Goal: Transaction & Acquisition: Purchase product/service

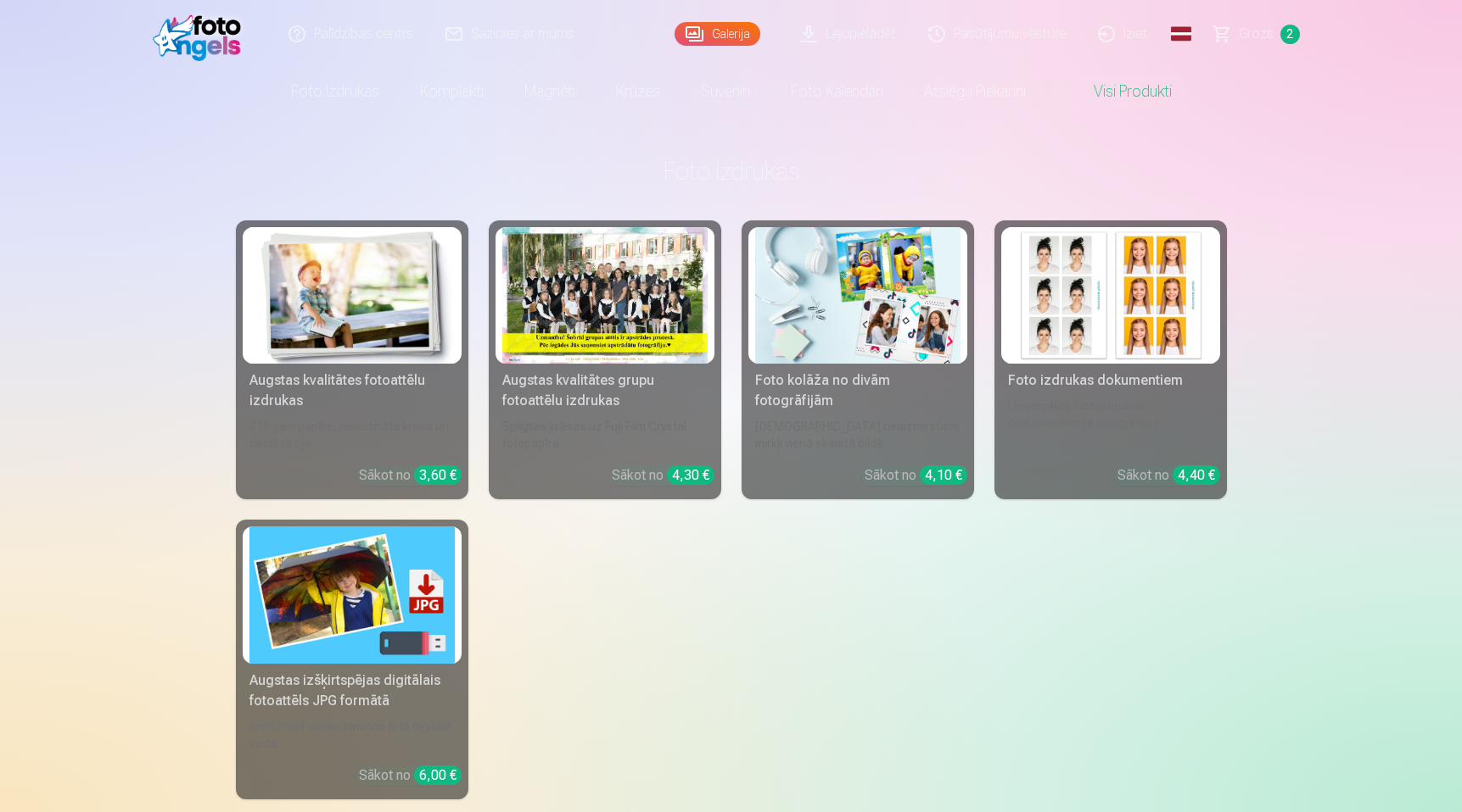
click at [639, 324] on div at bounding box center [605, 295] width 205 height 136
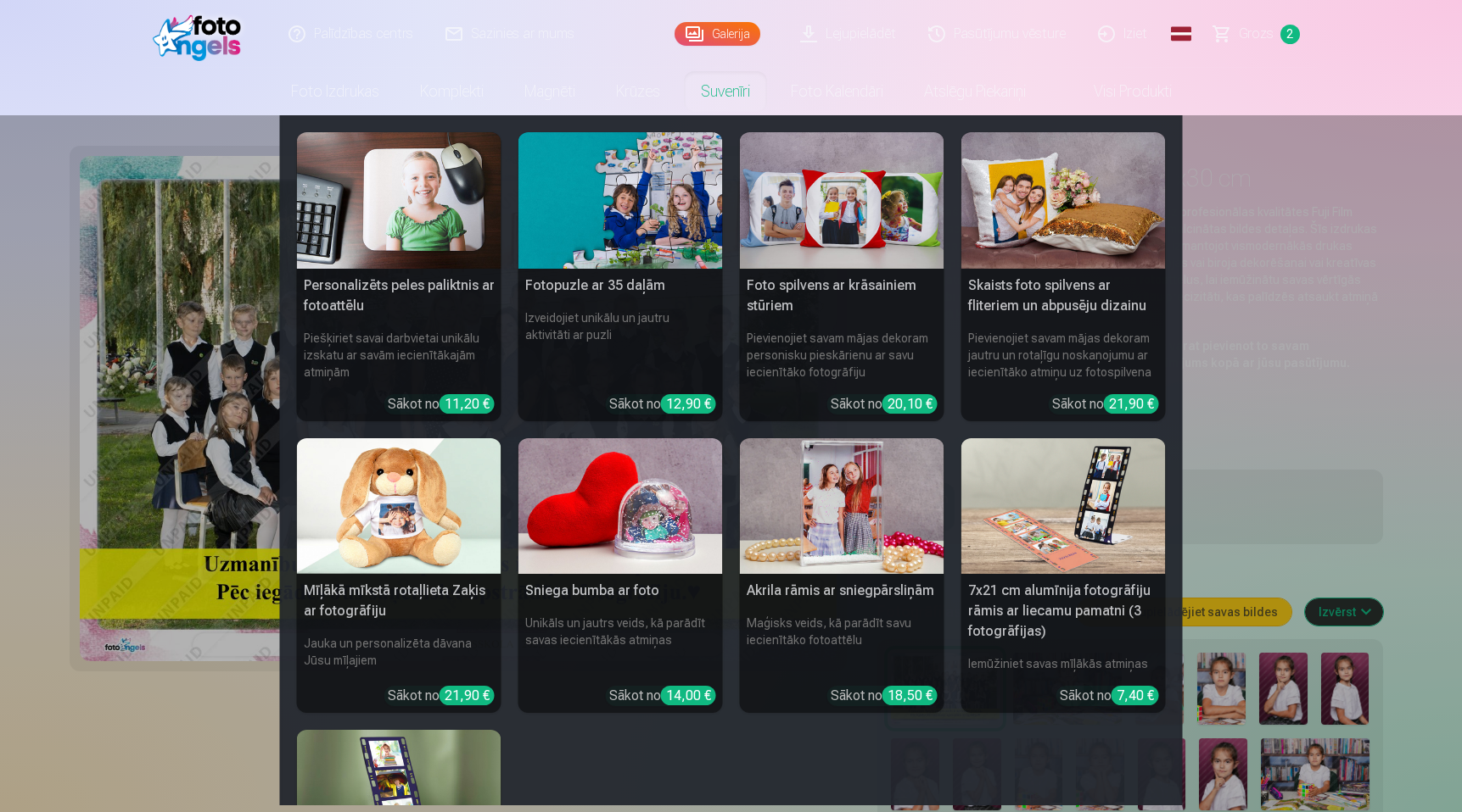
click at [1379, 453] on nav "Personalizēts peles paliktnis ar fotoattēlu Piešķiriet savai darbvietai unikālu…" at bounding box center [731, 460] width 1462 height 690
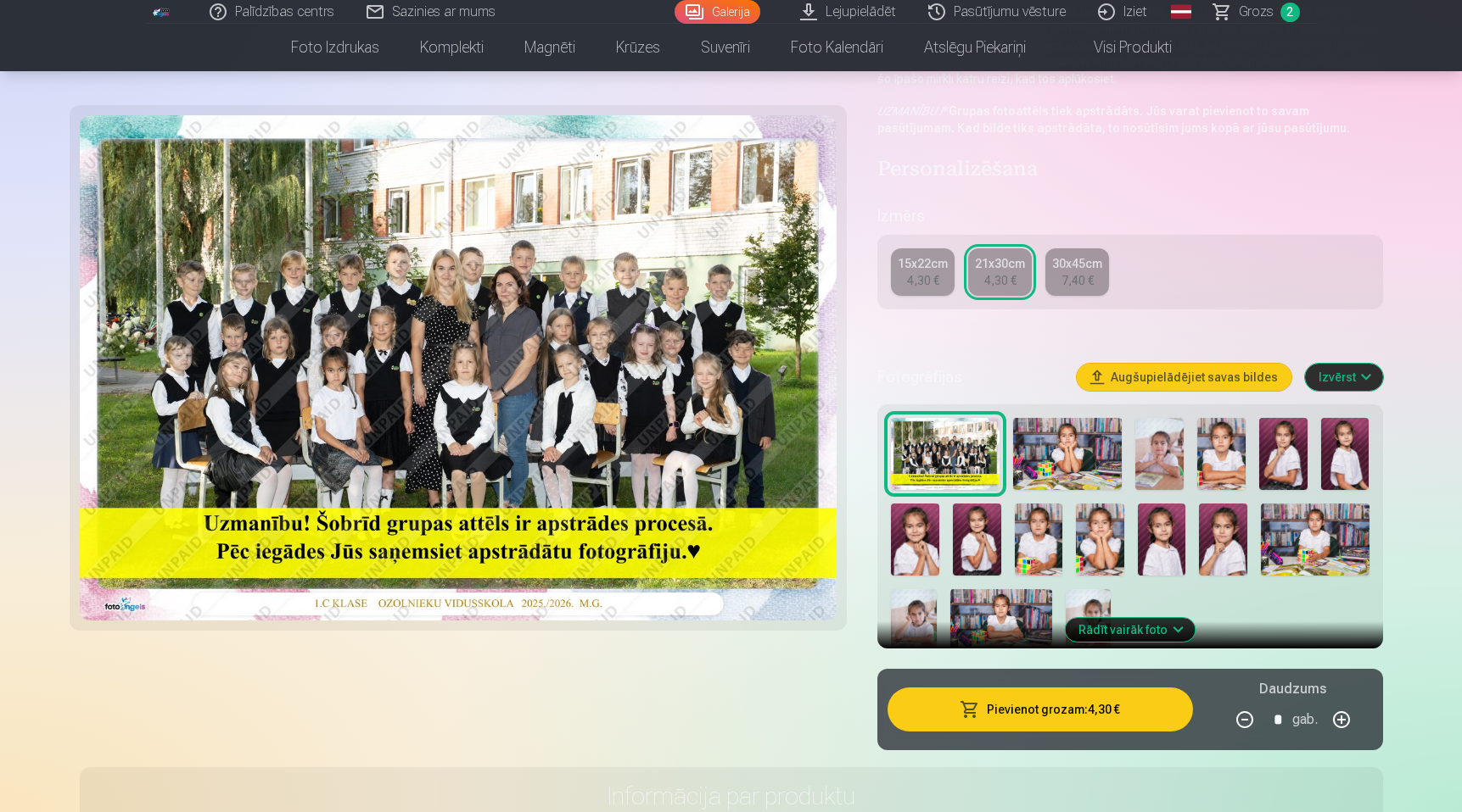
scroll to position [248, 0]
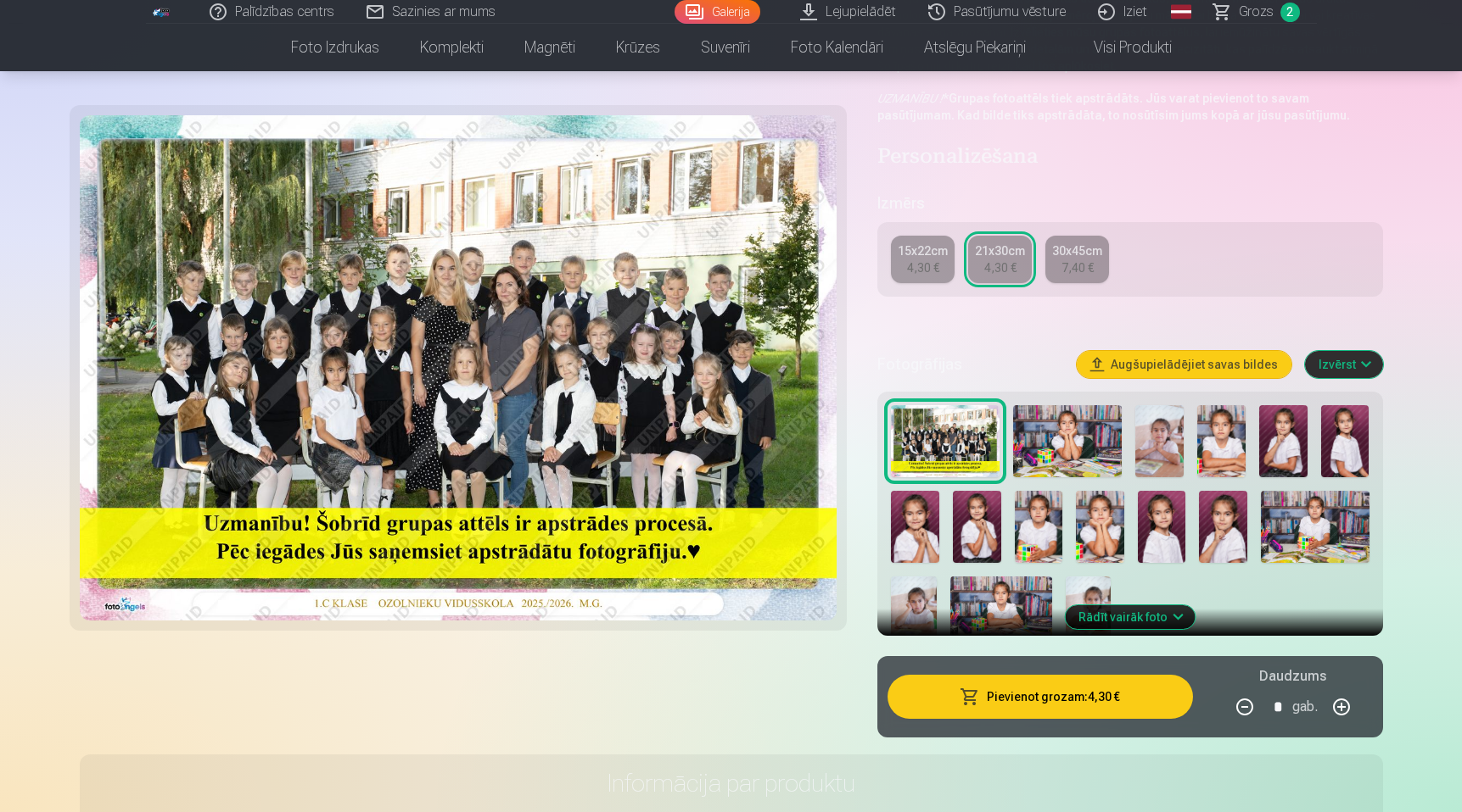
click at [908, 272] on div "4,30 €" at bounding box center [922, 268] width 32 height 17
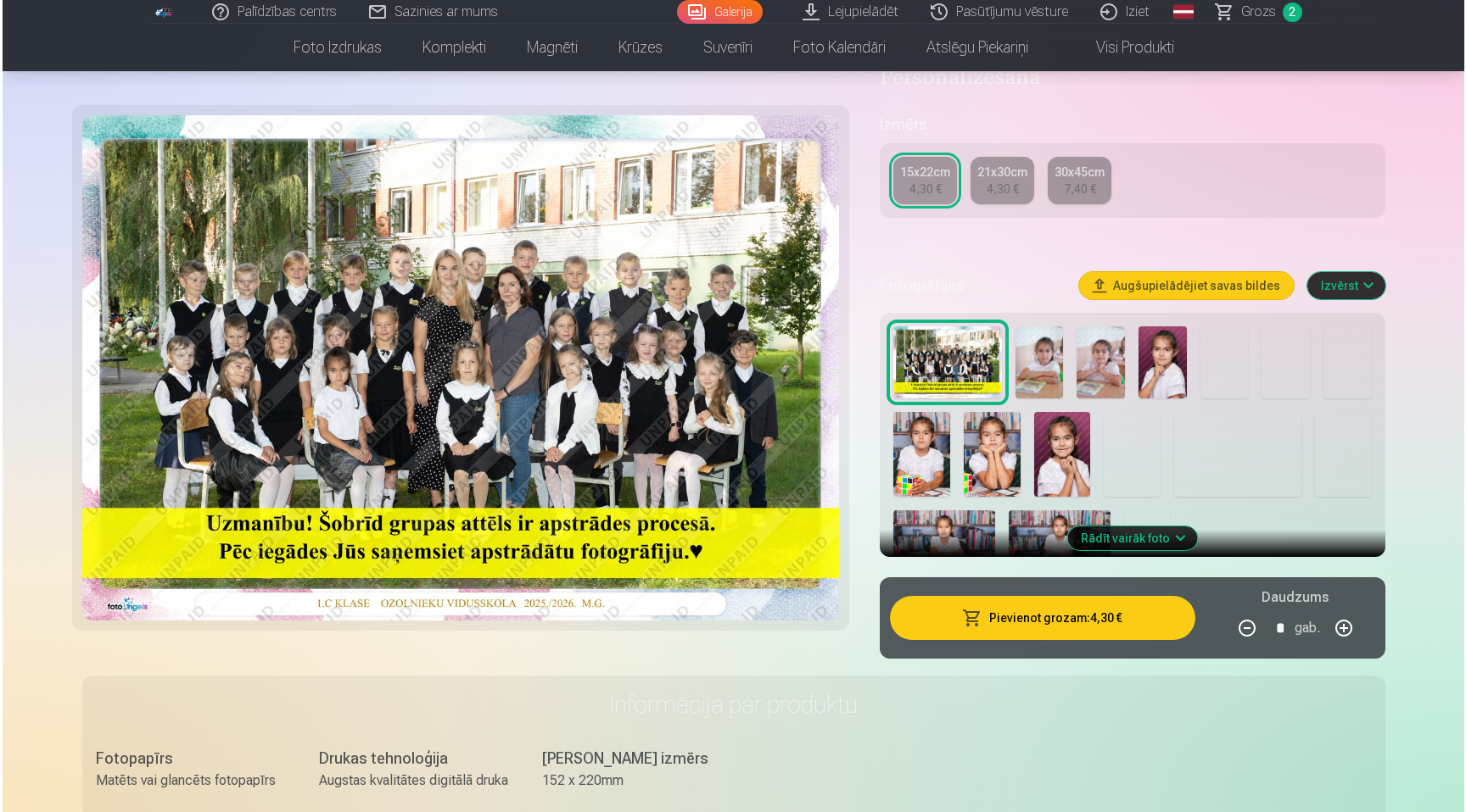
scroll to position [278, 0]
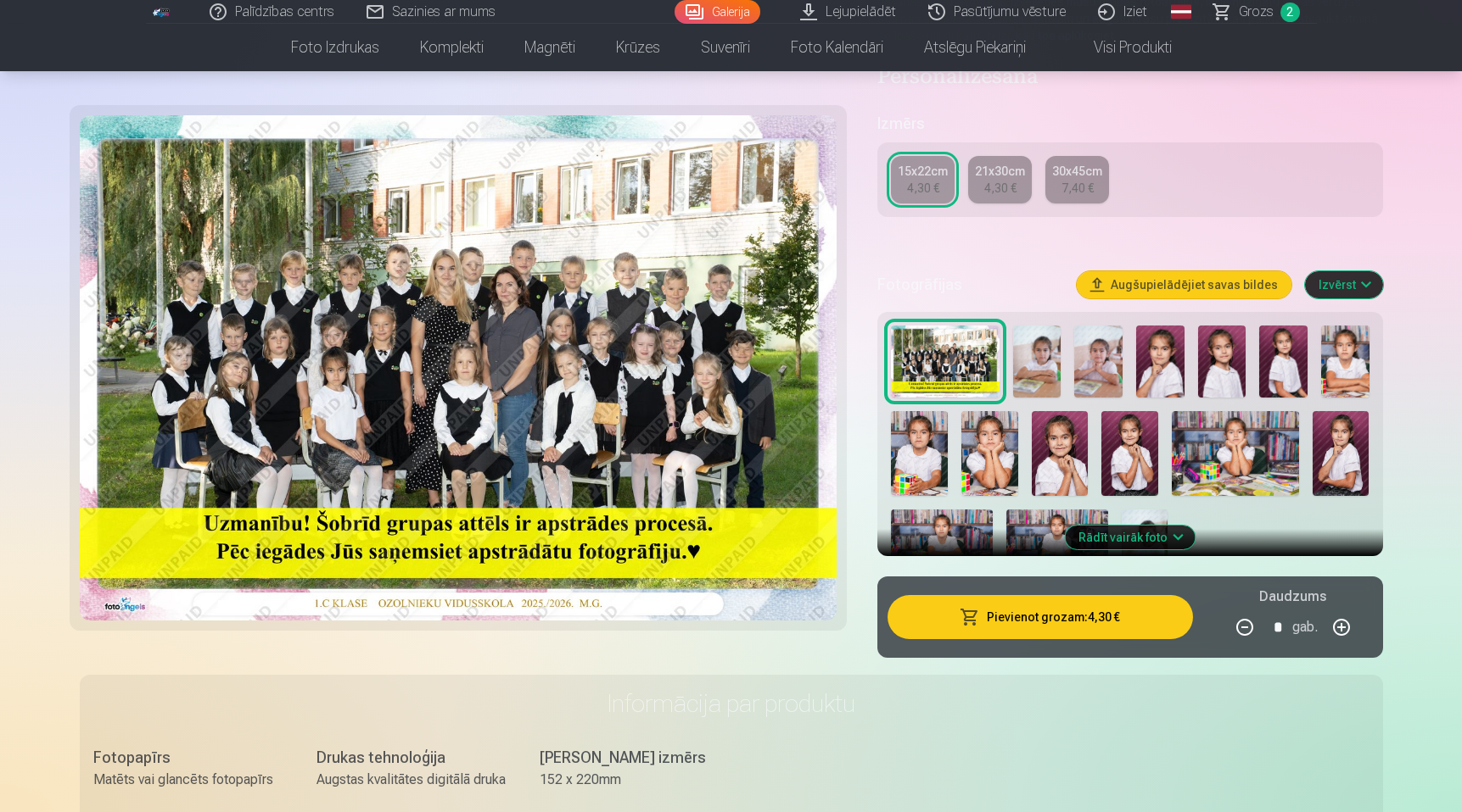
click at [1035, 629] on button "Pievienot grozam : 4,30 €" at bounding box center [1039, 617] width 305 height 44
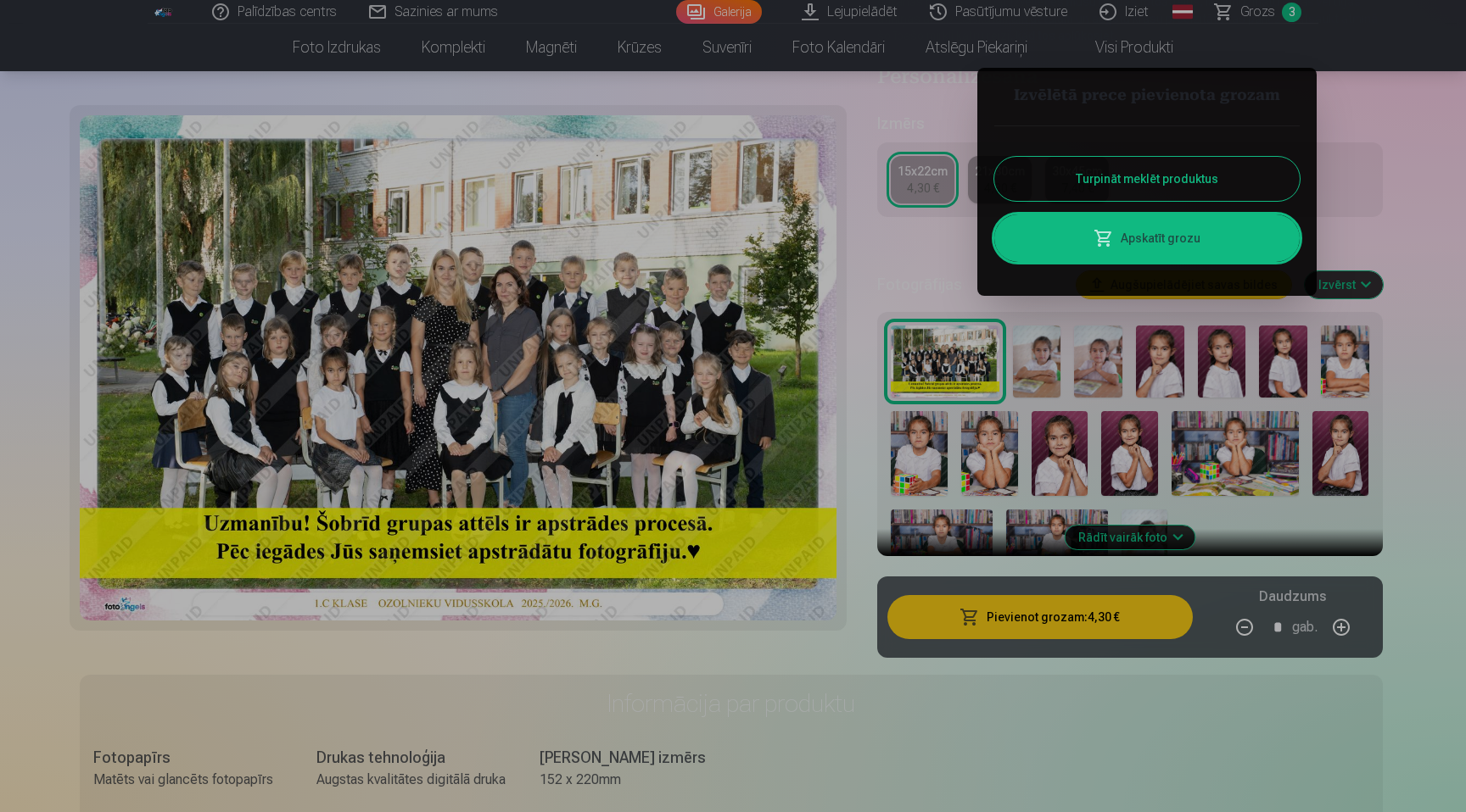
click at [1150, 248] on link "Apskatīt grozu" at bounding box center [1147, 239] width 305 height 48
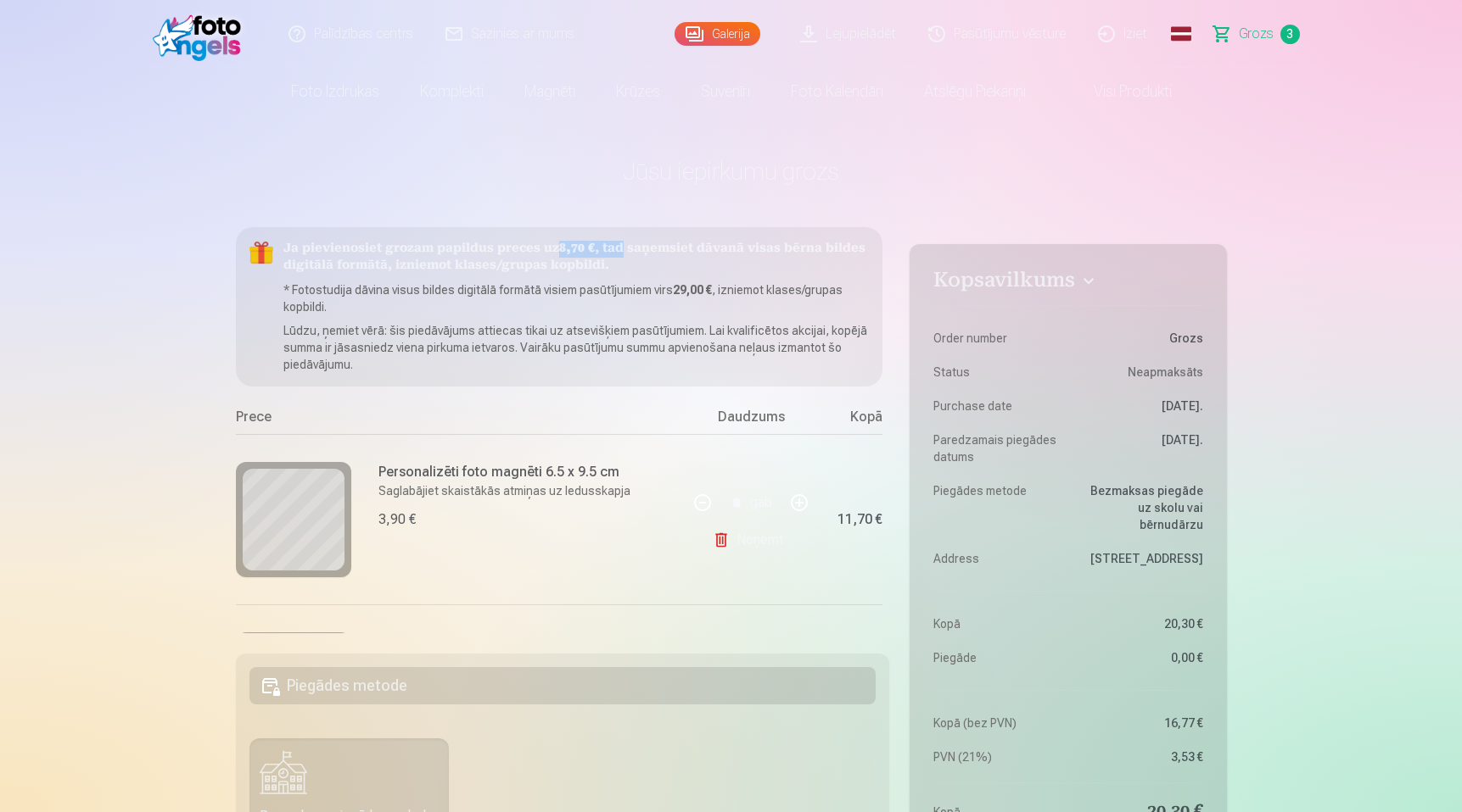
drag, startPoint x: 554, startPoint y: 248, endPoint x: 618, endPoint y: 249, distance: 64.0
click at [618, 249] on h5 "Ja pievienosiet grozam papildus preces uz 8,70 € , tad saņemsiet dāvanā visas b…" at bounding box center [576, 257] width 586 height 34
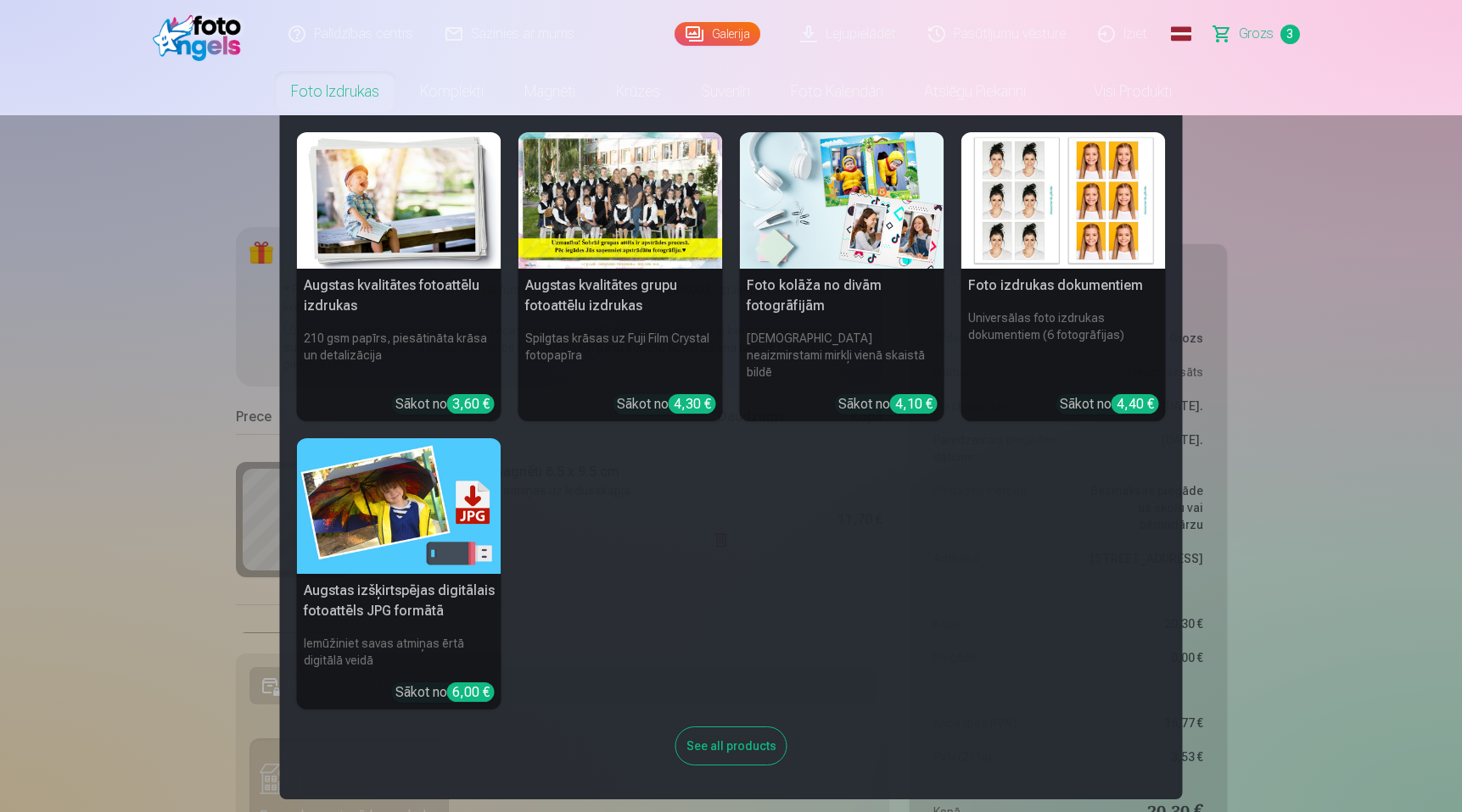
click at [858, 206] on img at bounding box center [843, 200] width 205 height 136
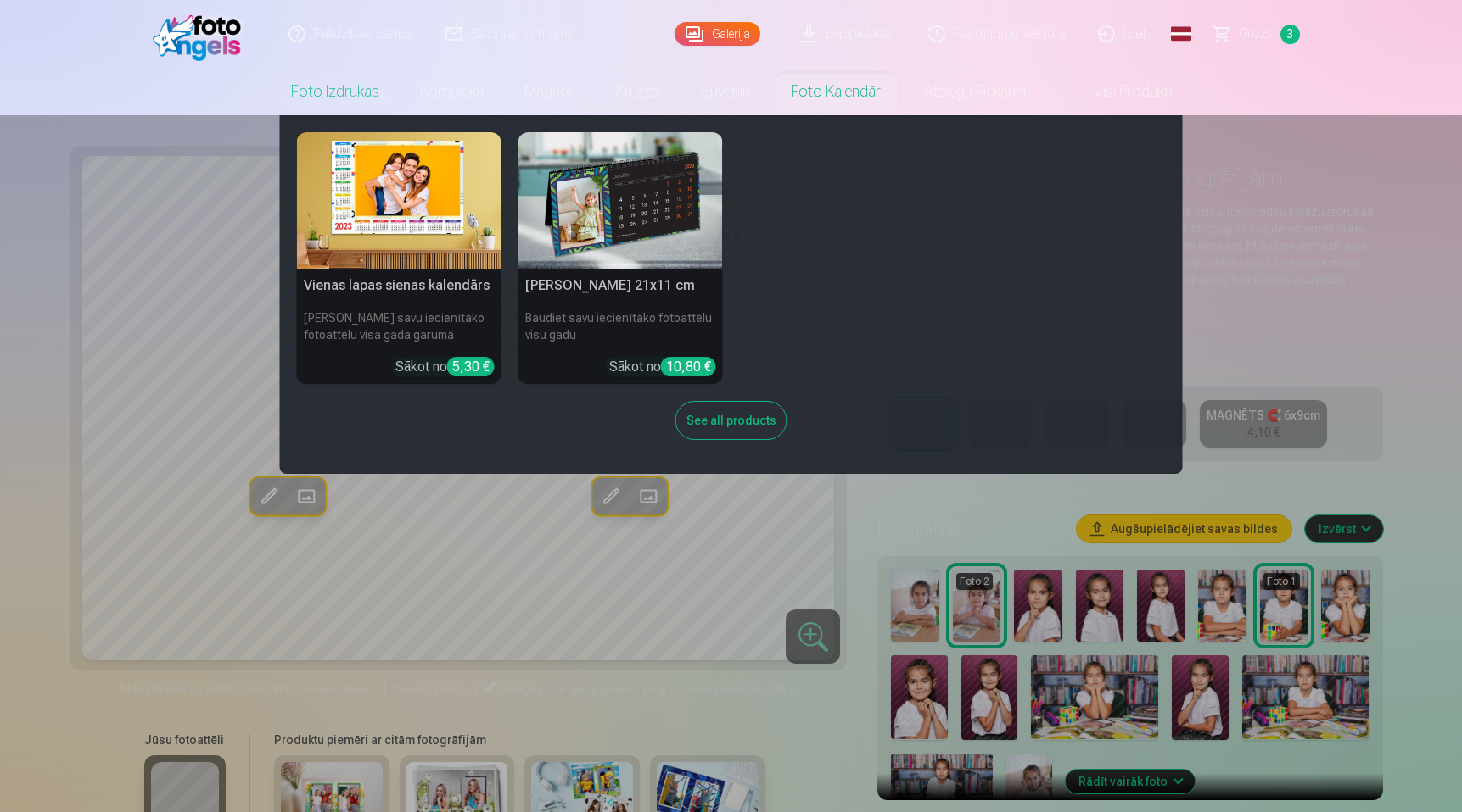
click at [431, 236] on img at bounding box center [400, 200] width 205 height 136
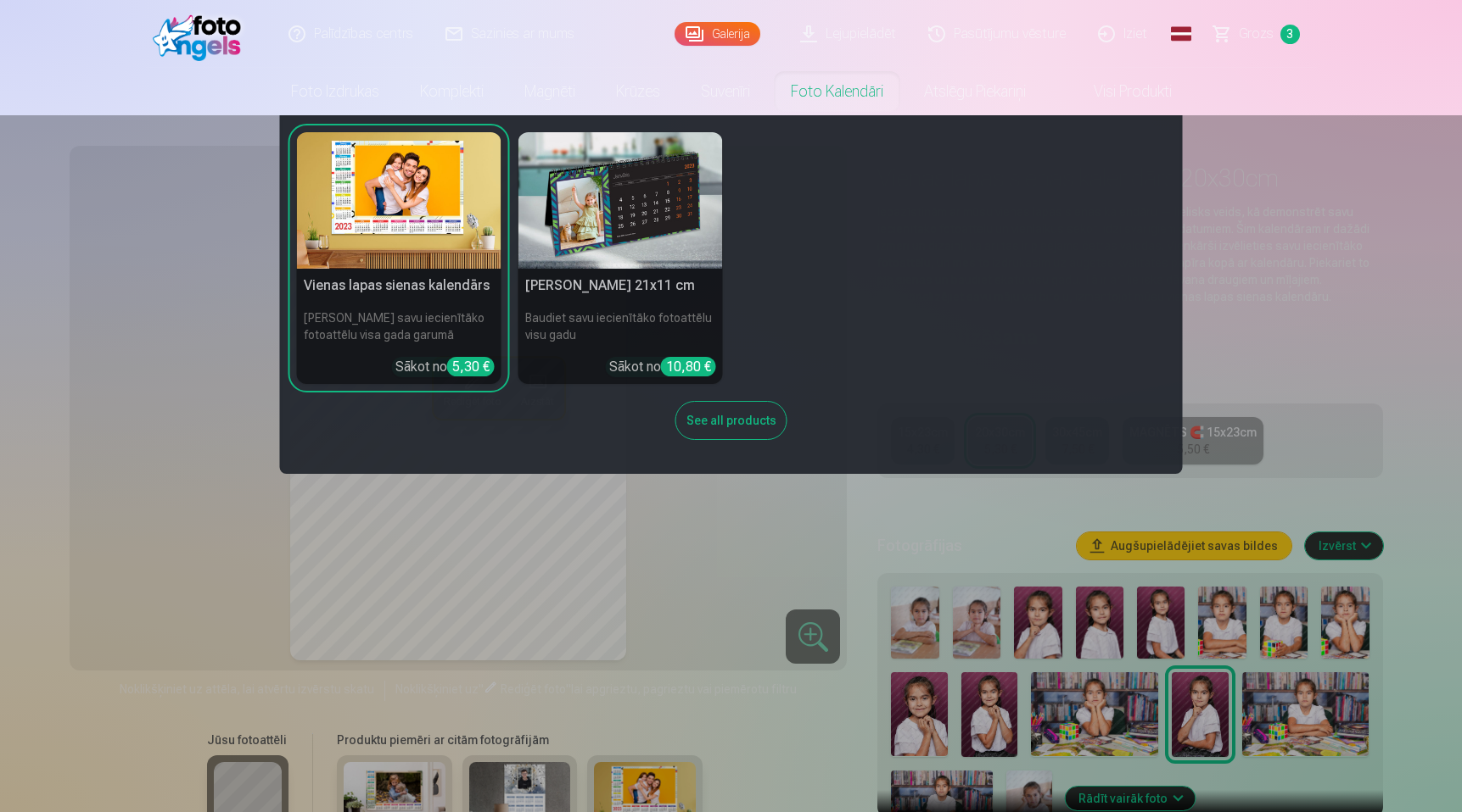
click at [658, 193] on img at bounding box center [621, 200] width 205 height 136
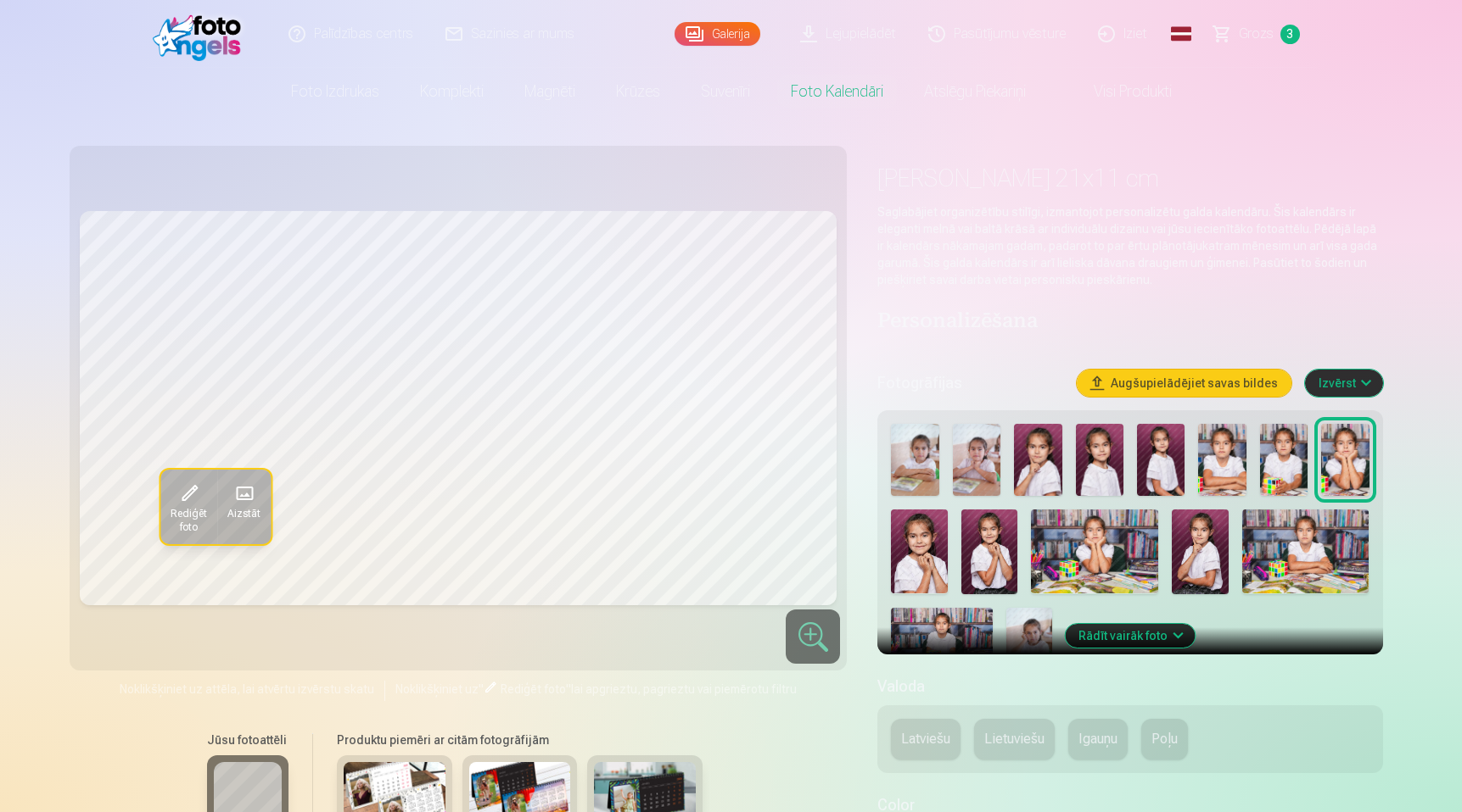
click at [1097, 457] on img at bounding box center [1100, 460] width 48 height 72
click at [1162, 454] on img at bounding box center [1161, 460] width 48 height 72
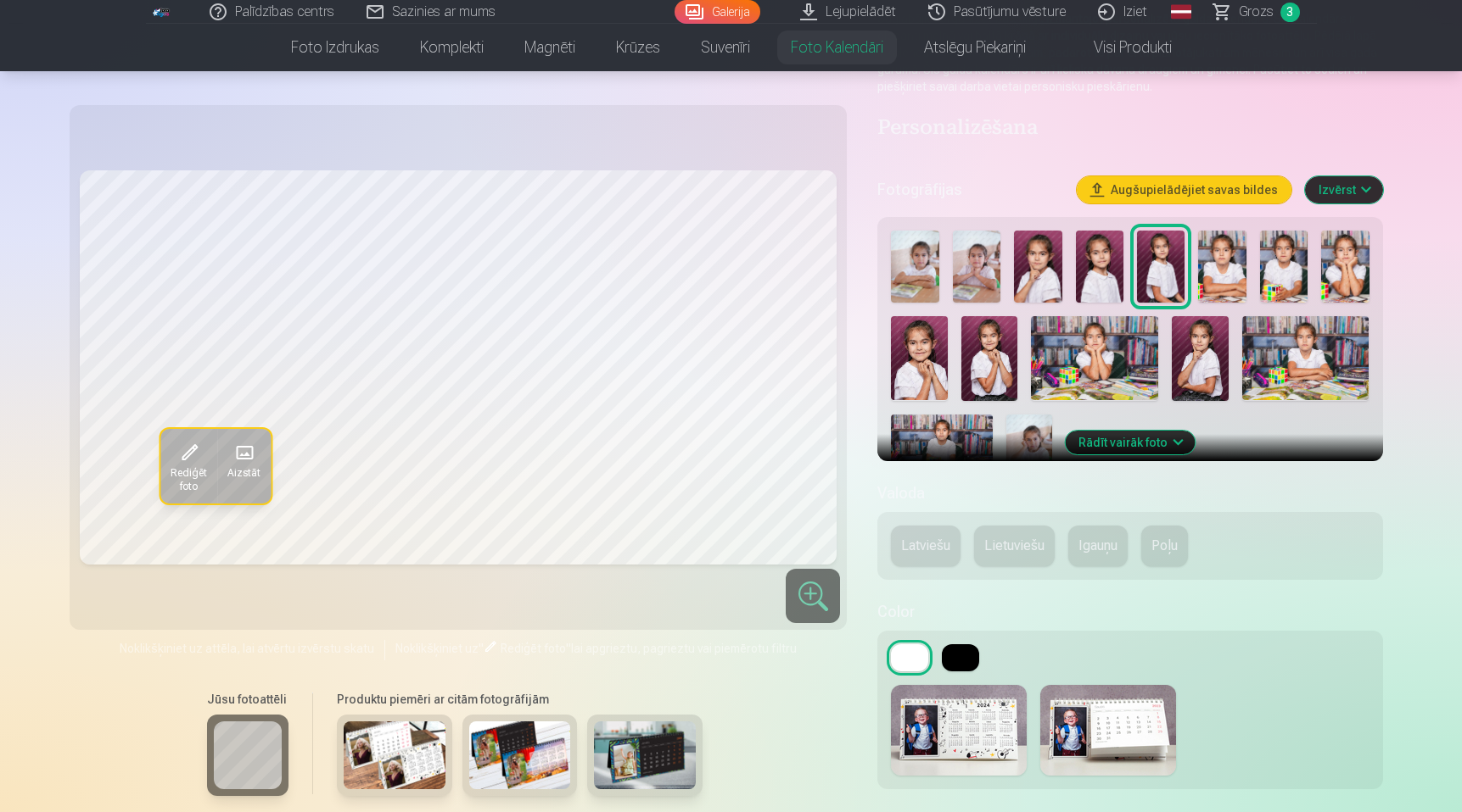
scroll to position [181, 0]
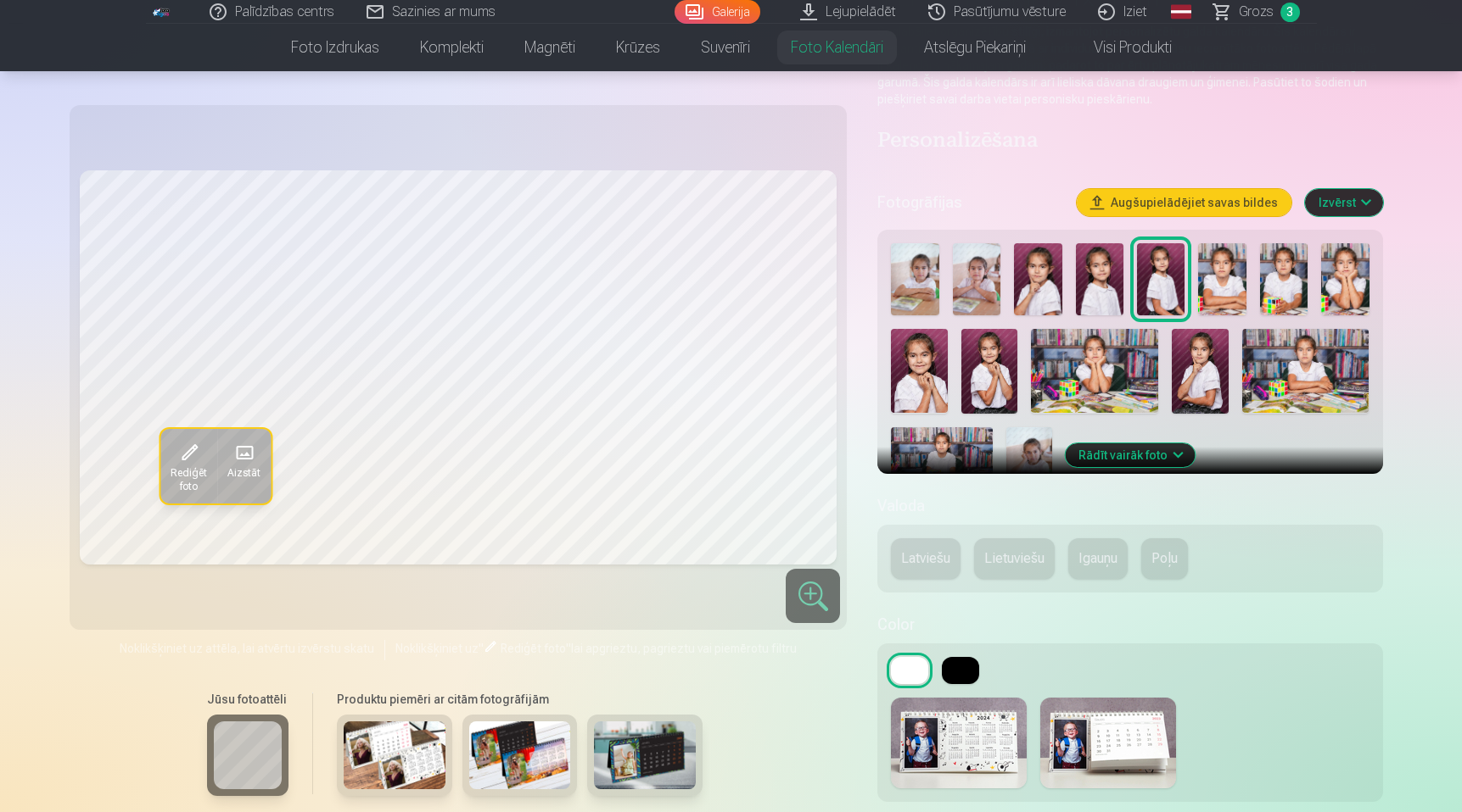
click at [1315, 378] on img at bounding box center [1306, 371] width 127 height 85
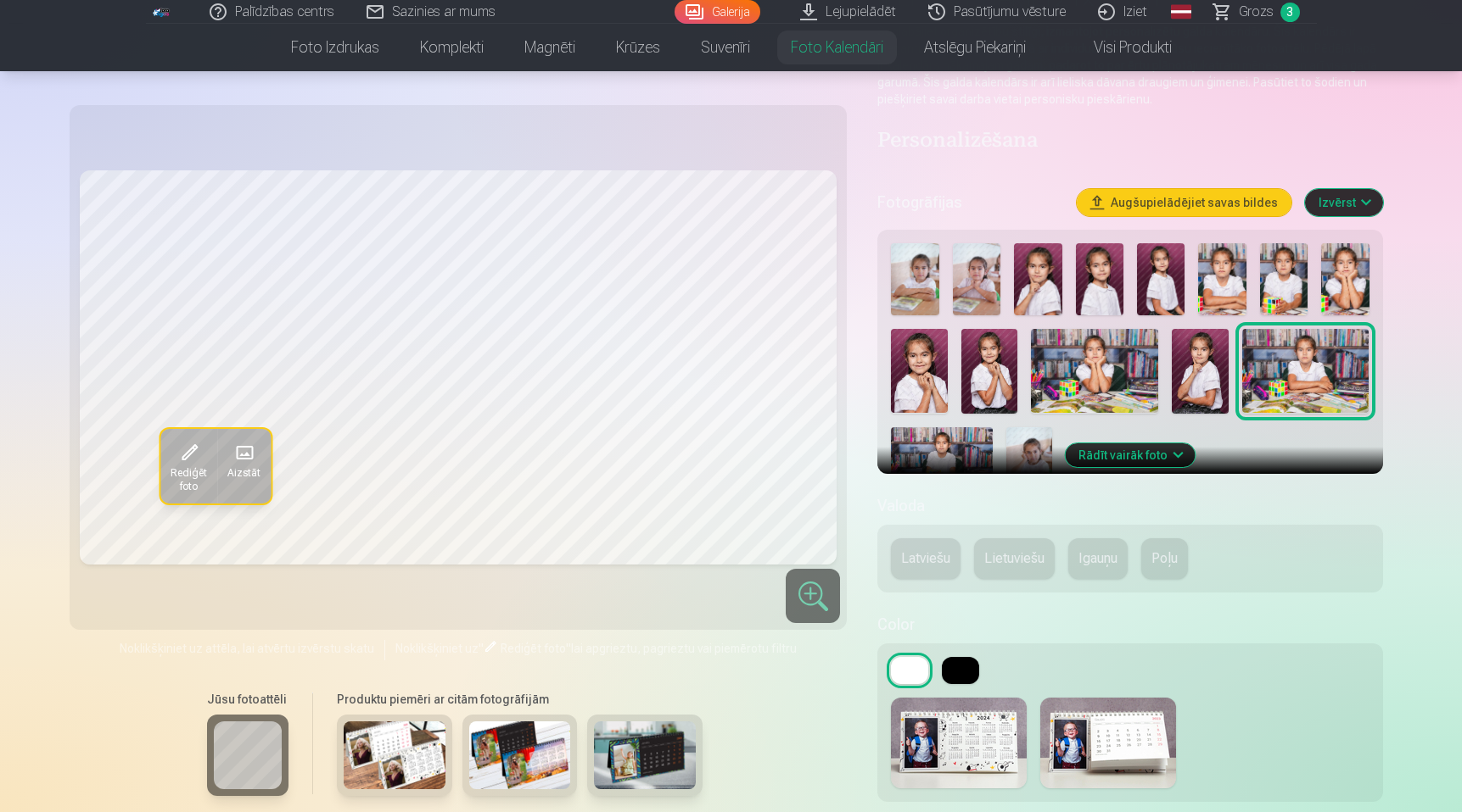
click at [1172, 381] on img at bounding box center [1200, 371] width 57 height 85
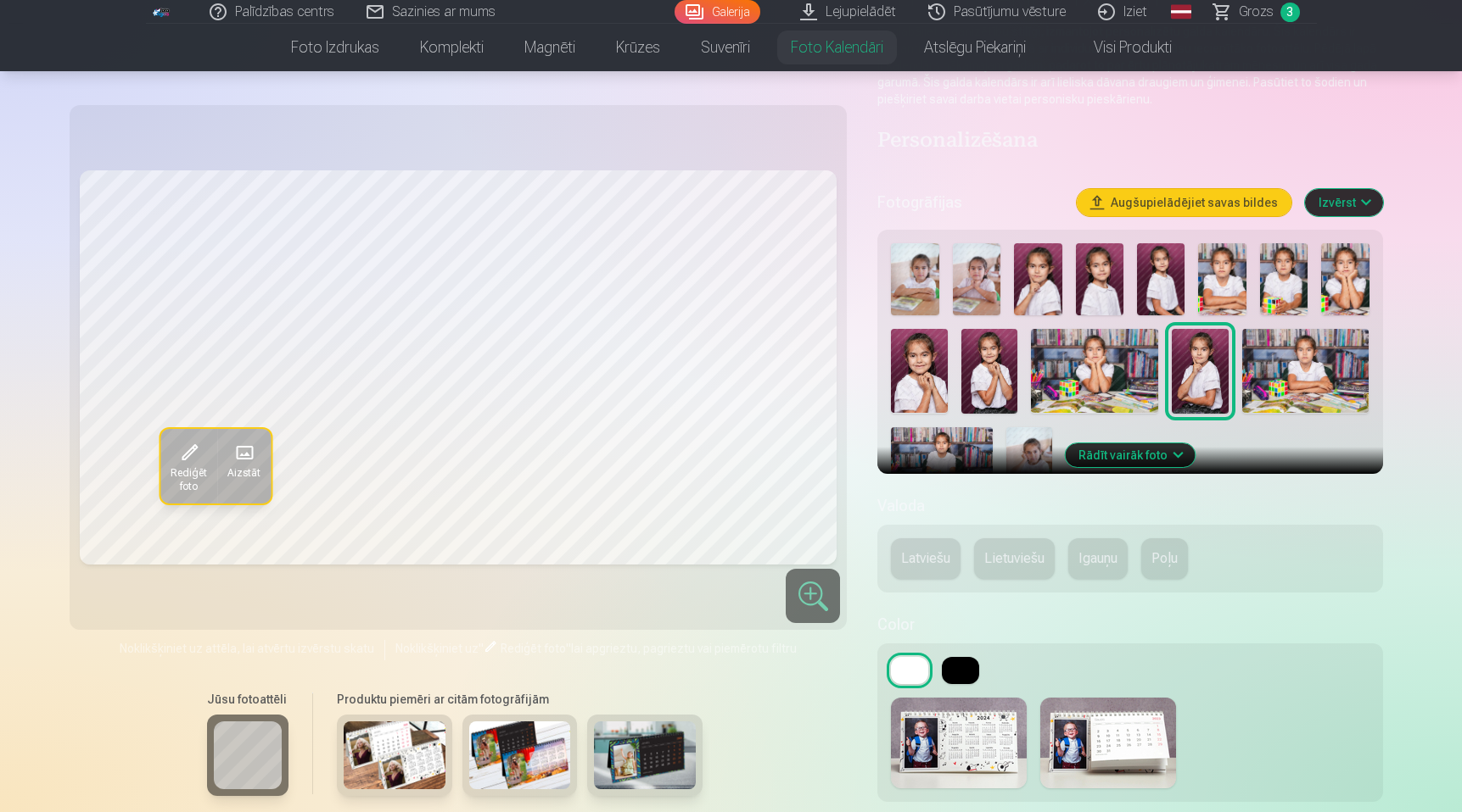
click at [1036, 451] on img at bounding box center [1028, 461] width 45 height 68
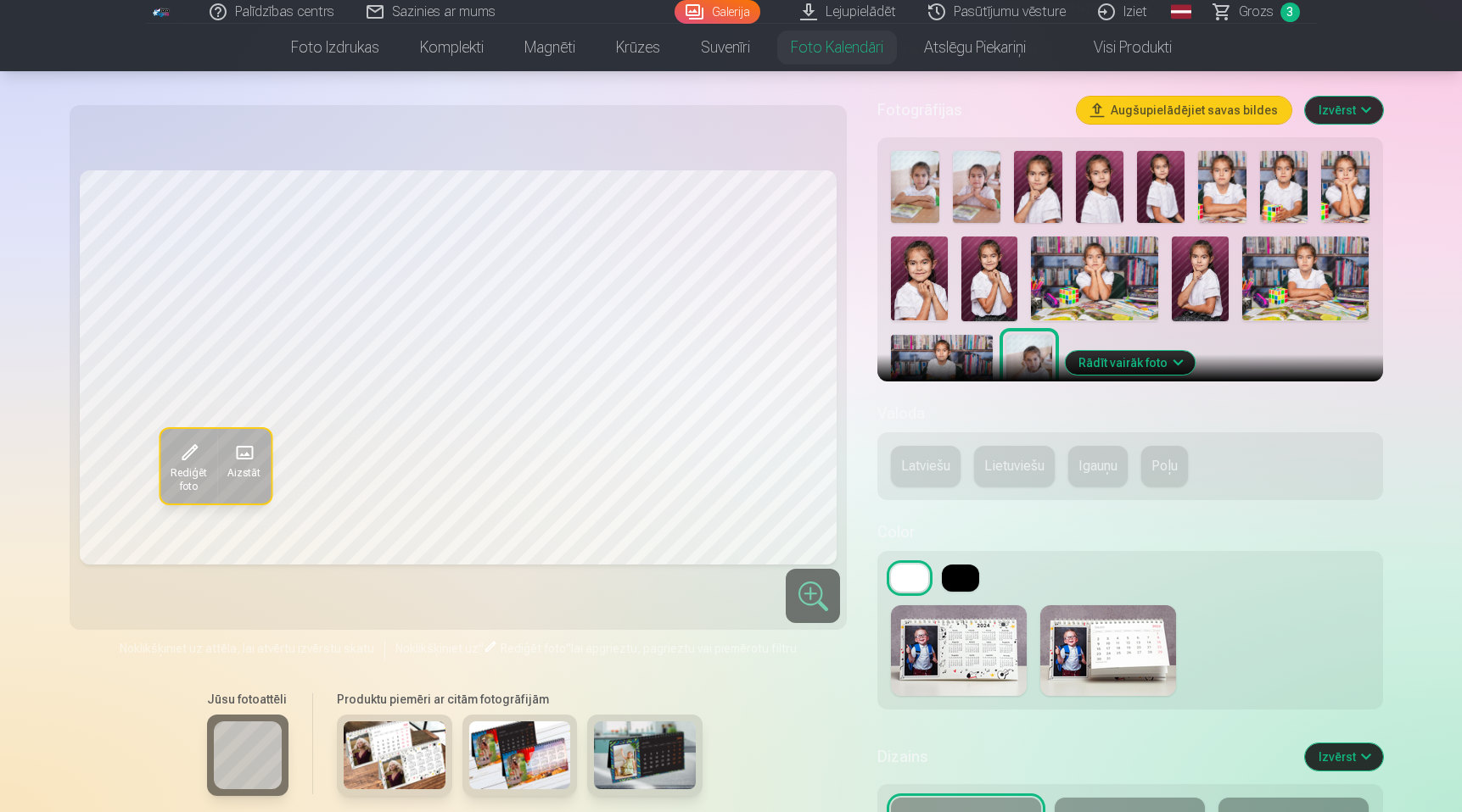
scroll to position [284, 0]
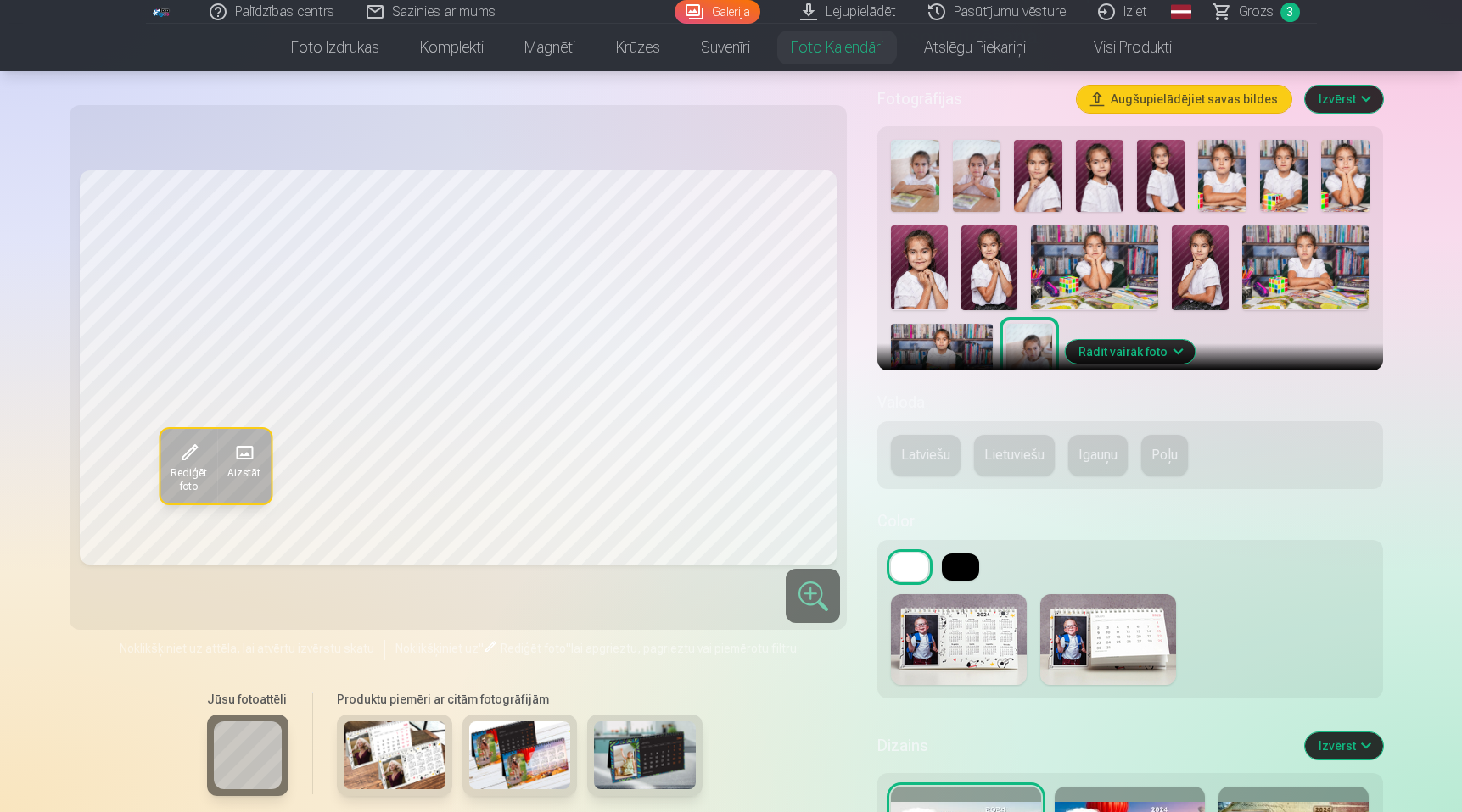
click at [545, 764] on img at bounding box center [520, 755] width 102 height 68
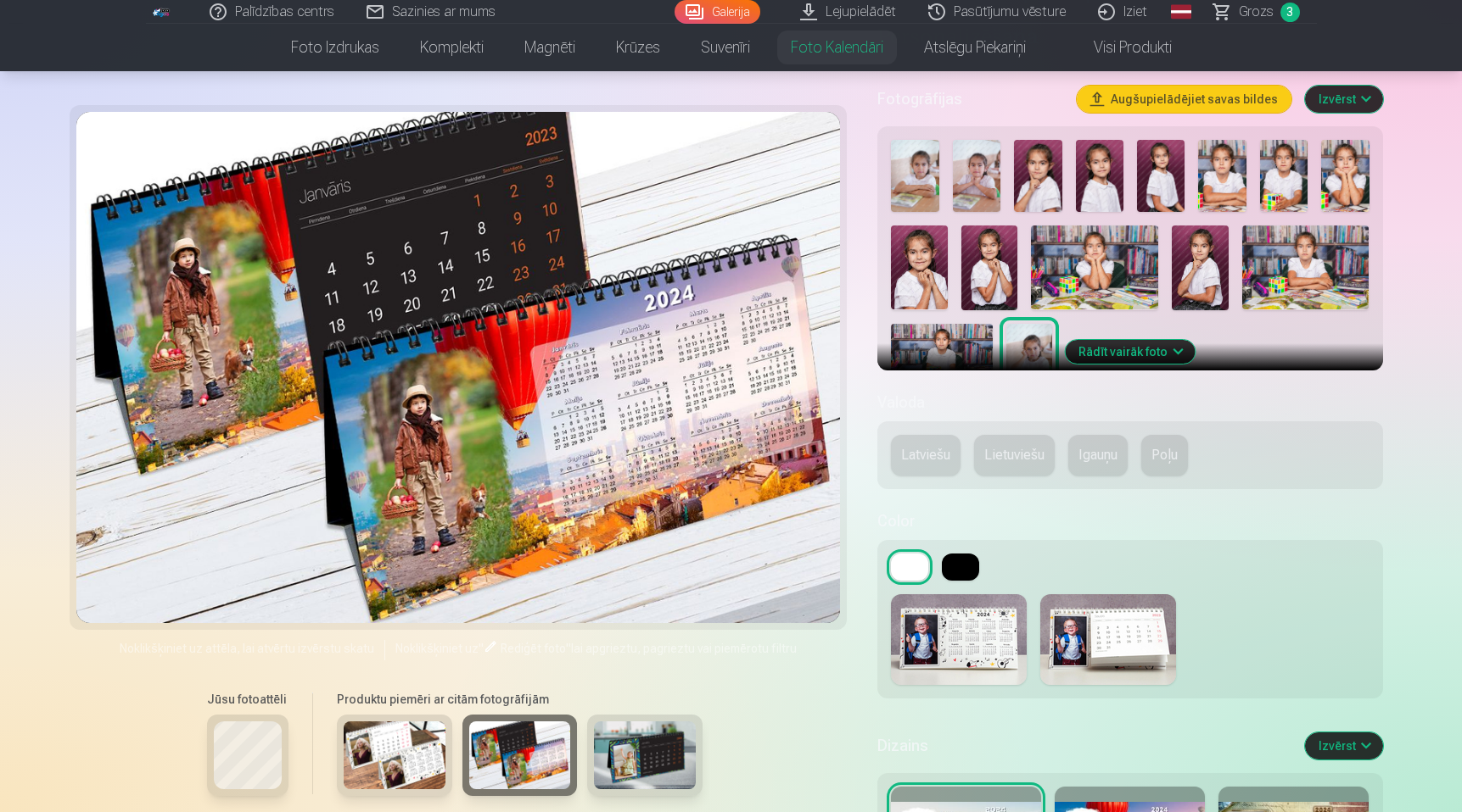
click at [618, 733] on img at bounding box center [644, 755] width 102 height 68
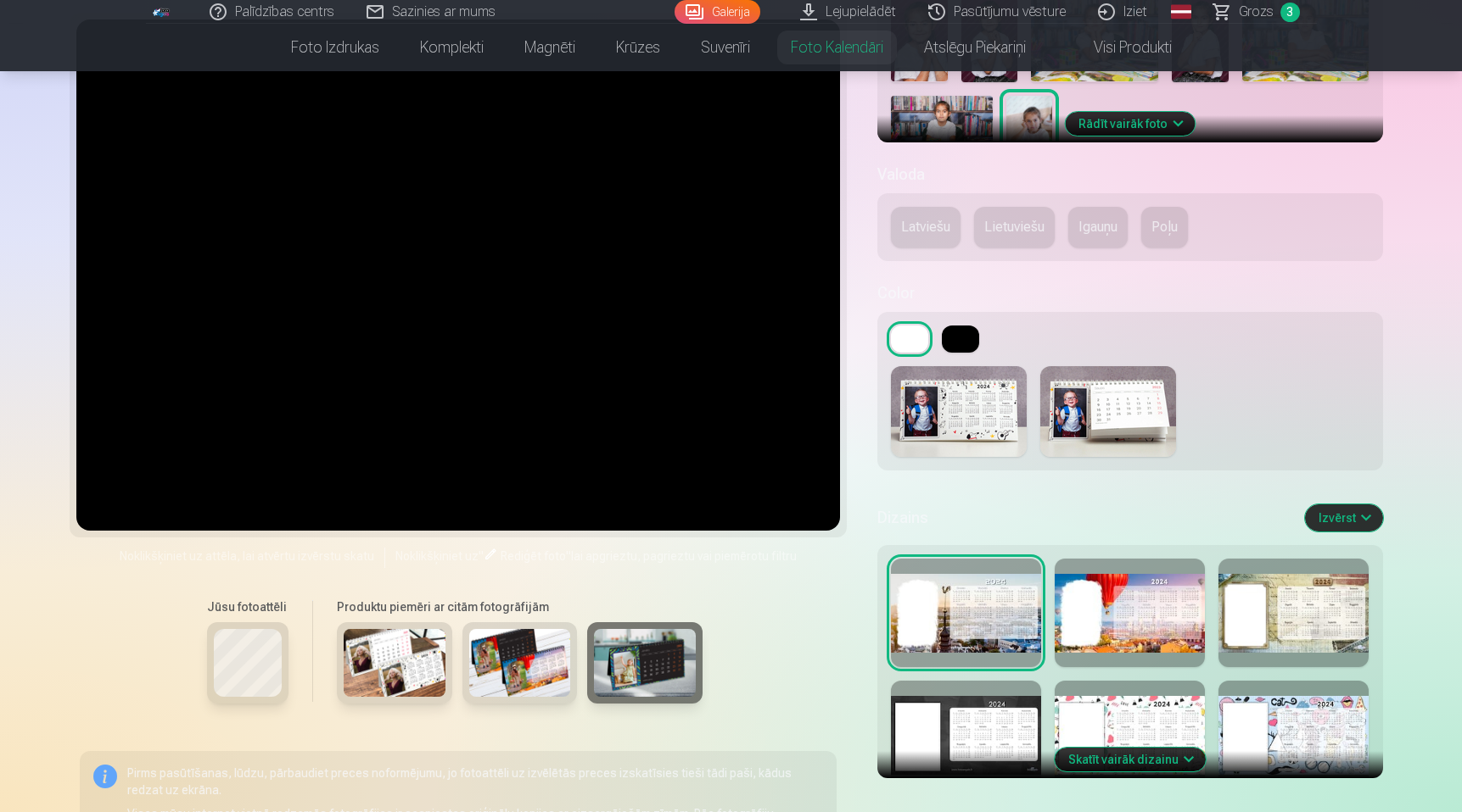
scroll to position [523, 0]
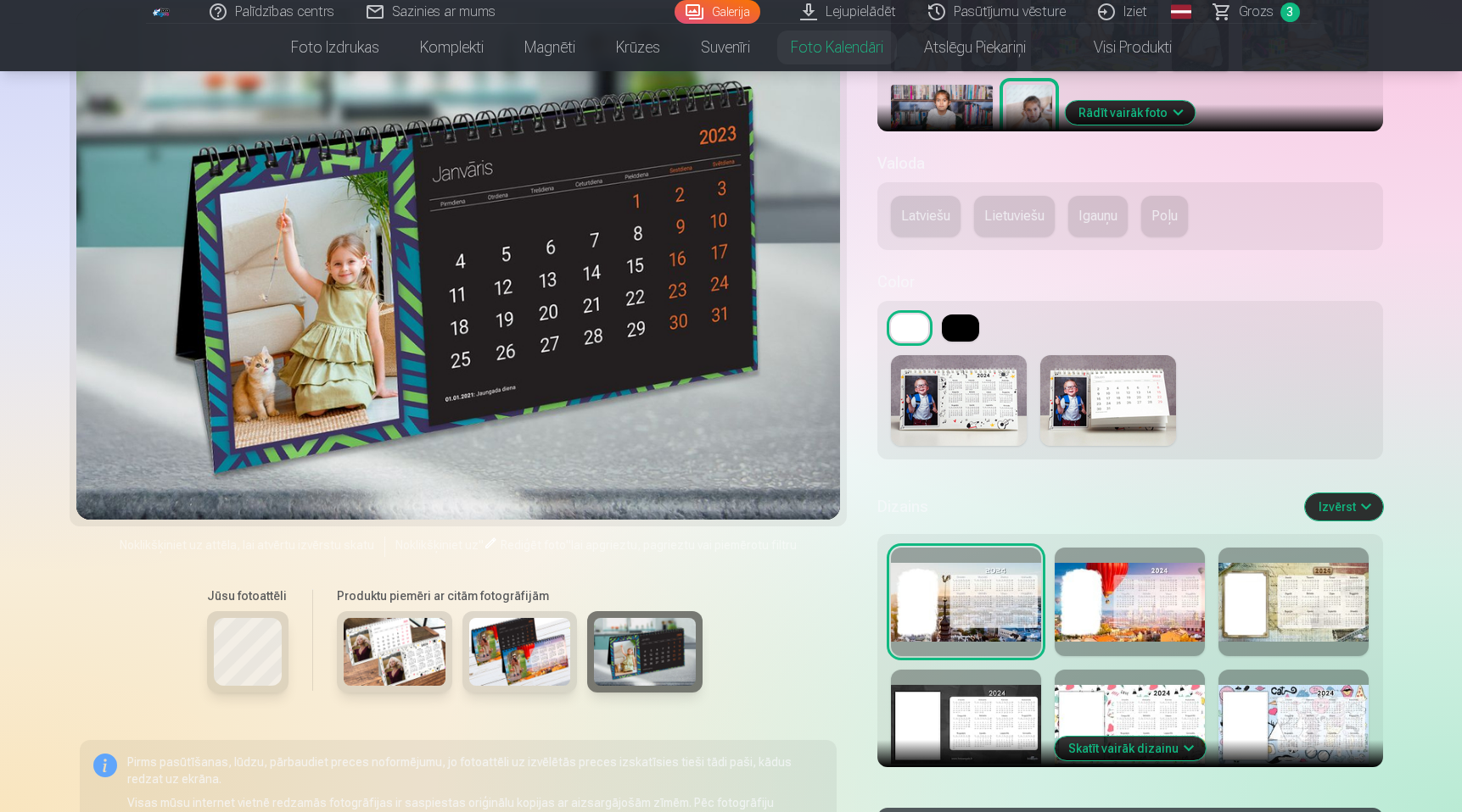
click at [964, 331] on button at bounding box center [960, 328] width 38 height 27
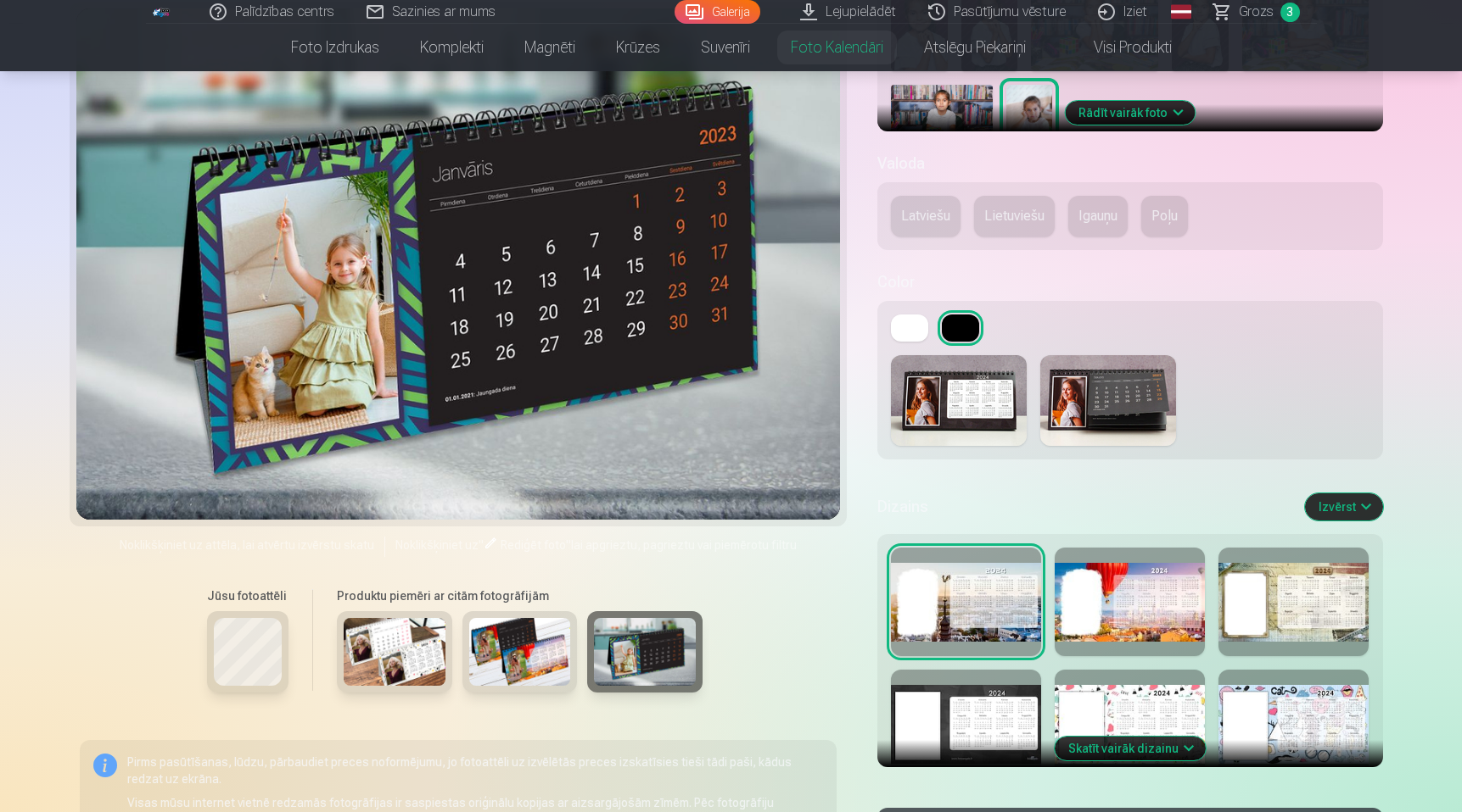
click at [903, 333] on button at bounding box center [909, 328] width 38 height 27
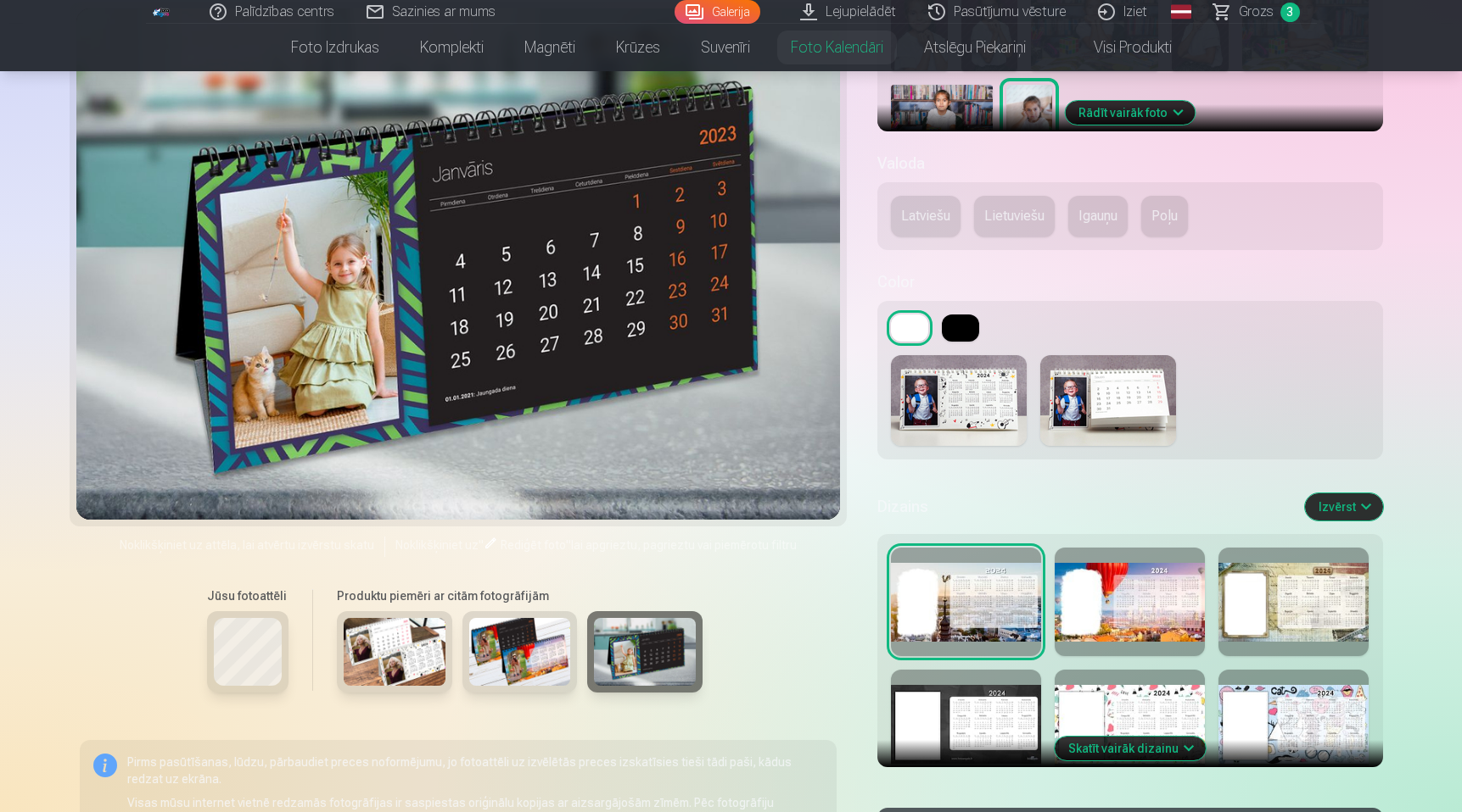
click at [952, 327] on button at bounding box center [960, 328] width 38 height 27
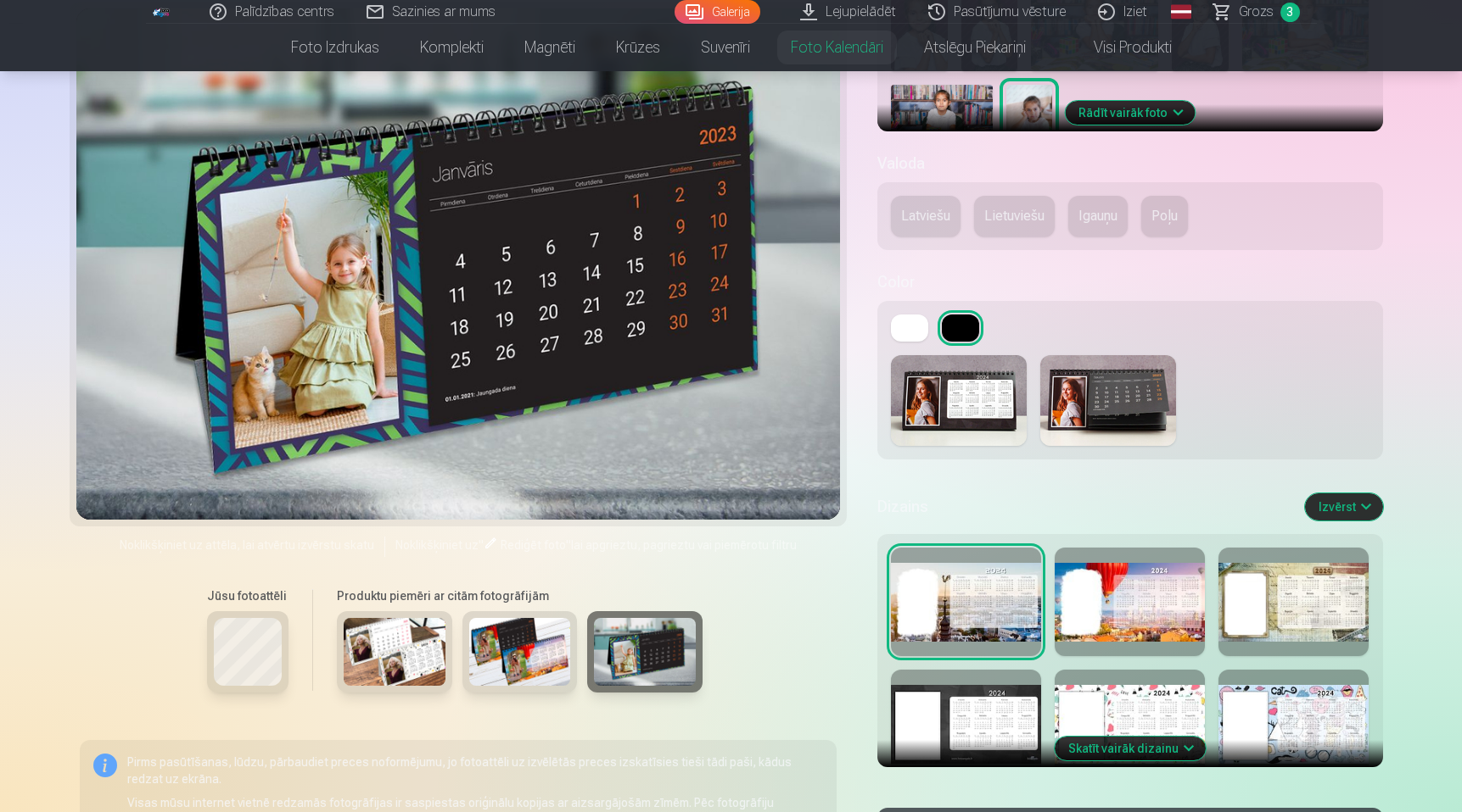
click at [952, 394] on img at bounding box center [959, 401] width 135 height 91
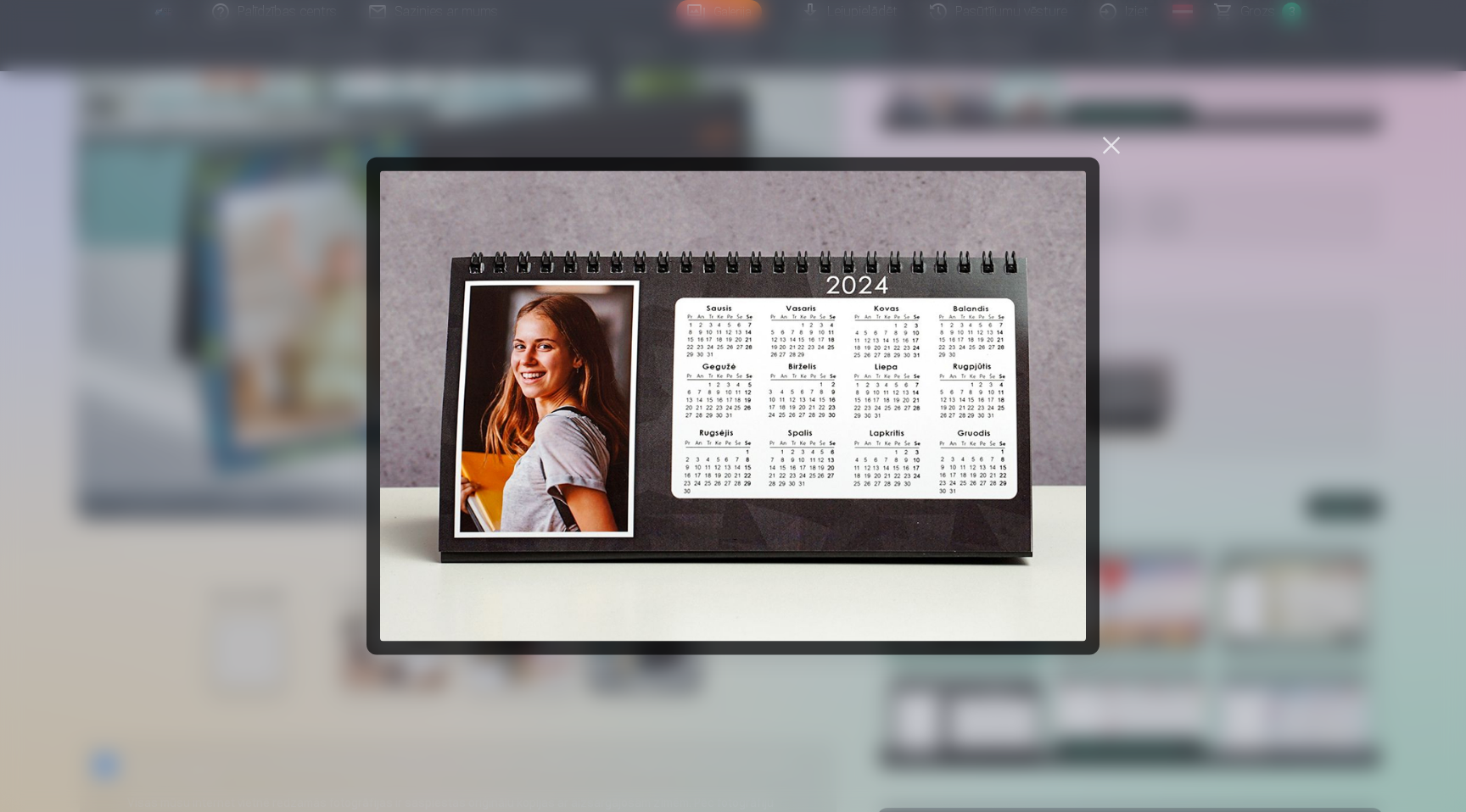
click at [1111, 145] on div at bounding box center [1111, 146] width 24 height 24
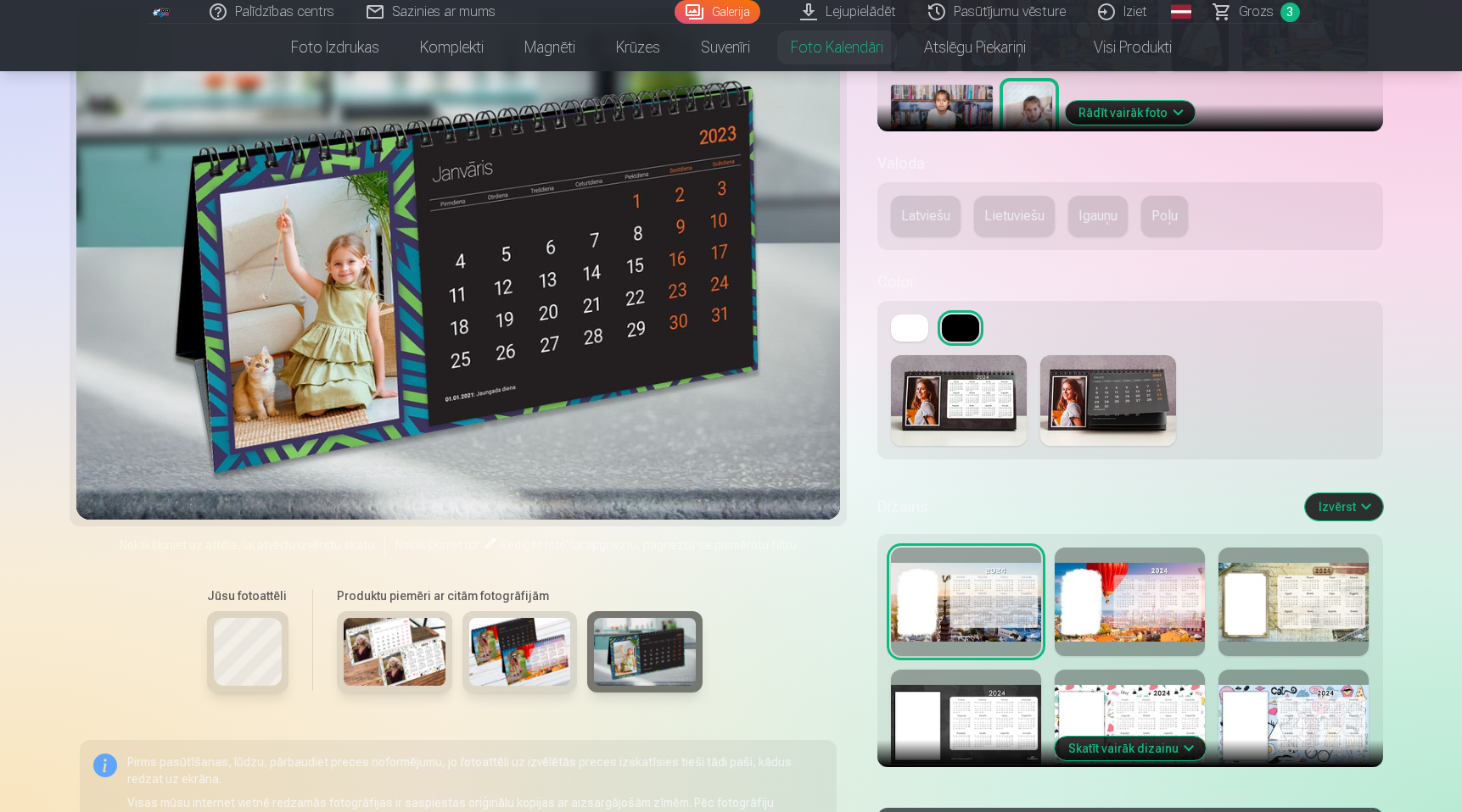
click at [1111, 395] on img at bounding box center [1108, 401] width 135 height 91
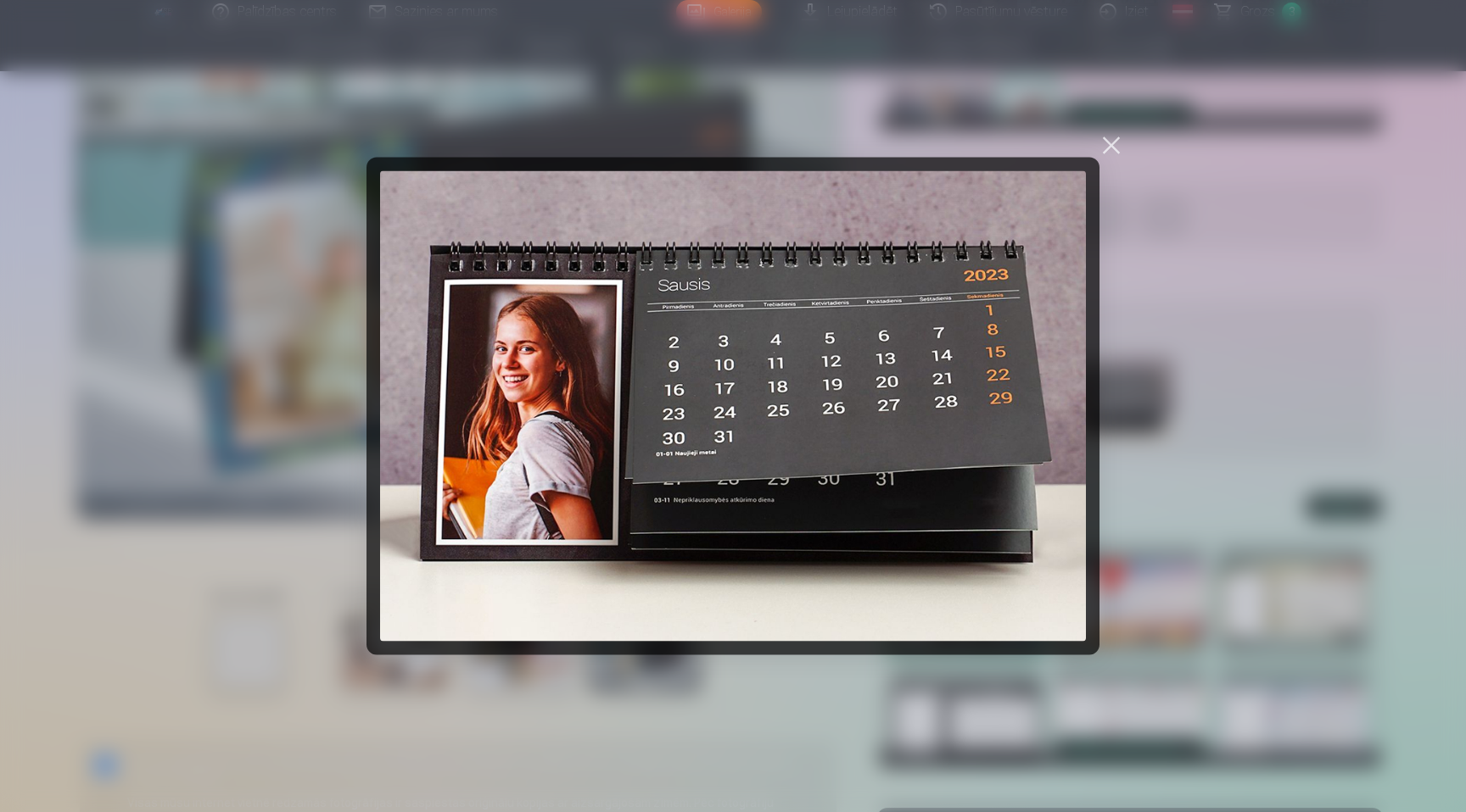
click at [1111, 155] on div at bounding box center [1111, 146] width 24 height 24
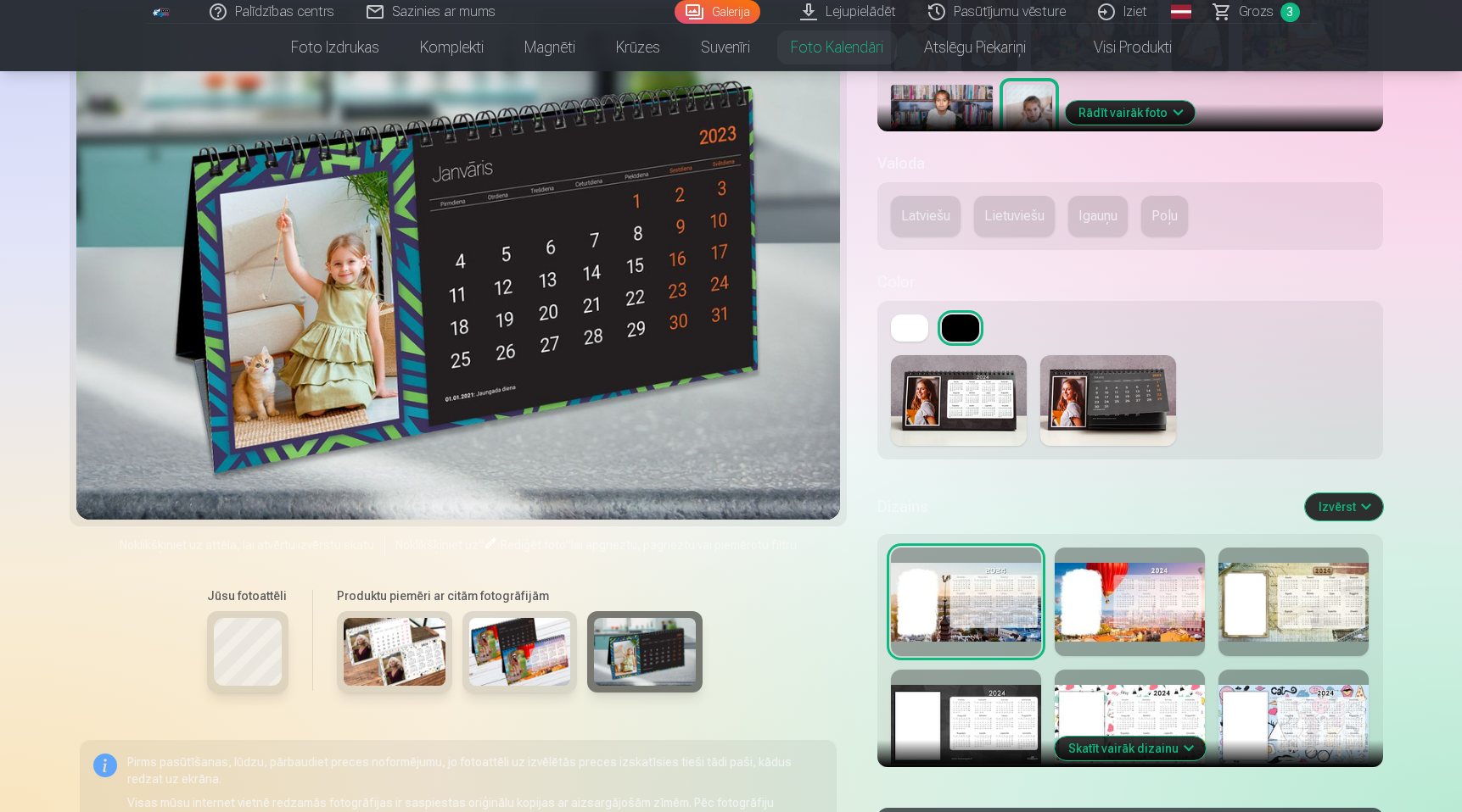
click at [1116, 403] on img at bounding box center [1108, 401] width 135 height 91
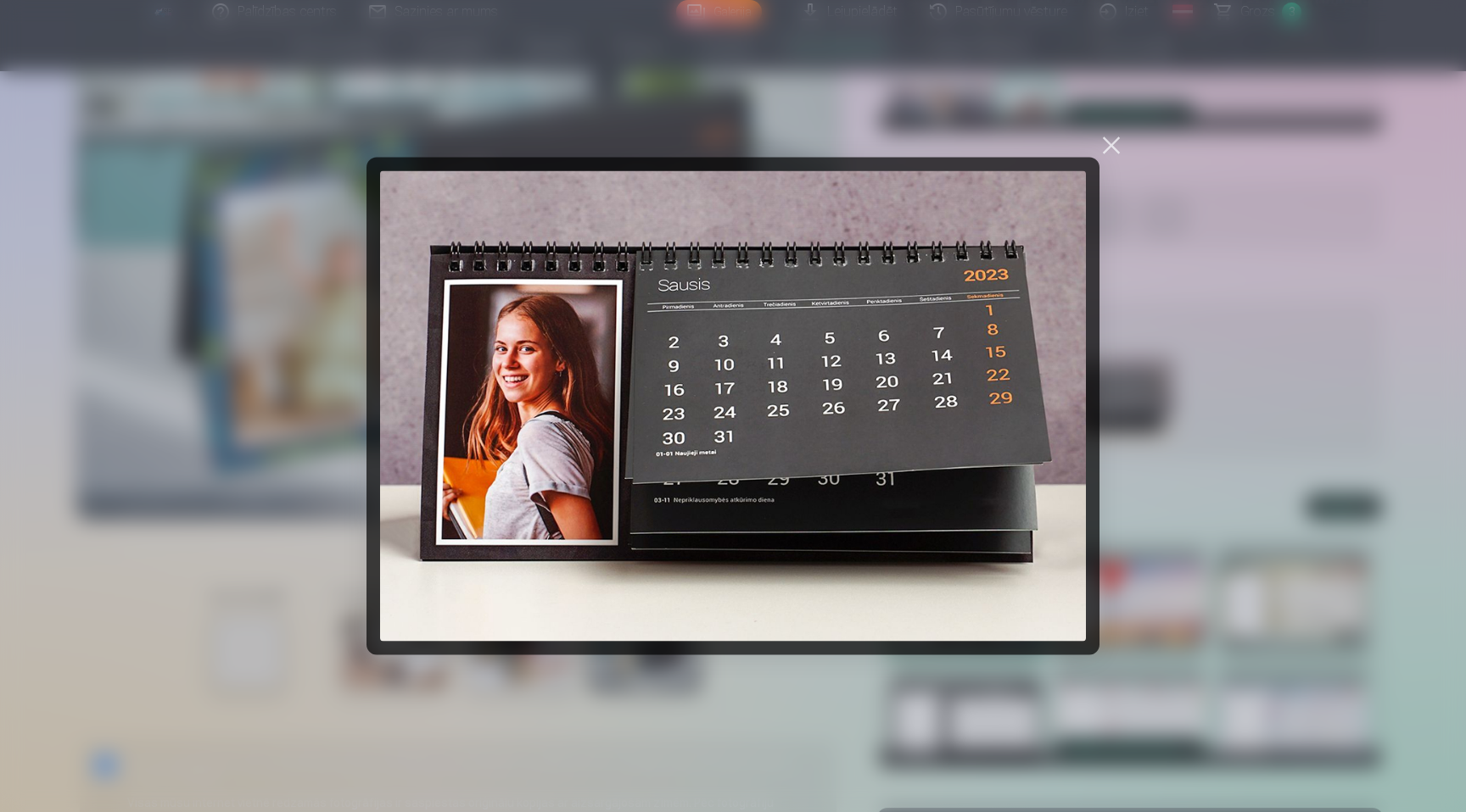
click at [1106, 149] on div at bounding box center [1111, 146] width 24 height 24
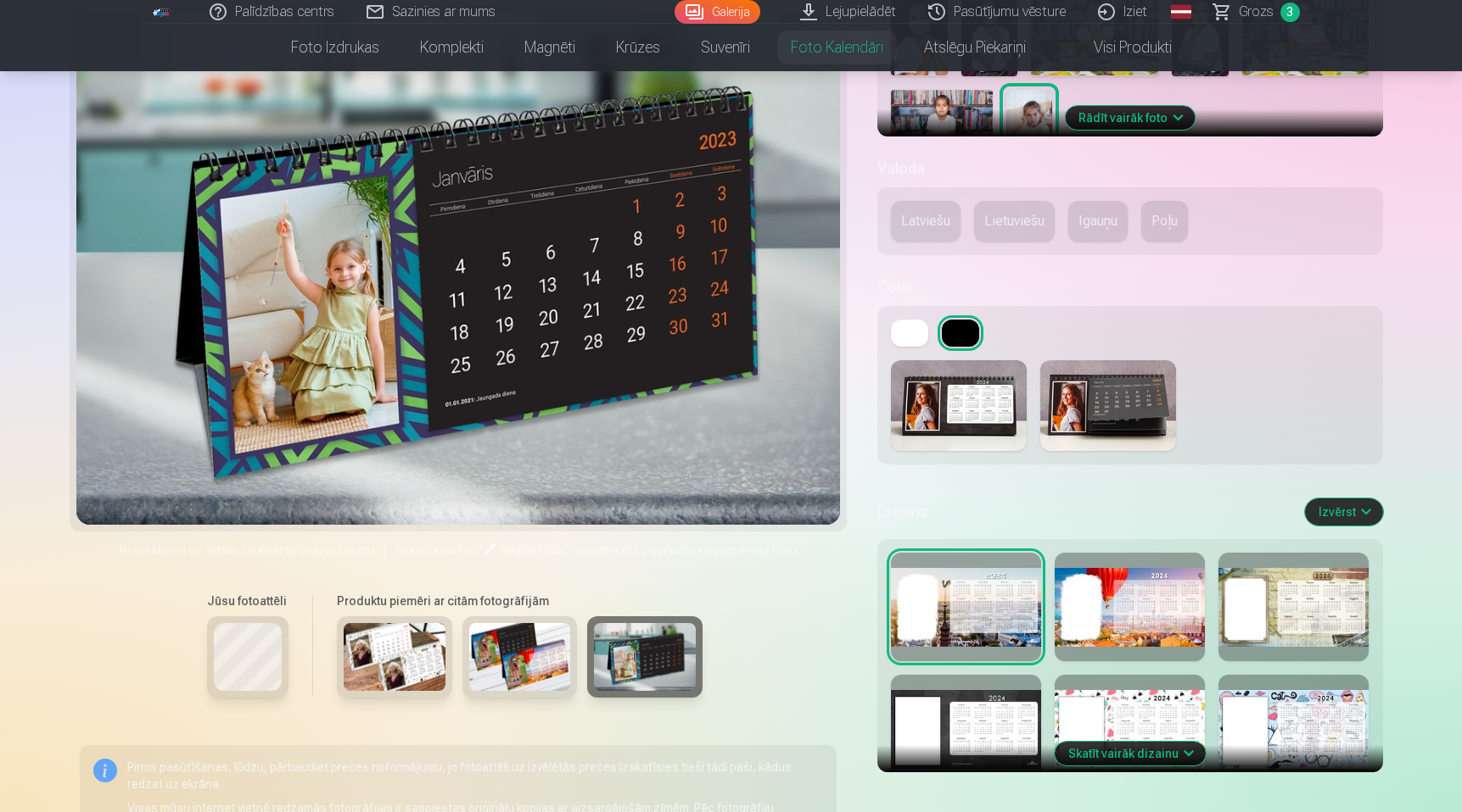
scroll to position [537, 0]
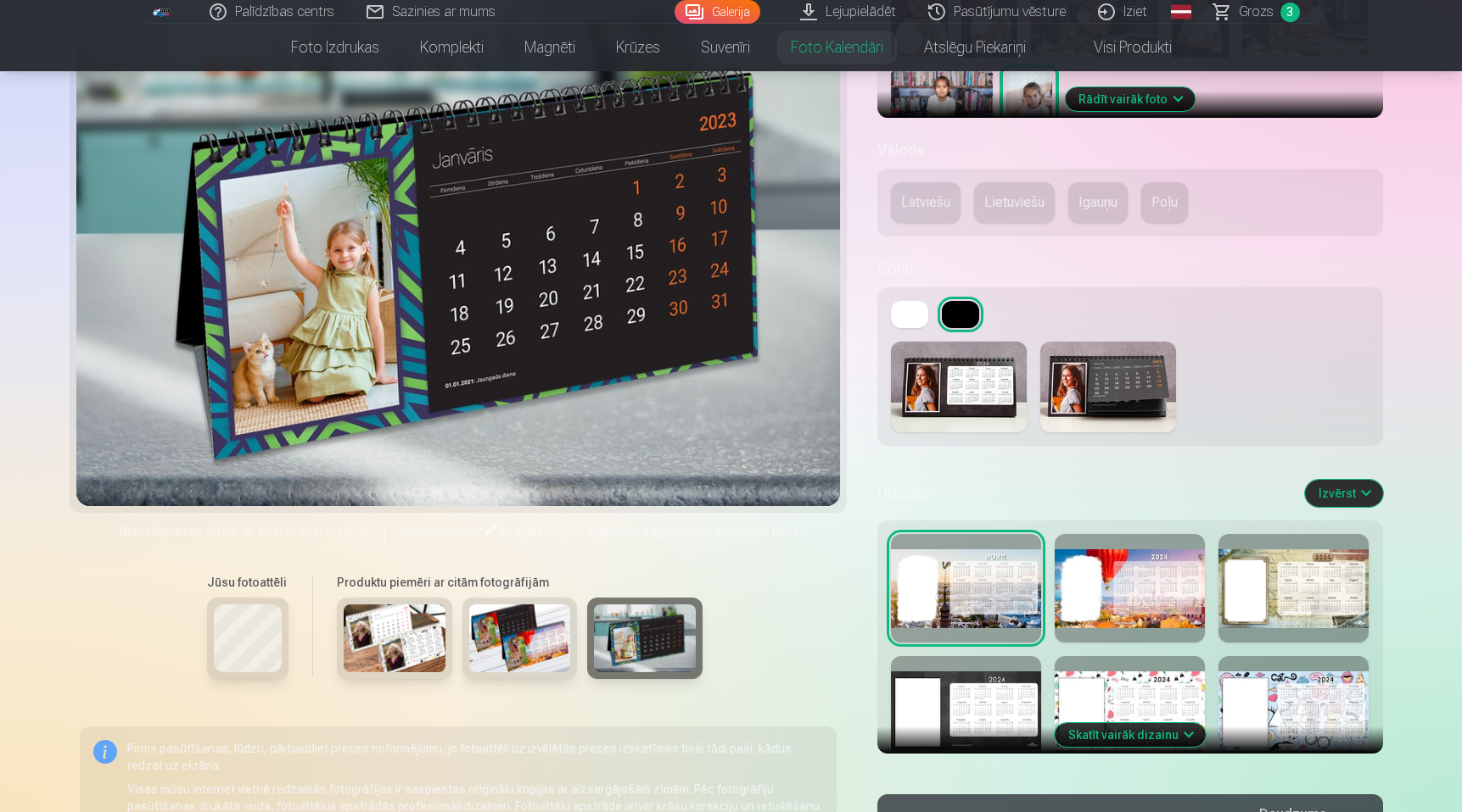
click at [1140, 381] on img at bounding box center [1108, 387] width 135 height 91
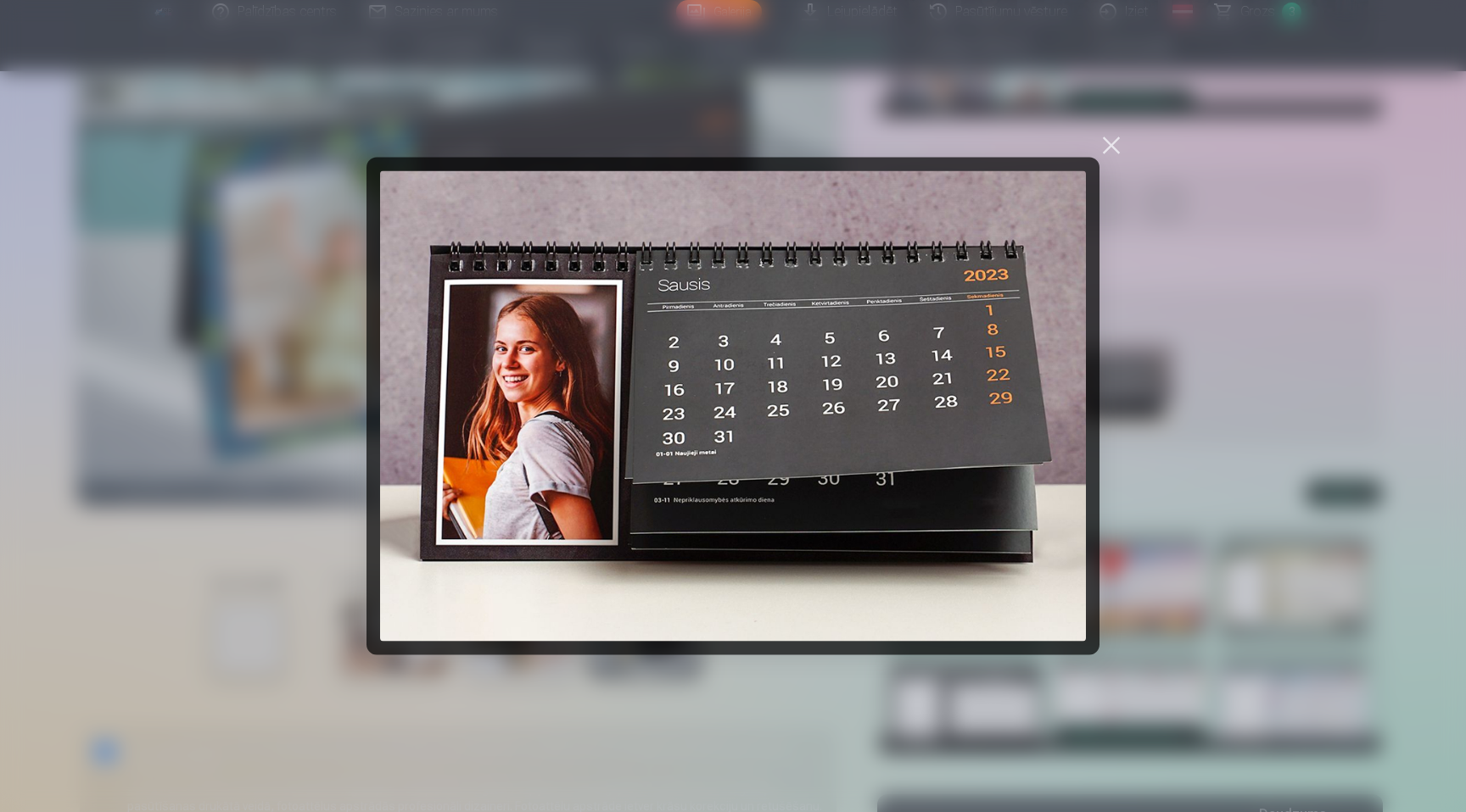
click at [1106, 147] on div at bounding box center [1111, 146] width 24 height 24
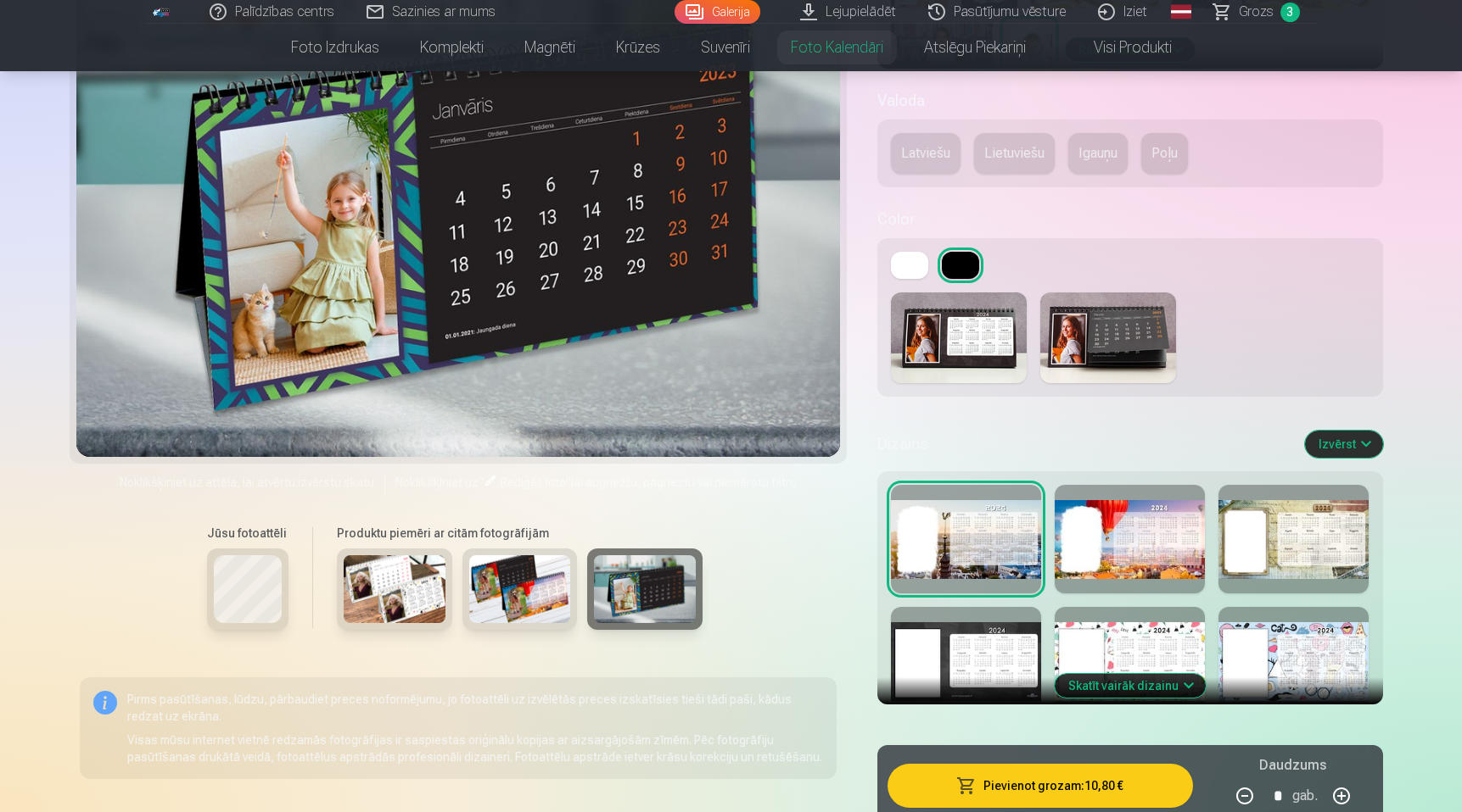
scroll to position [564, 0]
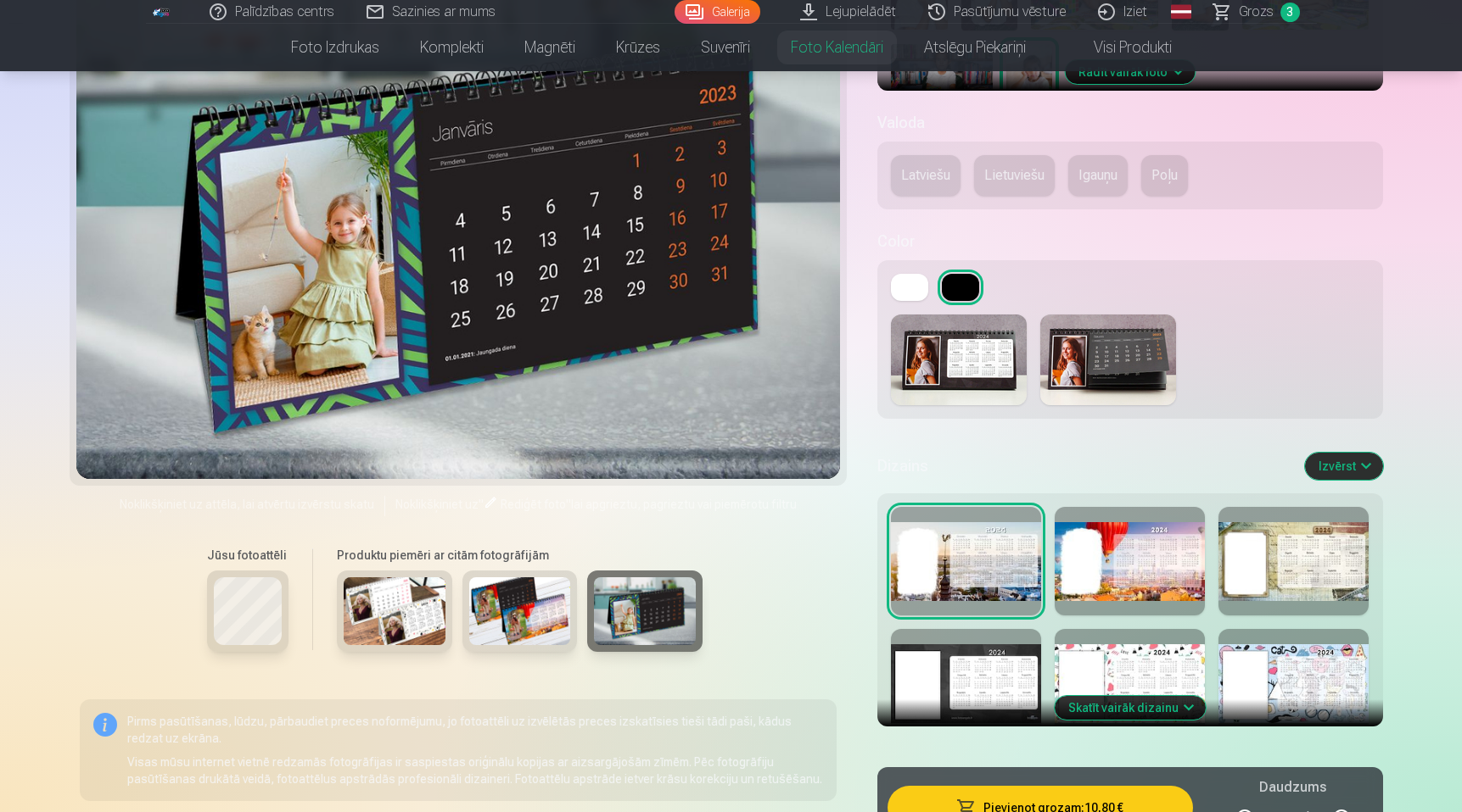
click at [1145, 571] on div at bounding box center [1130, 561] width 150 height 109
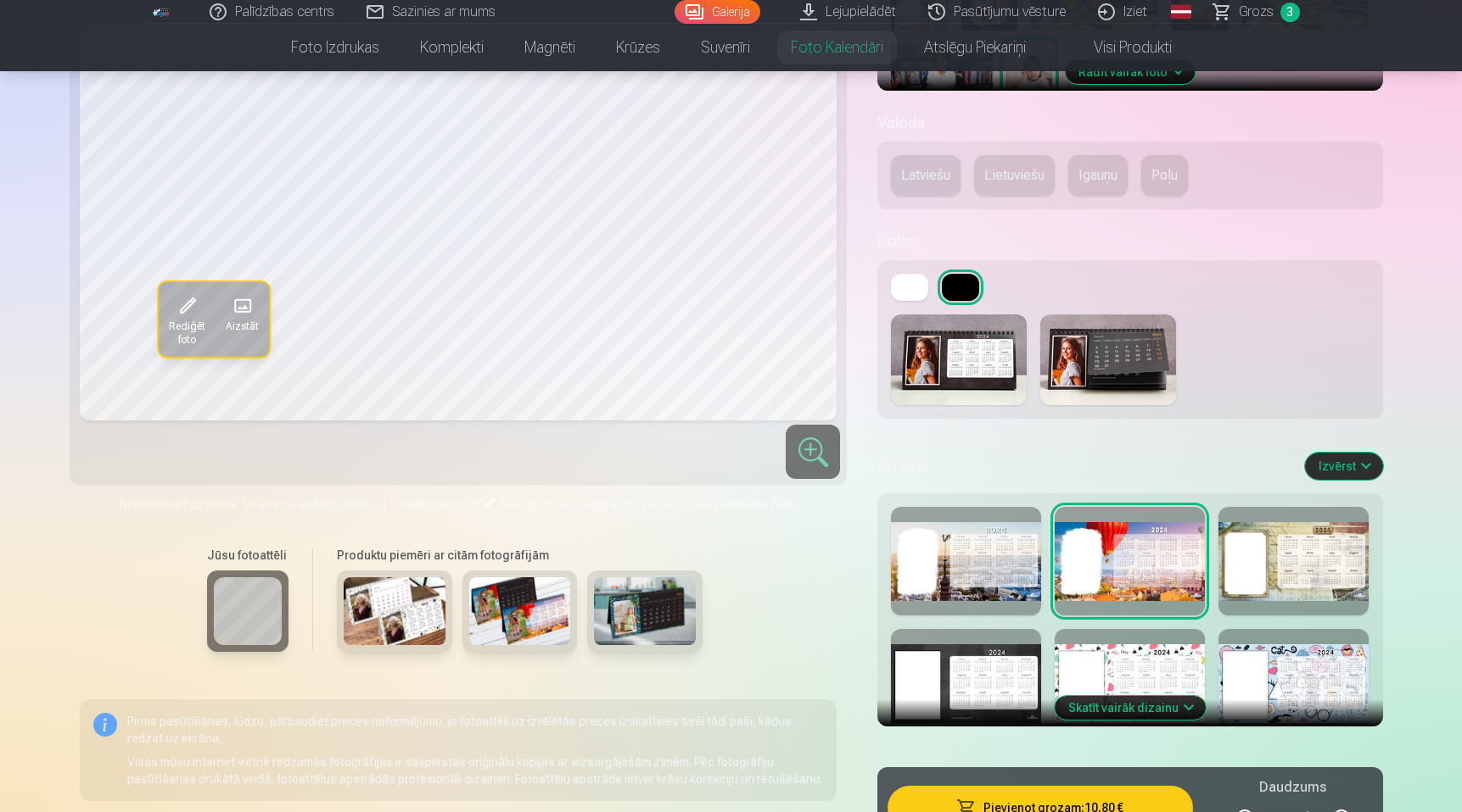
click at [1305, 566] on div at bounding box center [1294, 561] width 150 height 109
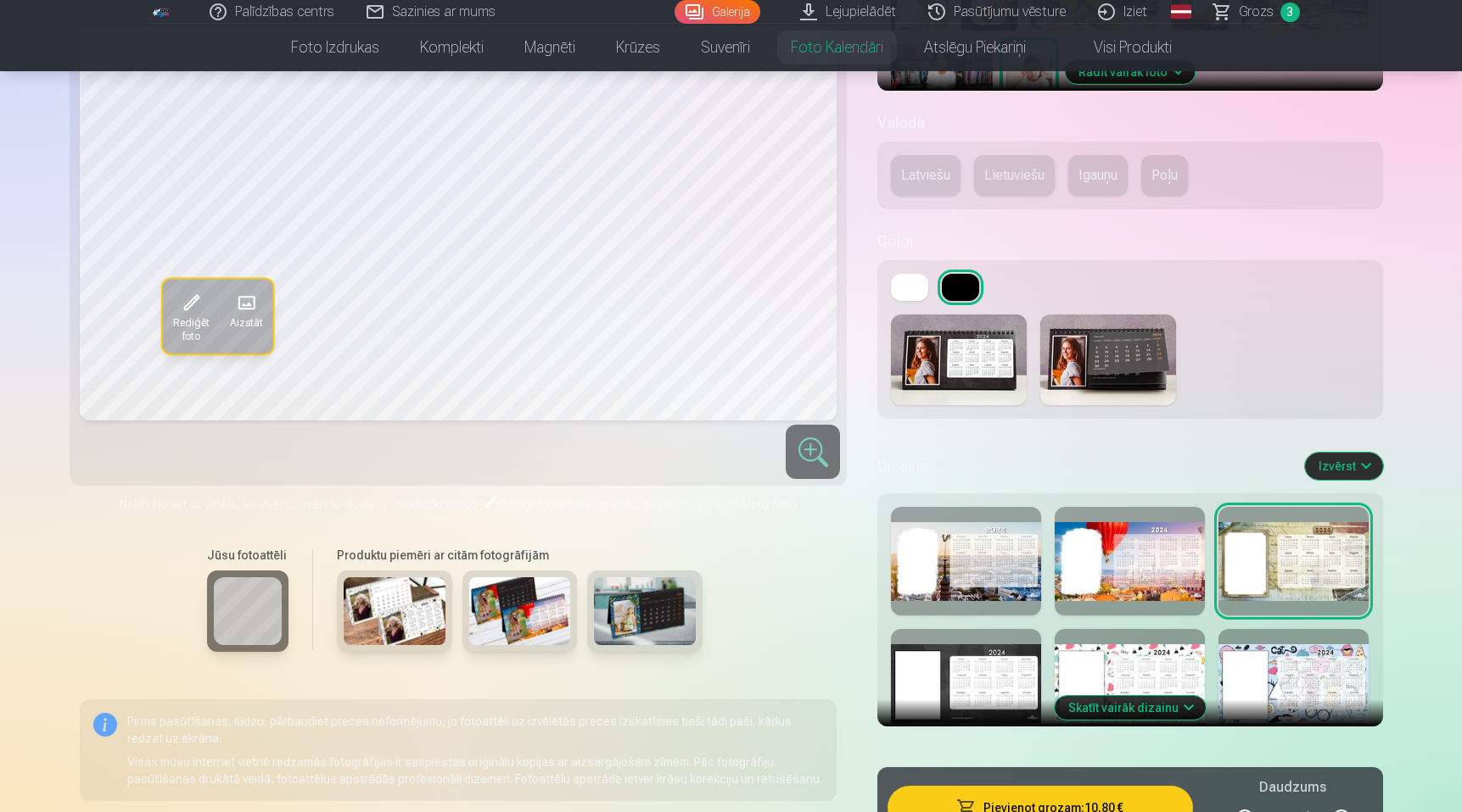
click at [986, 678] on div at bounding box center [966, 683] width 150 height 109
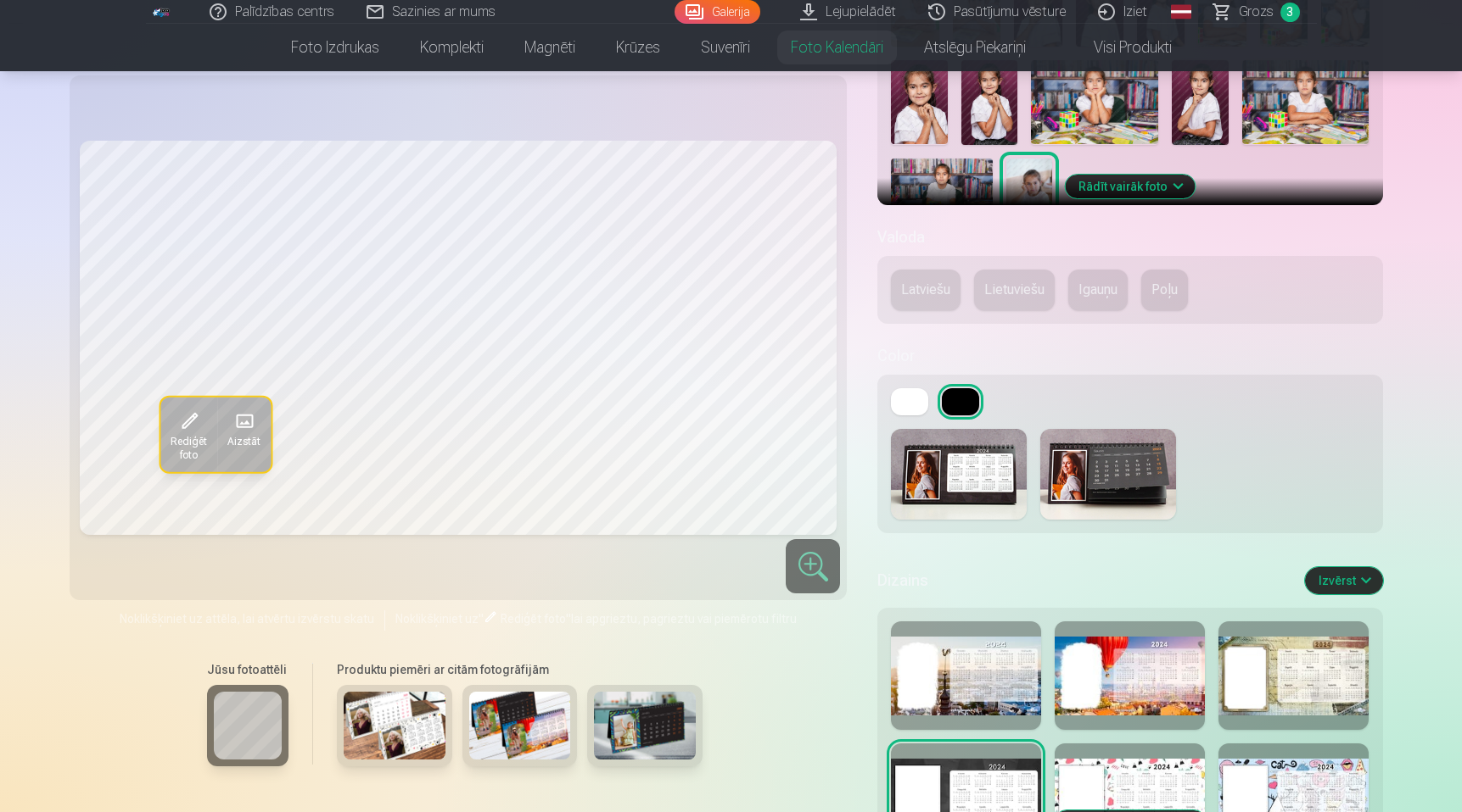
scroll to position [535, 0]
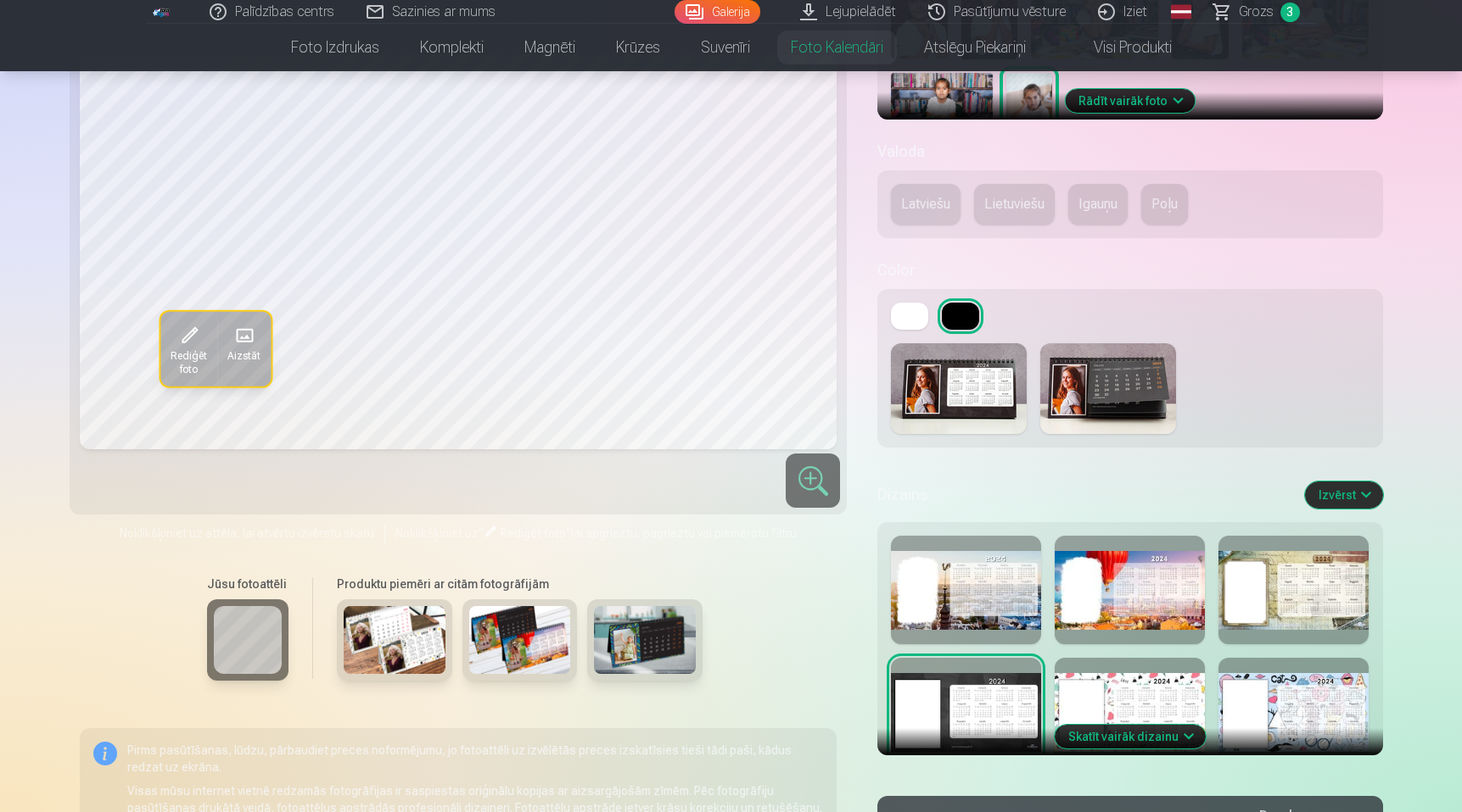
click at [1124, 703] on div at bounding box center [1130, 712] width 150 height 109
click at [1295, 696] on div at bounding box center [1294, 712] width 150 height 109
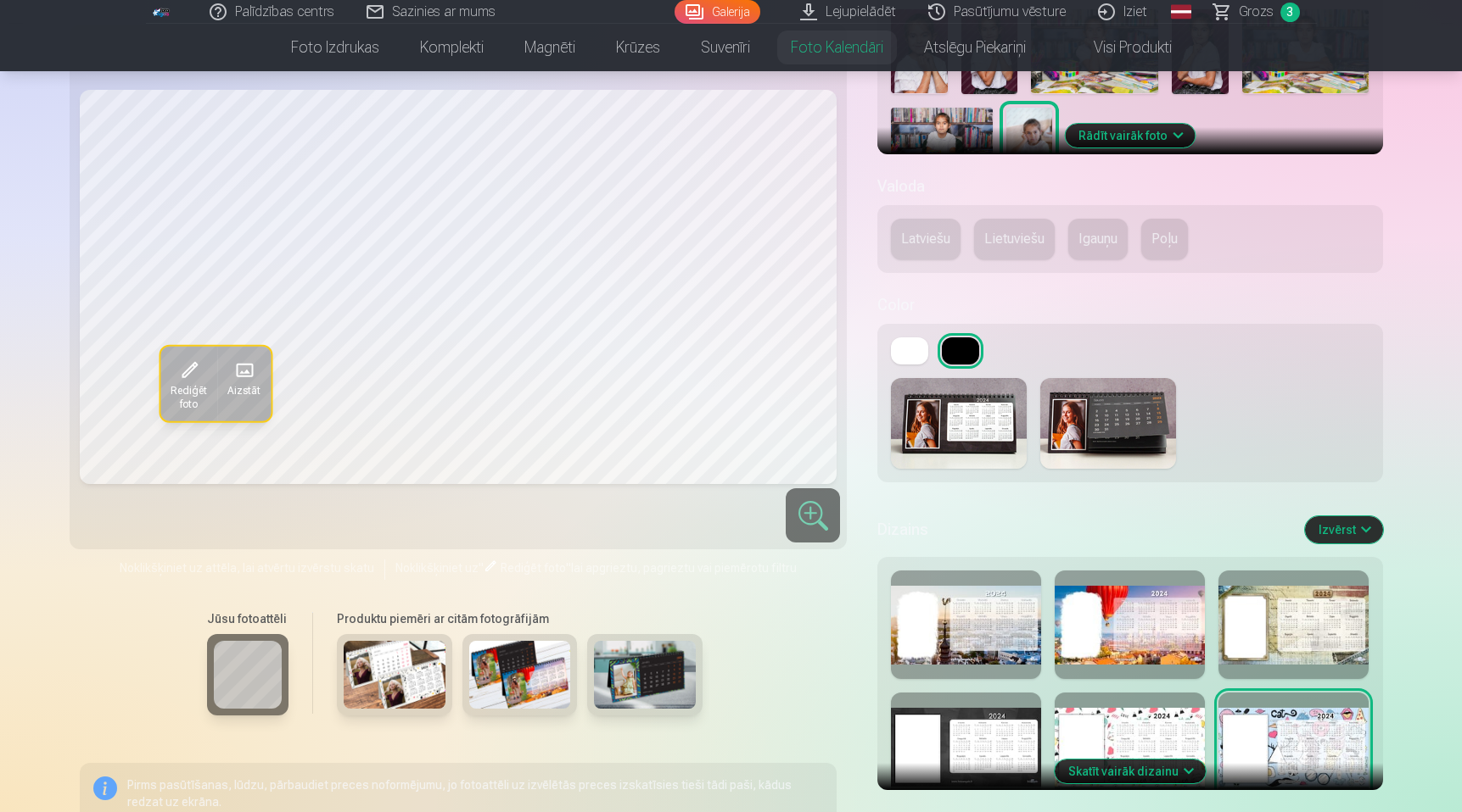
scroll to position [502, 0]
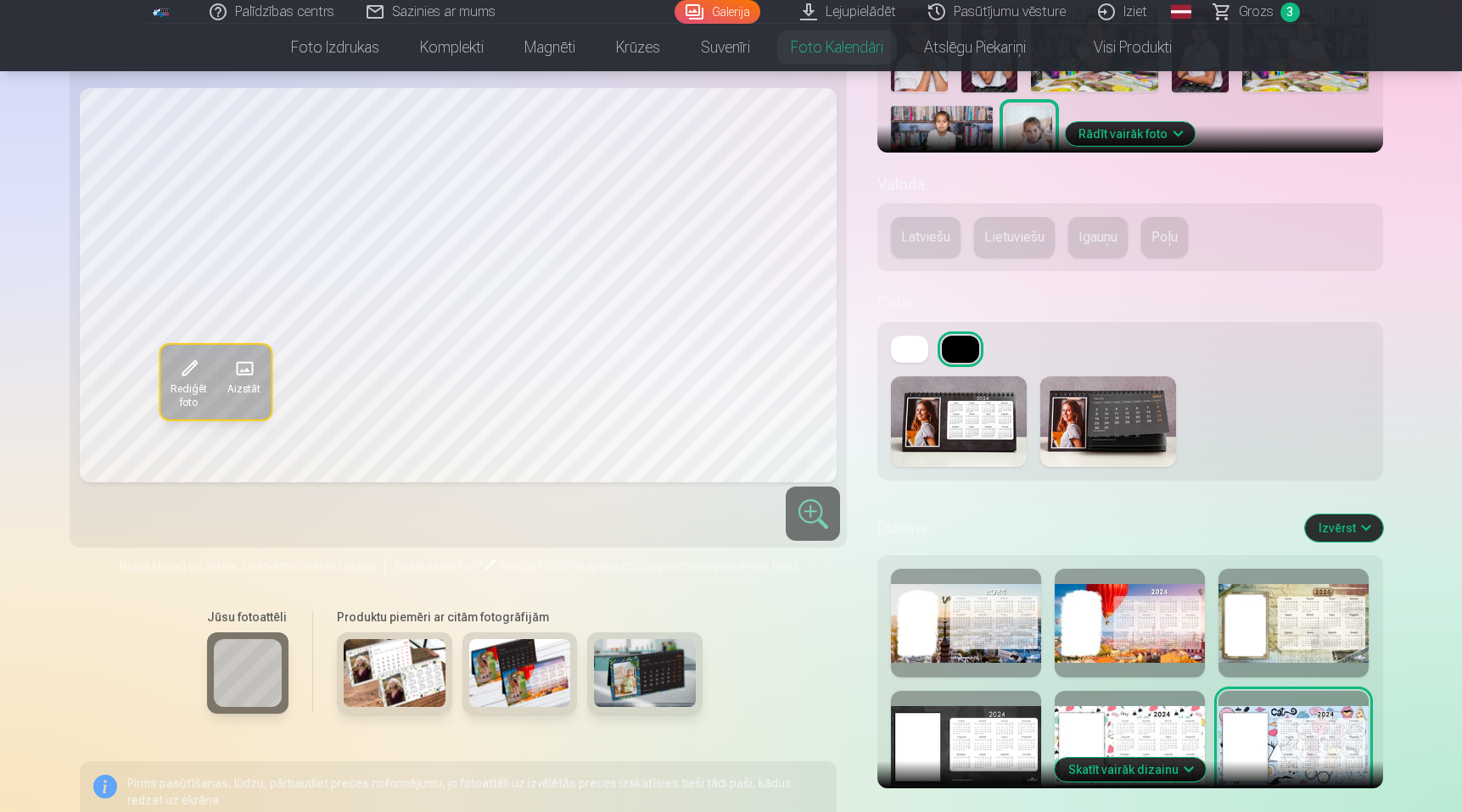
click at [1099, 620] on div at bounding box center [1130, 623] width 150 height 109
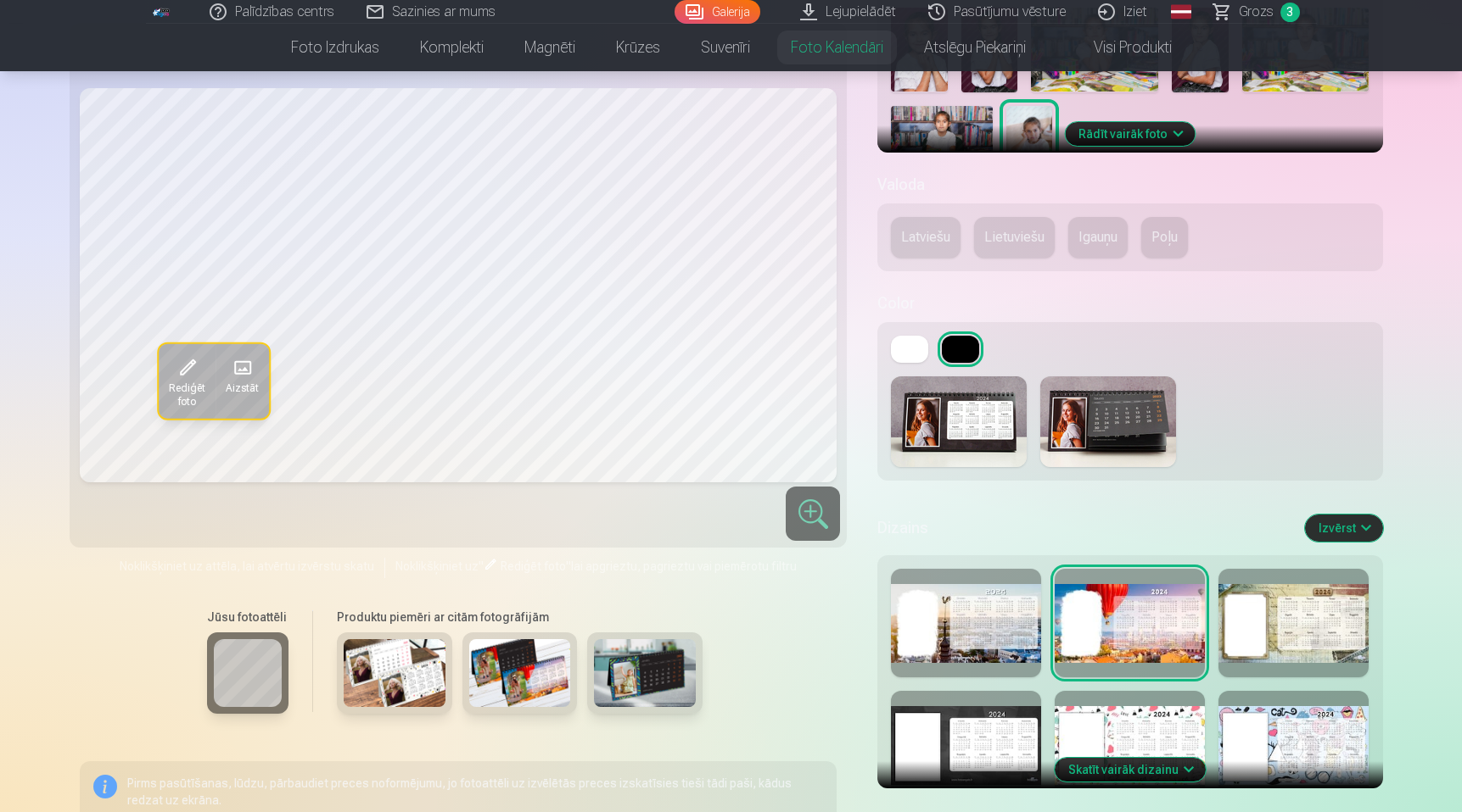
click at [945, 731] on div at bounding box center [966, 745] width 150 height 109
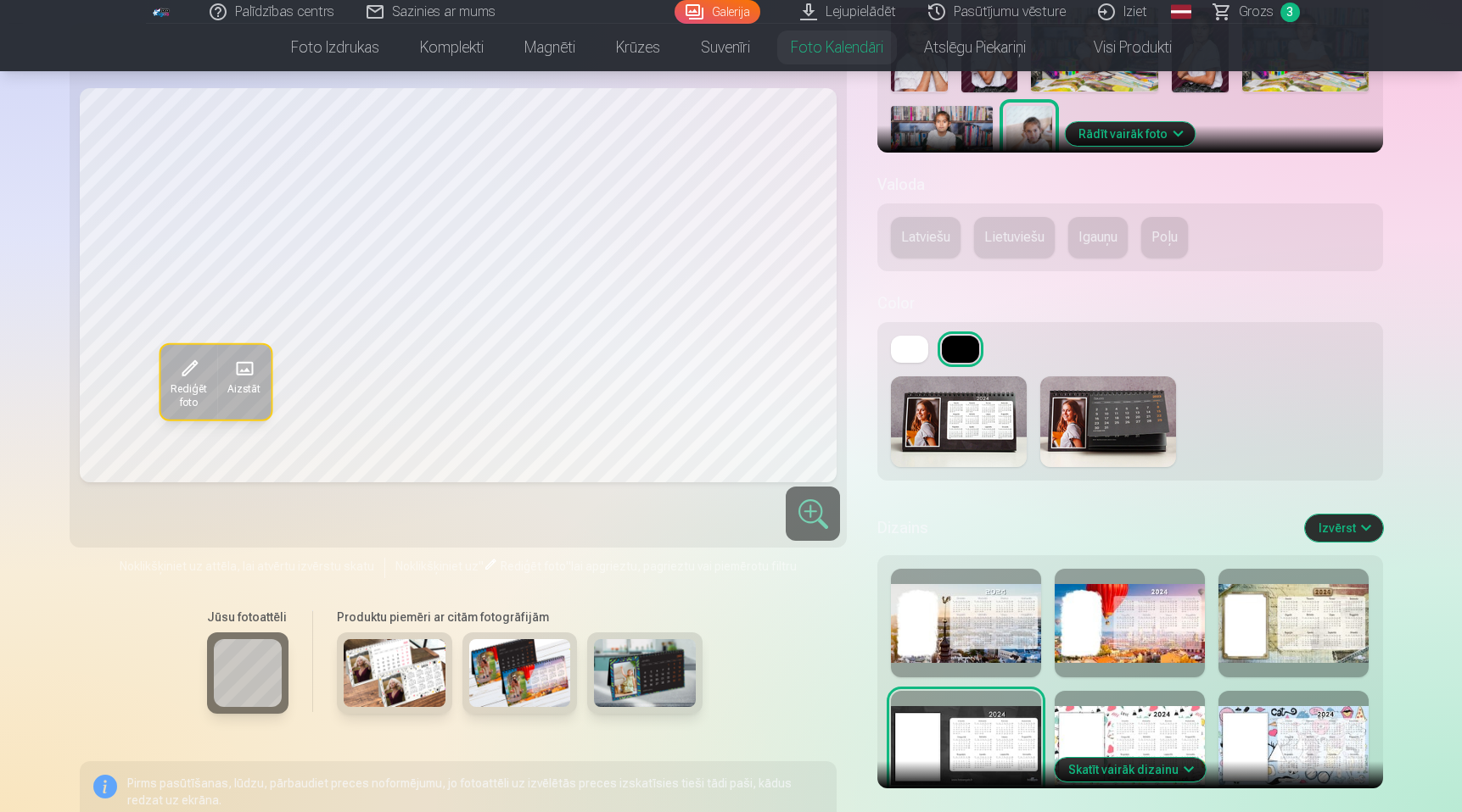
click at [1232, 740] on div at bounding box center [1294, 745] width 150 height 109
click at [1166, 758] on button "Skatīt vairāk dizainu" at bounding box center [1130, 770] width 151 height 24
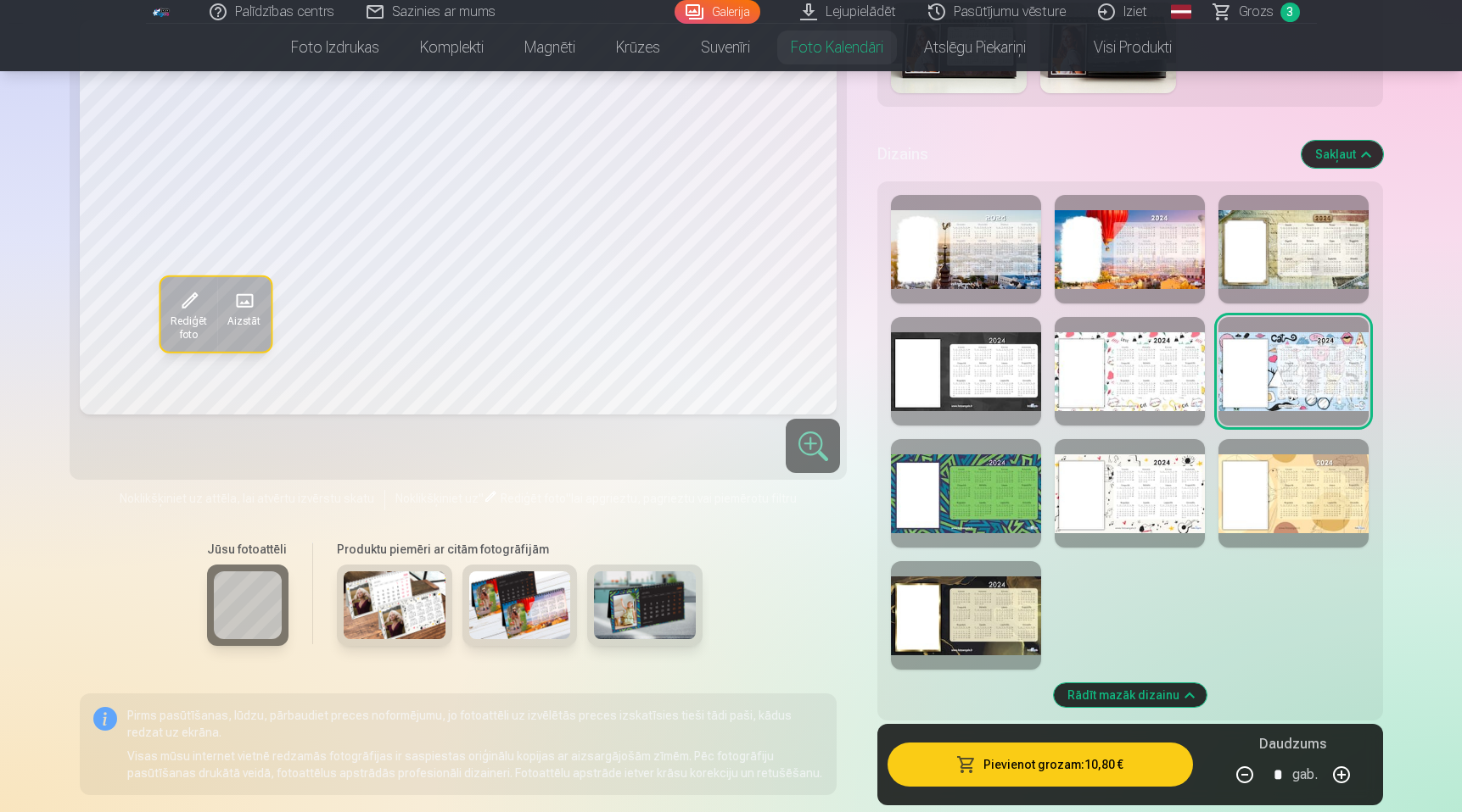
scroll to position [900, 0]
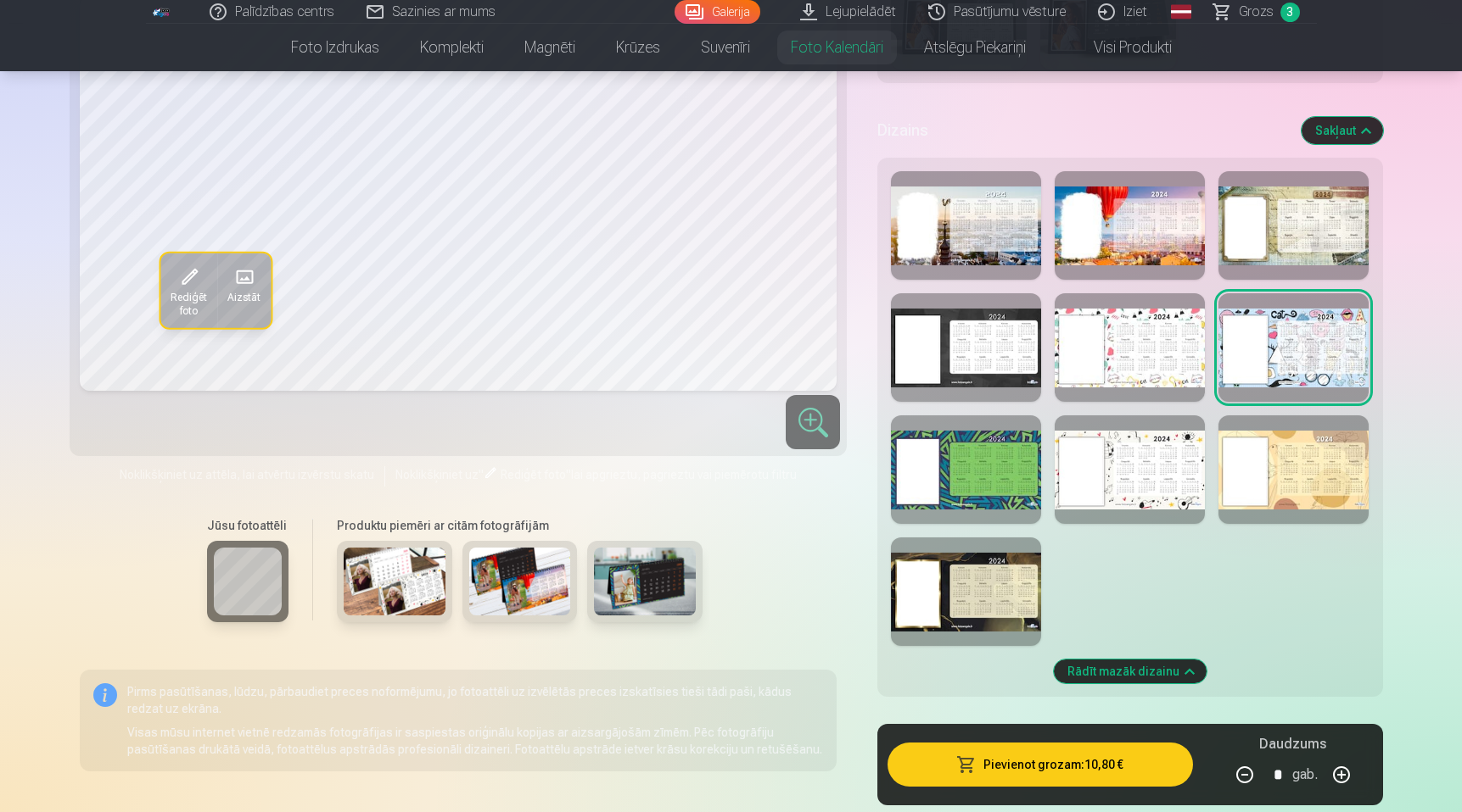
click at [1300, 481] on div at bounding box center [1294, 469] width 150 height 109
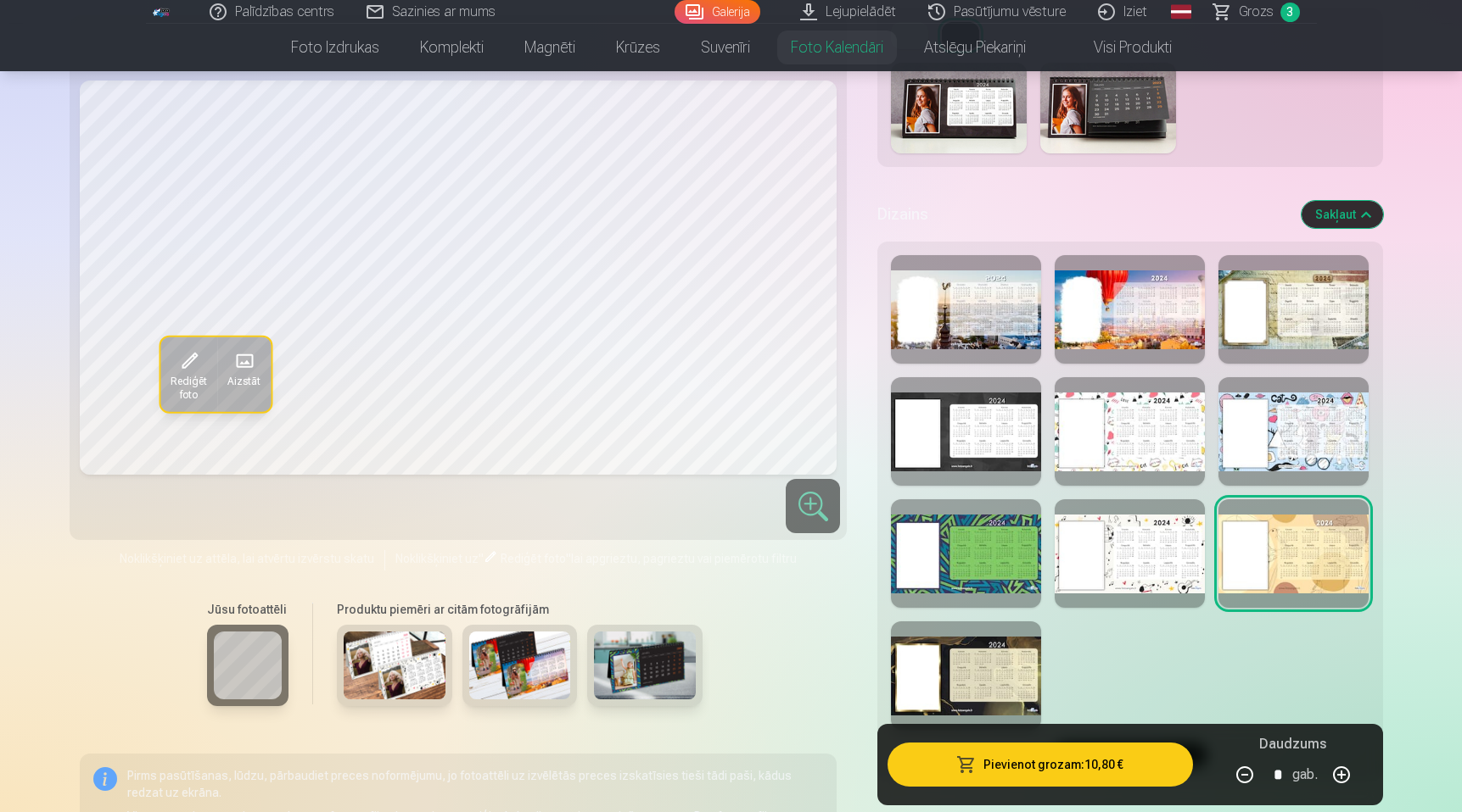
scroll to position [814, 0]
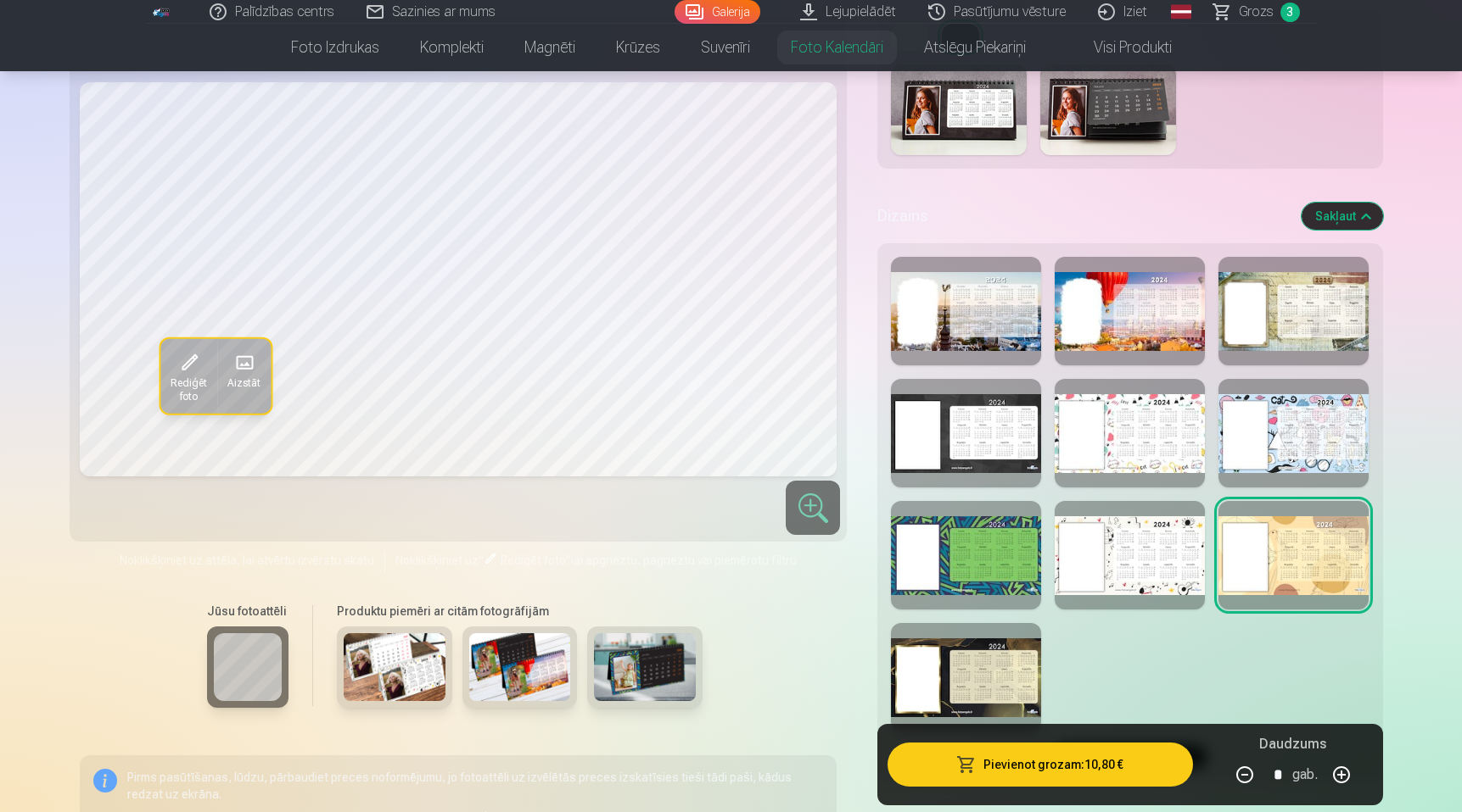
click at [1093, 561] on div at bounding box center [1130, 555] width 150 height 109
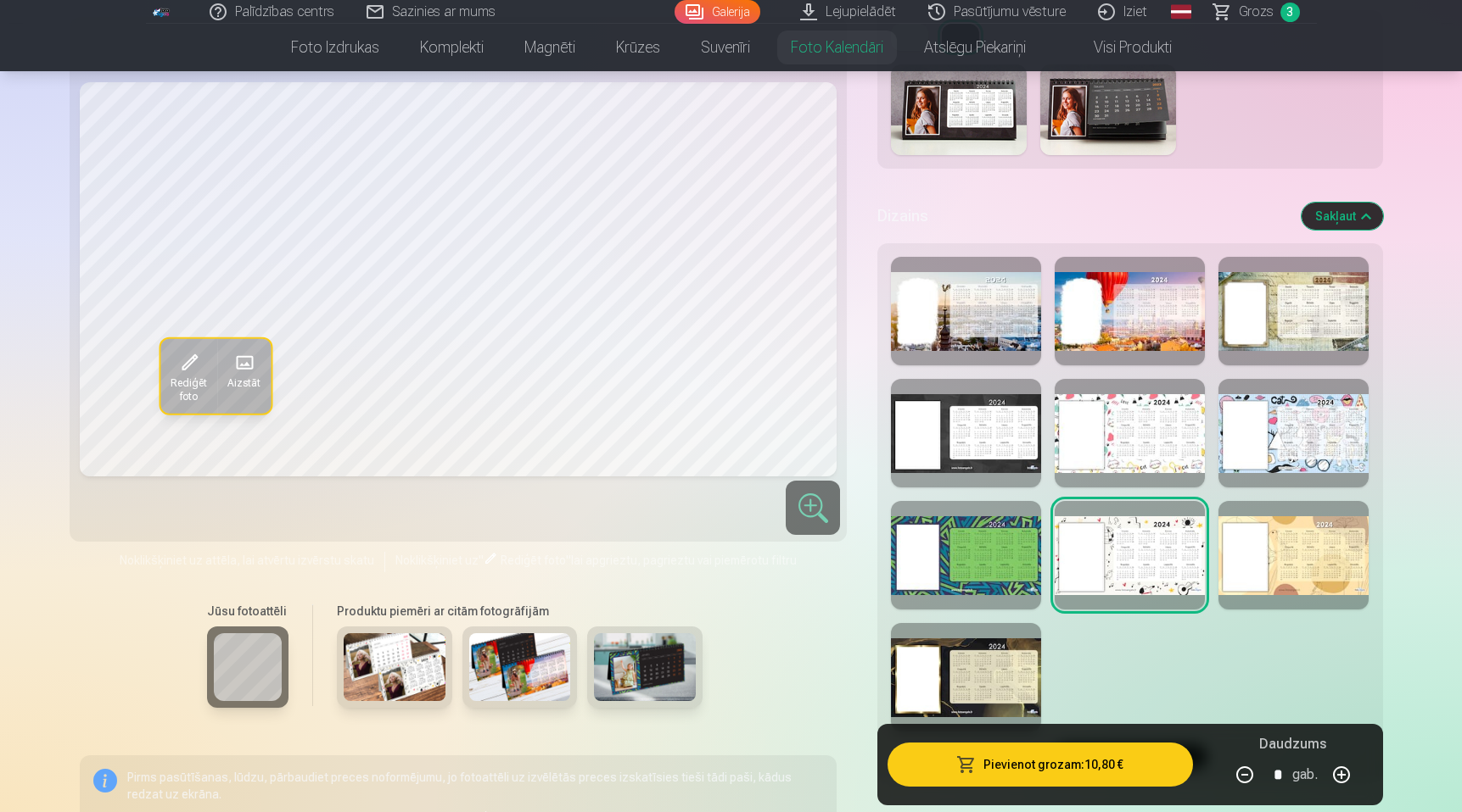
scroll to position [849, 0]
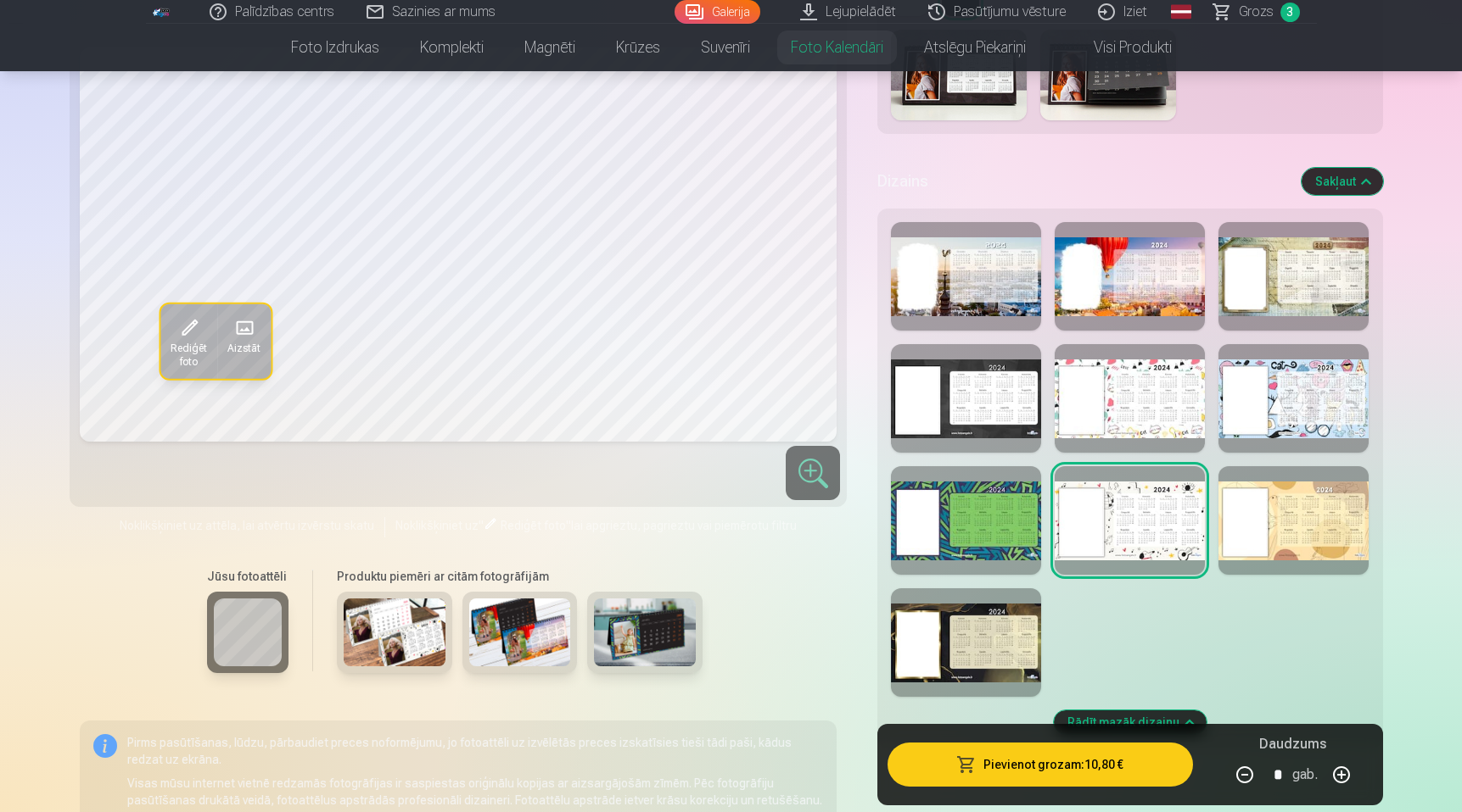
click at [989, 638] on div at bounding box center [966, 643] width 150 height 109
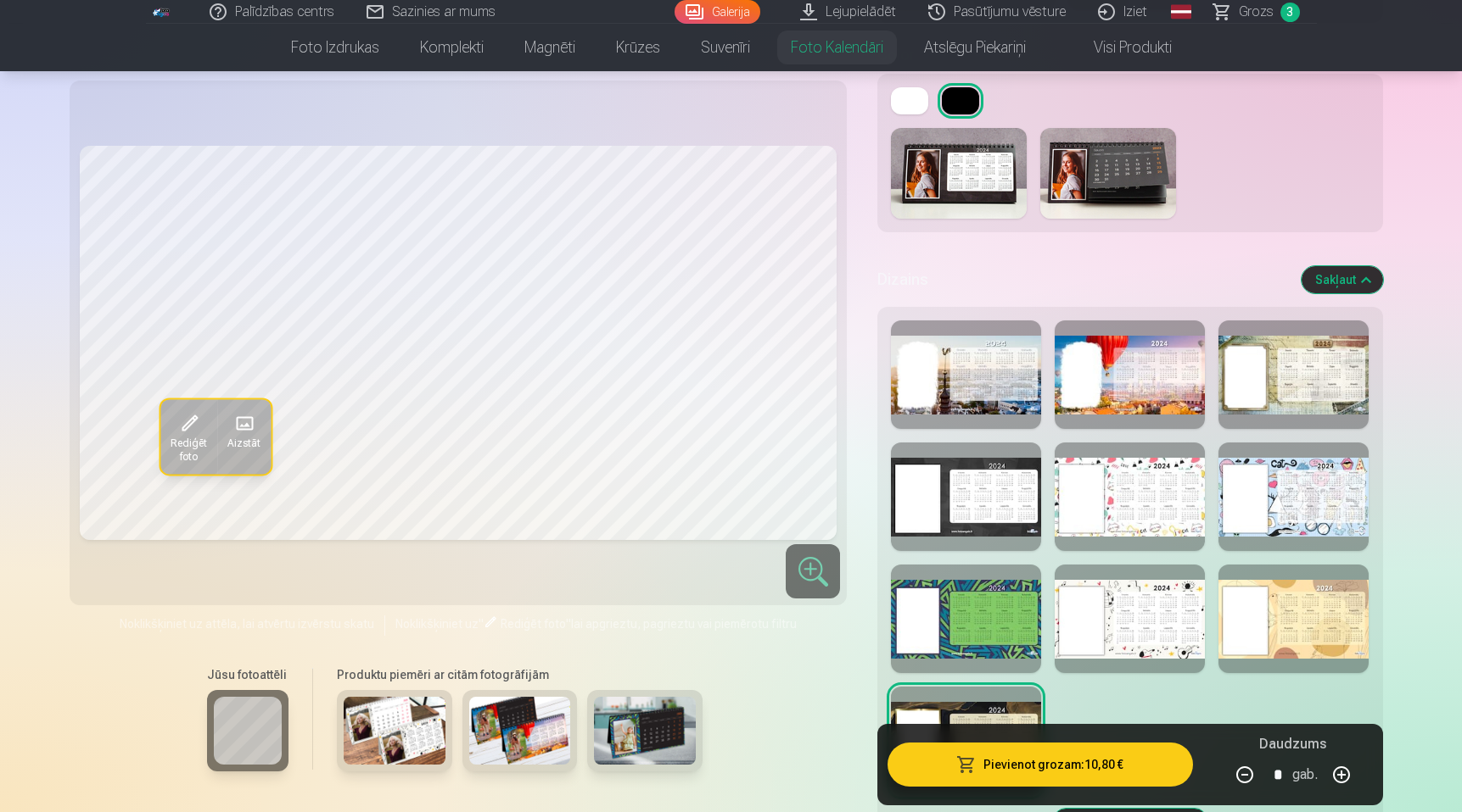
scroll to position [757, 0]
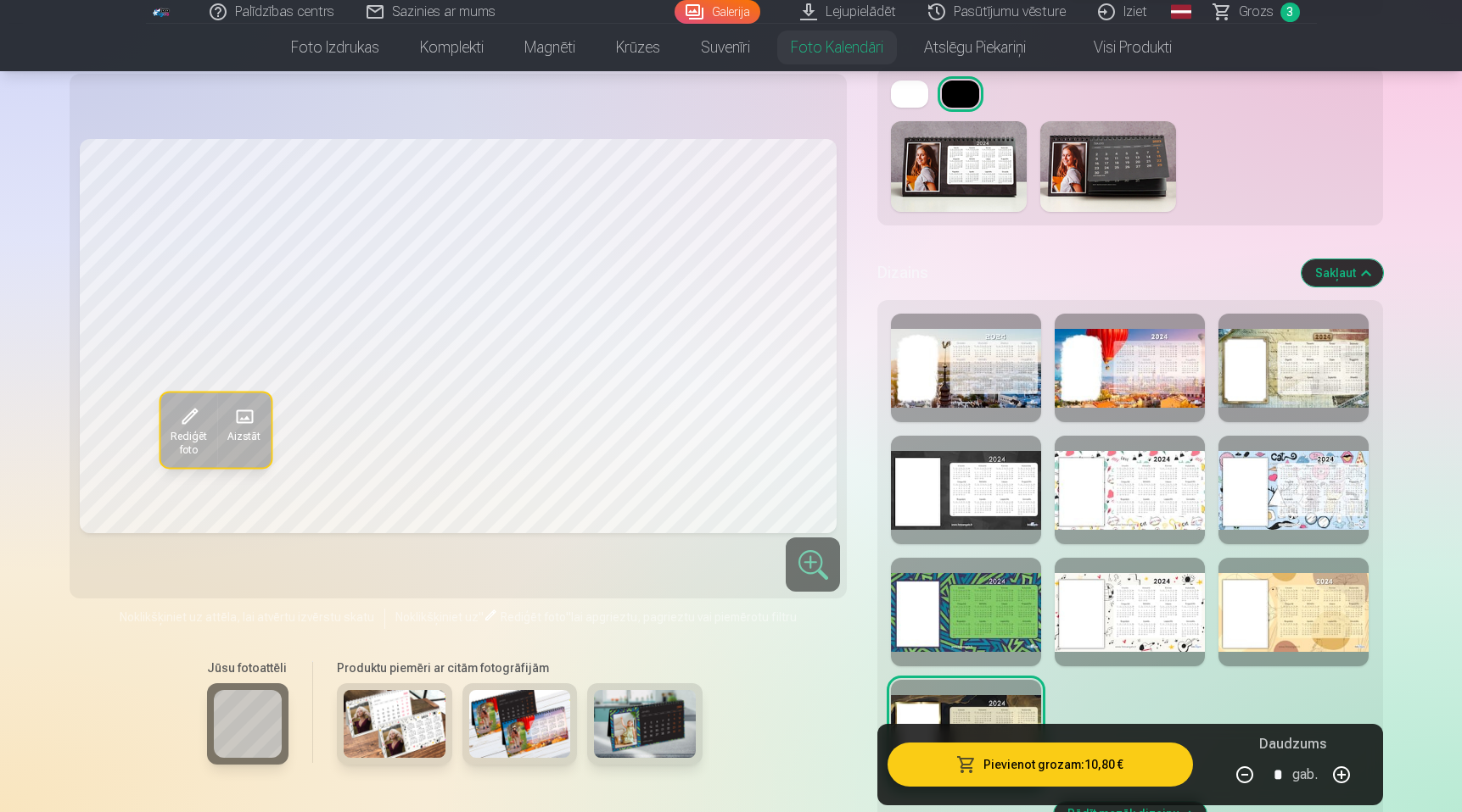
click at [987, 598] on div at bounding box center [966, 612] width 150 height 109
click at [1120, 595] on div at bounding box center [1130, 612] width 150 height 109
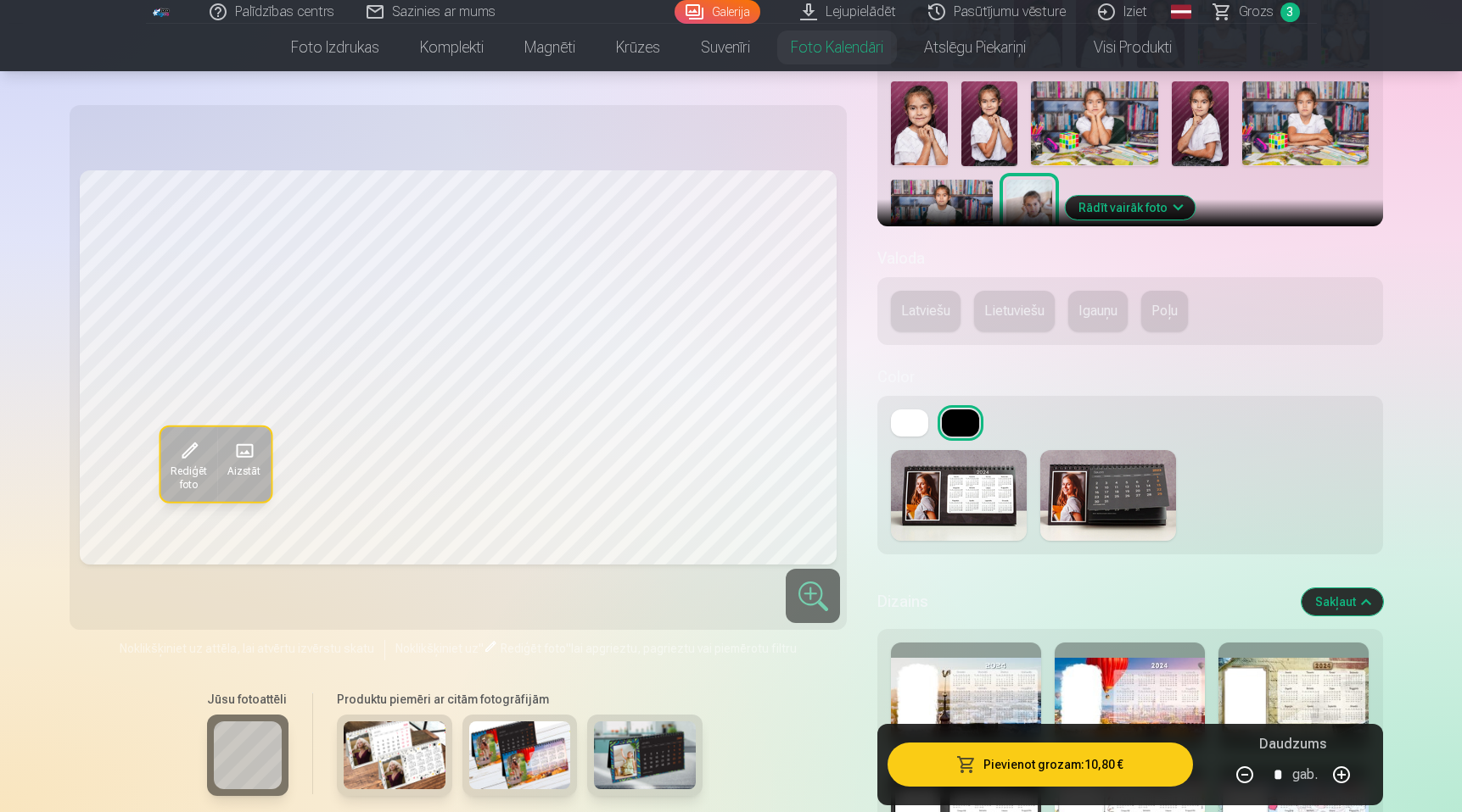
scroll to position [369, 0]
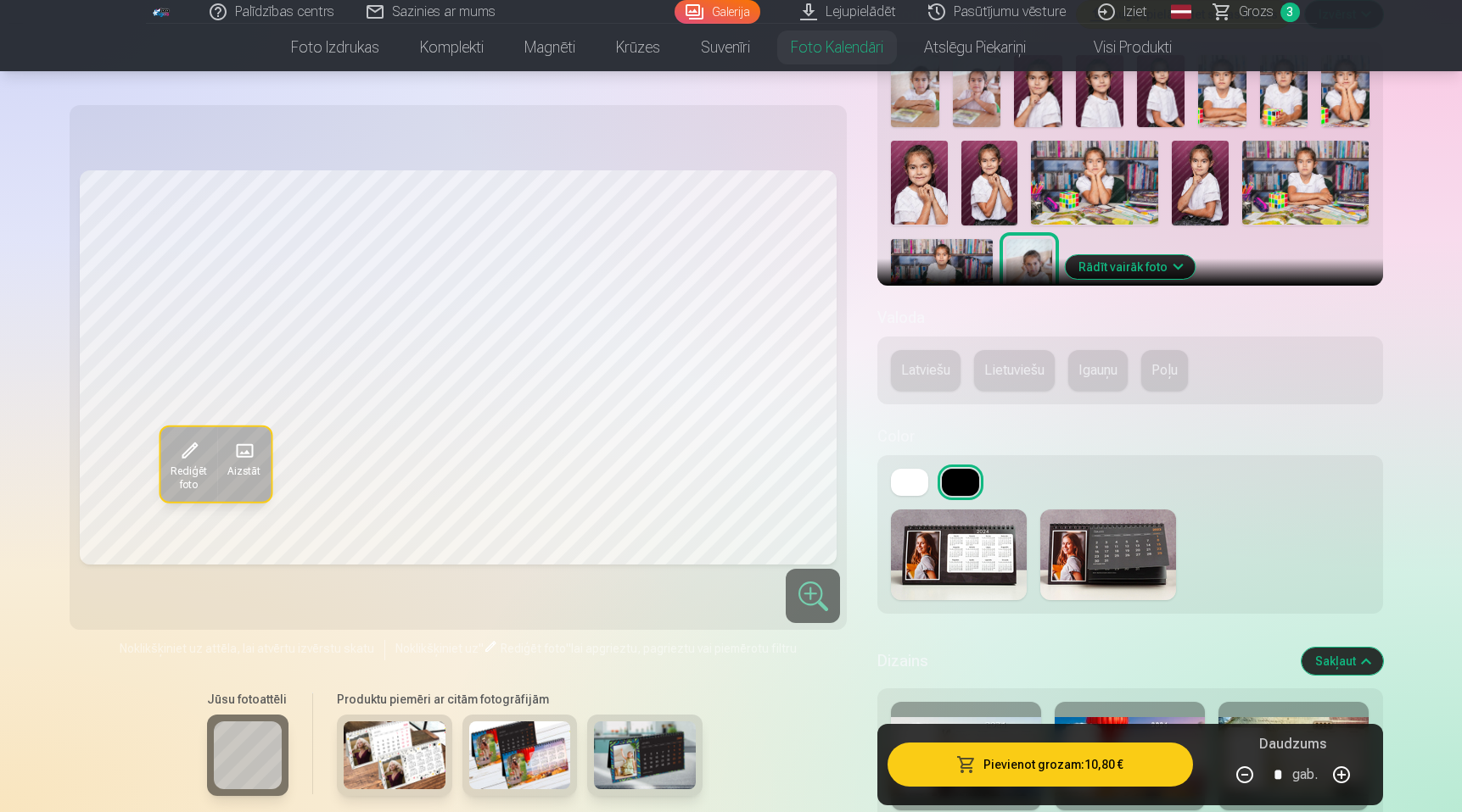
click at [941, 372] on button "Latviešu" at bounding box center [926, 370] width 70 height 41
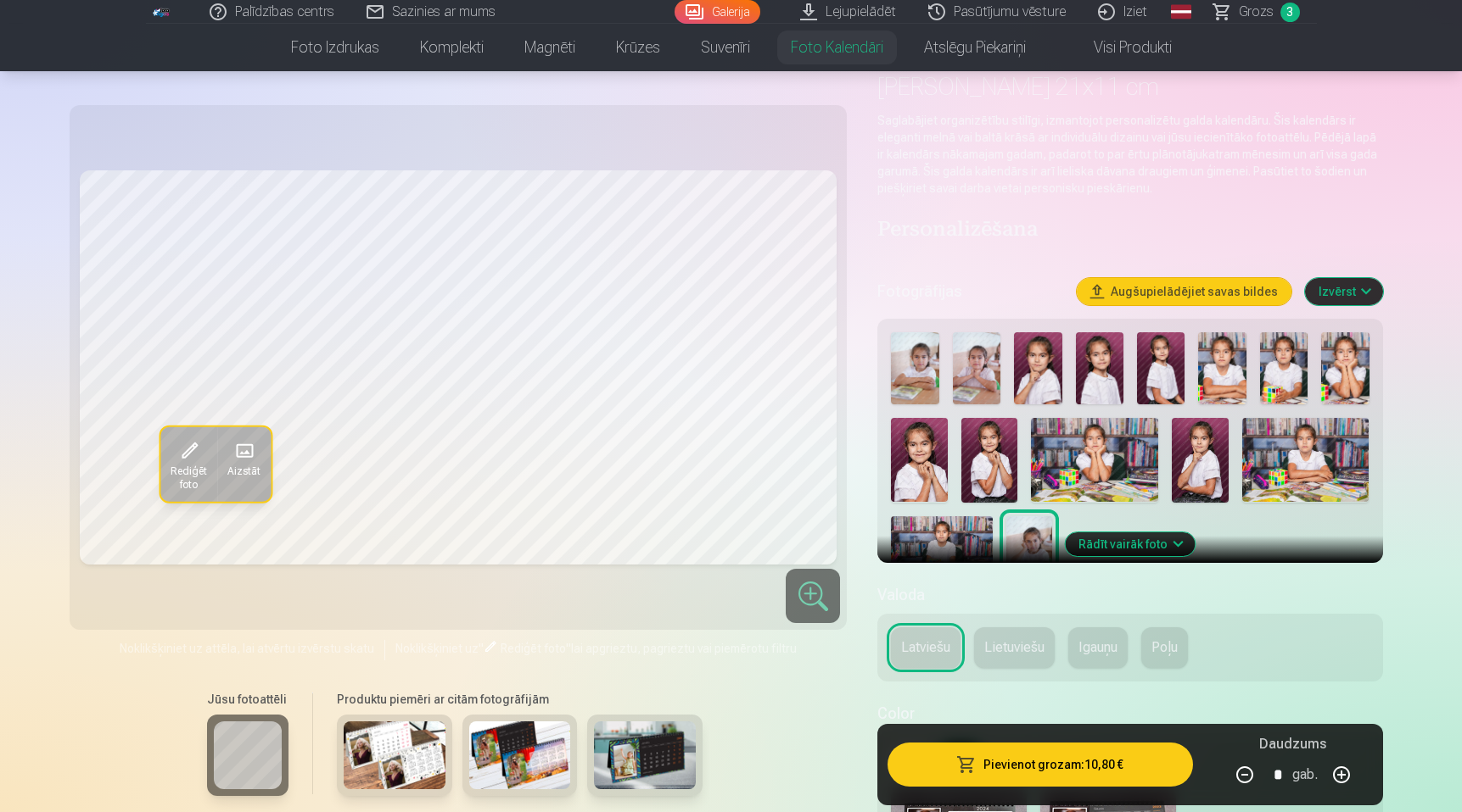
scroll to position [92, 0]
click at [1037, 366] on img at bounding box center [1037, 368] width 48 height 72
click at [987, 366] on img at bounding box center [976, 368] width 48 height 72
click at [1027, 363] on img at bounding box center [1037, 368] width 48 height 72
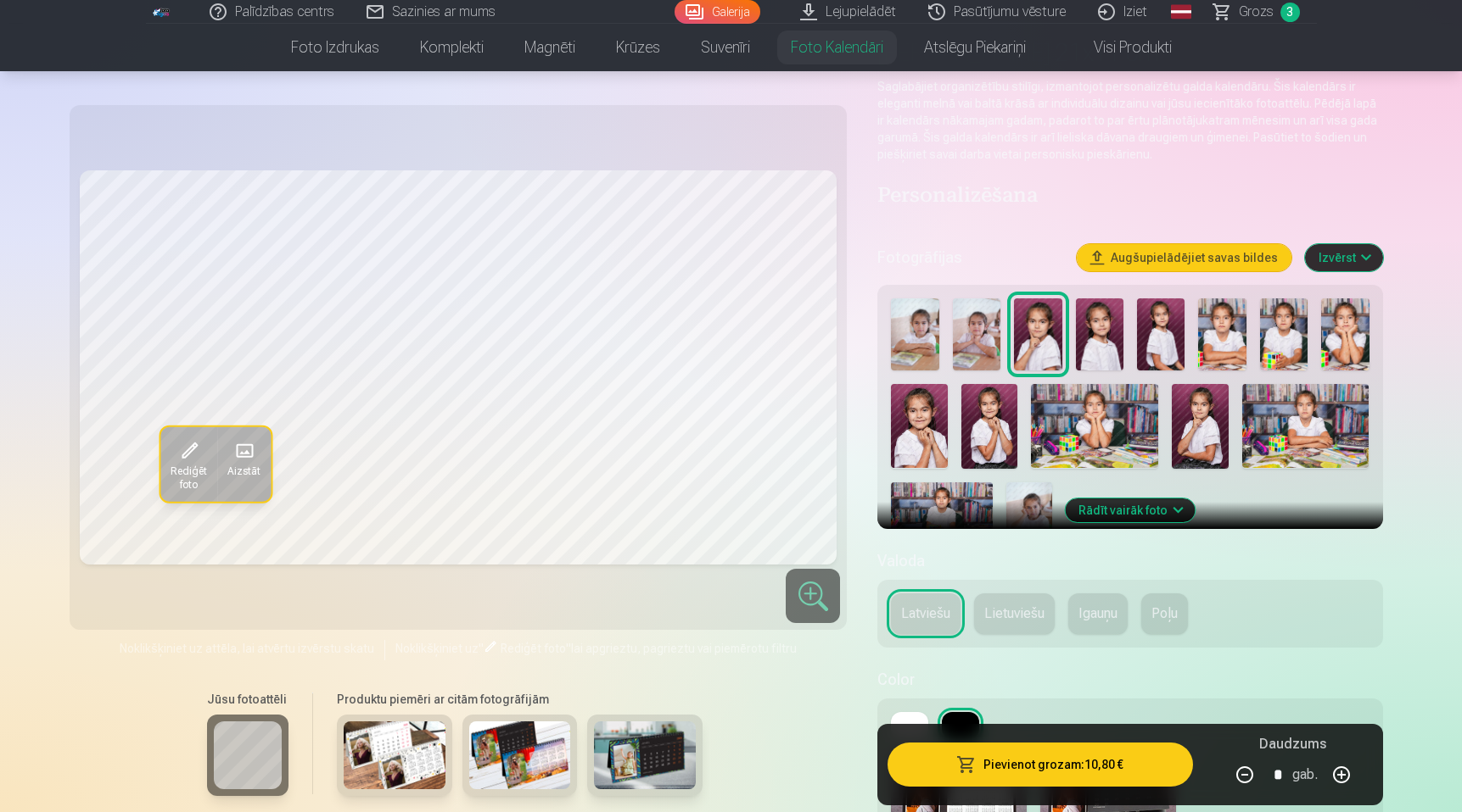
scroll to position [127, 0]
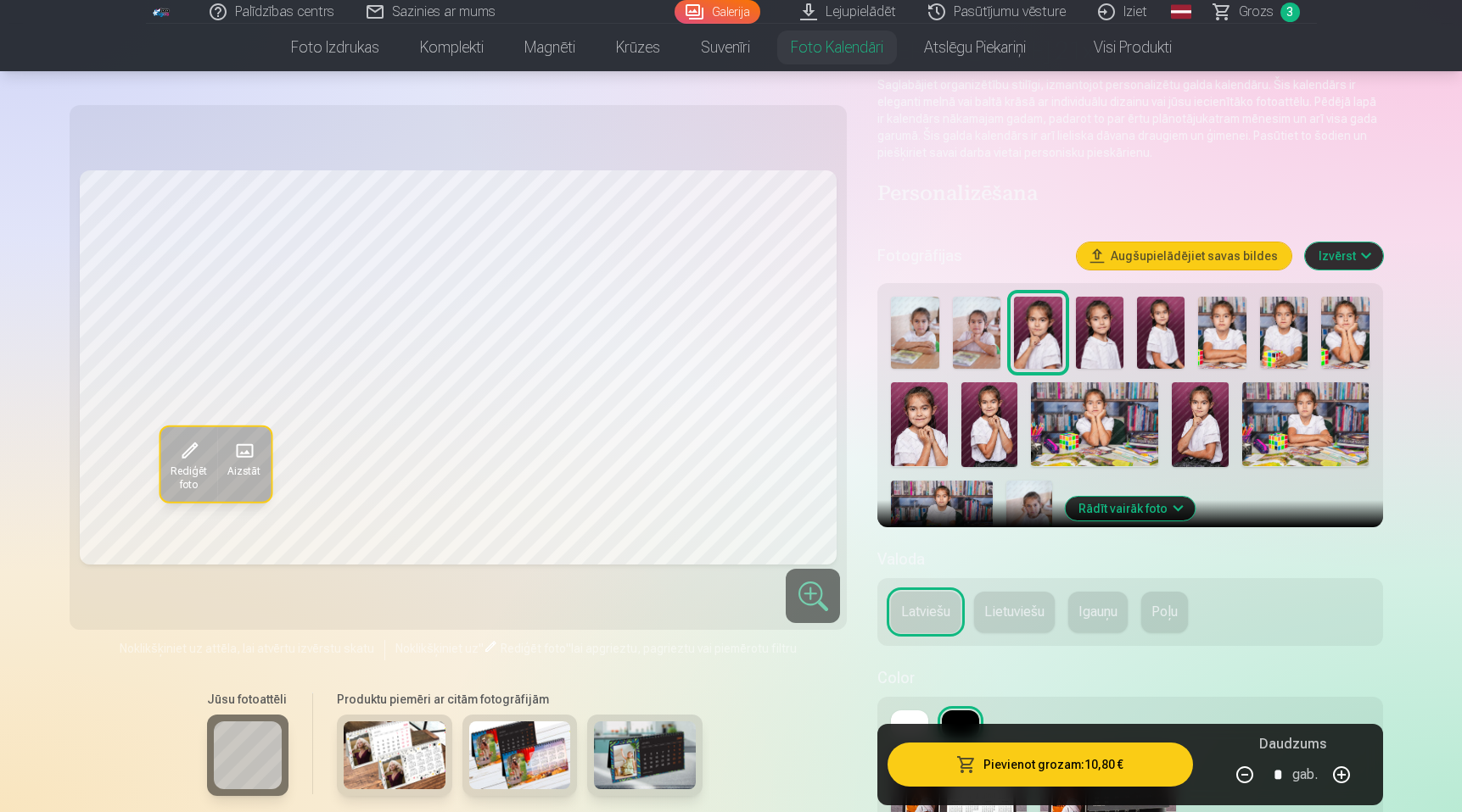
click at [921, 433] on img at bounding box center [919, 424] width 57 height 85
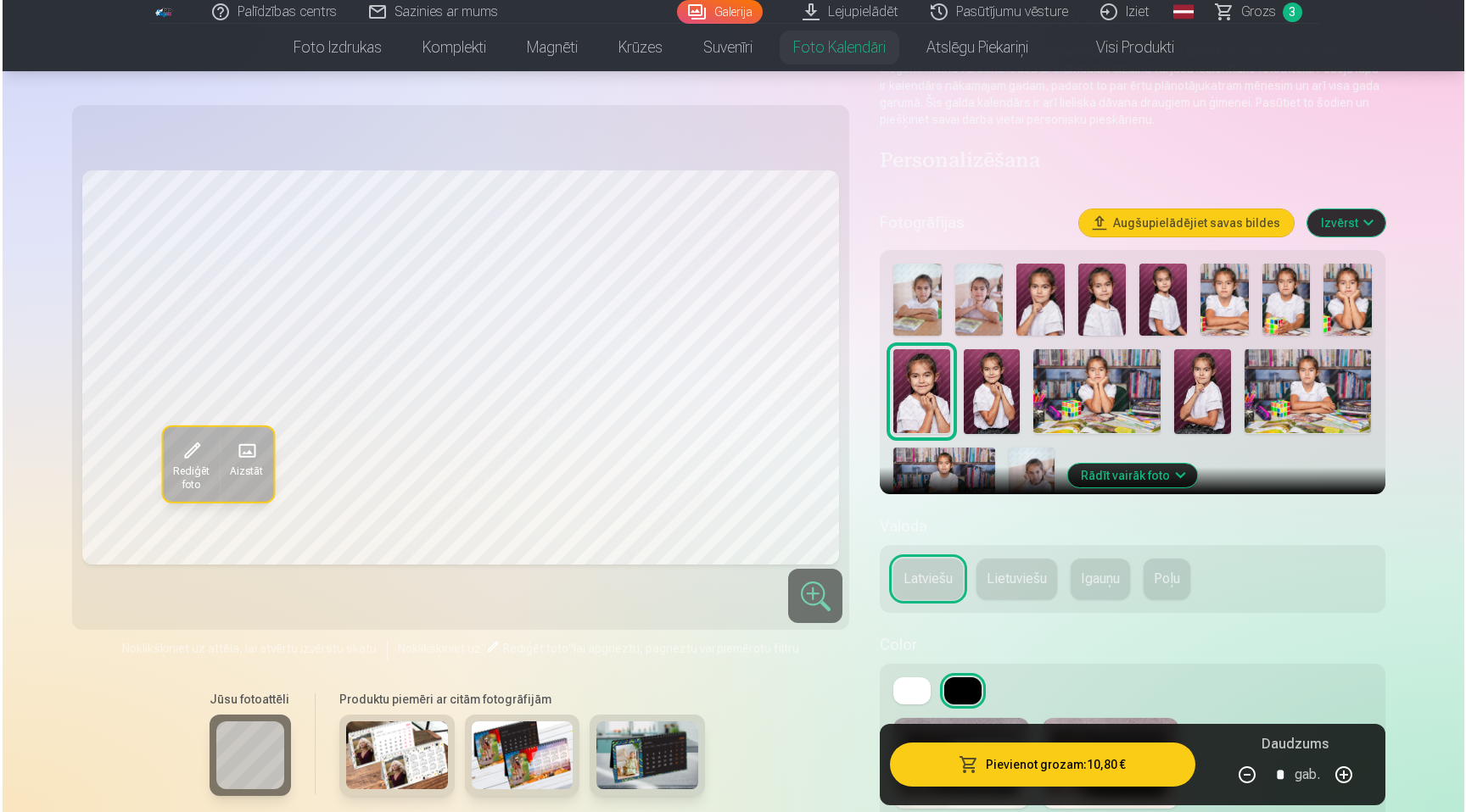
scroll to position [162, 0]
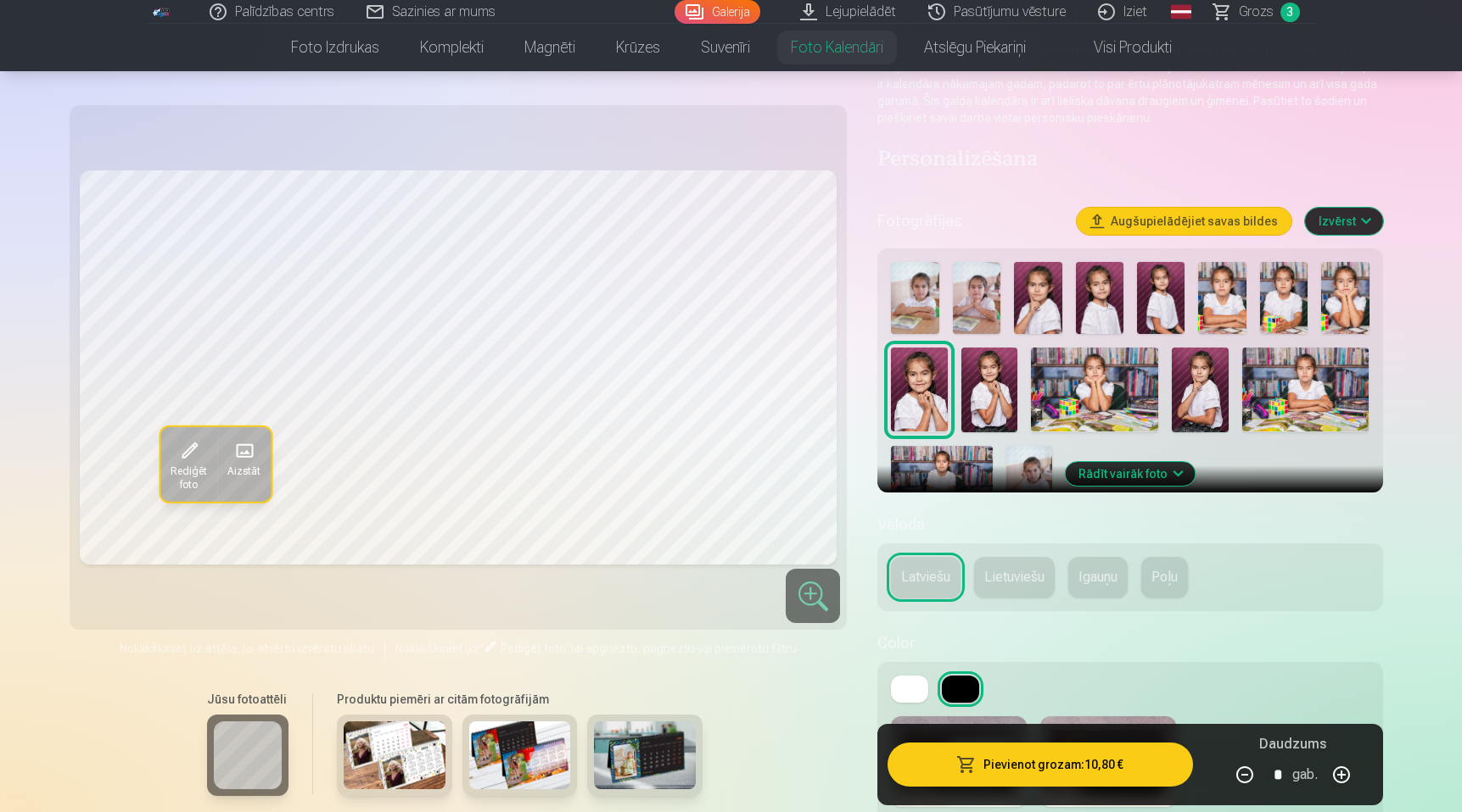
click at [1122, 757] on button "Pievienot grozam : 10,80 €" at bounding box center [1039, 764] width 305 height 44
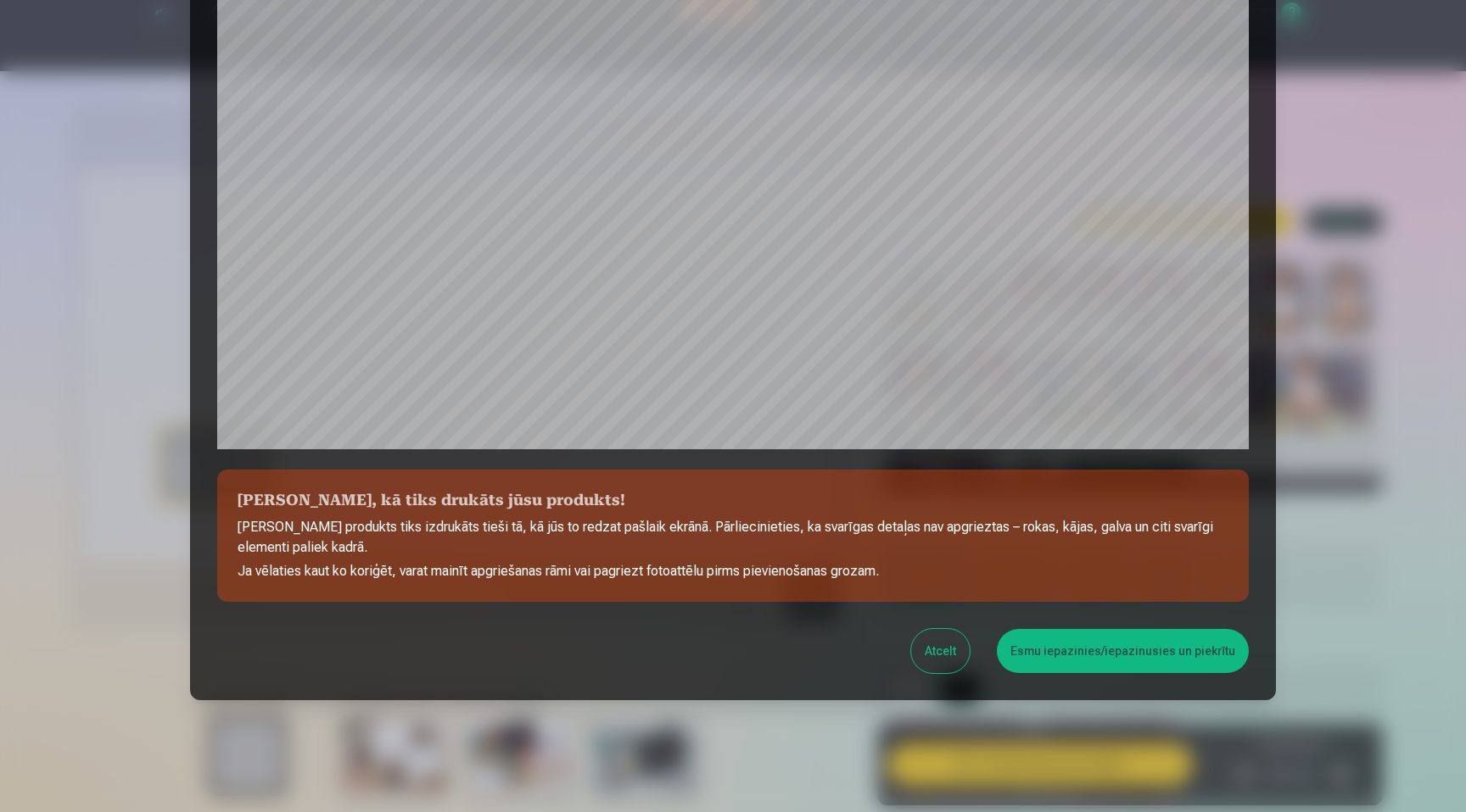
scroll to position [409, 0]
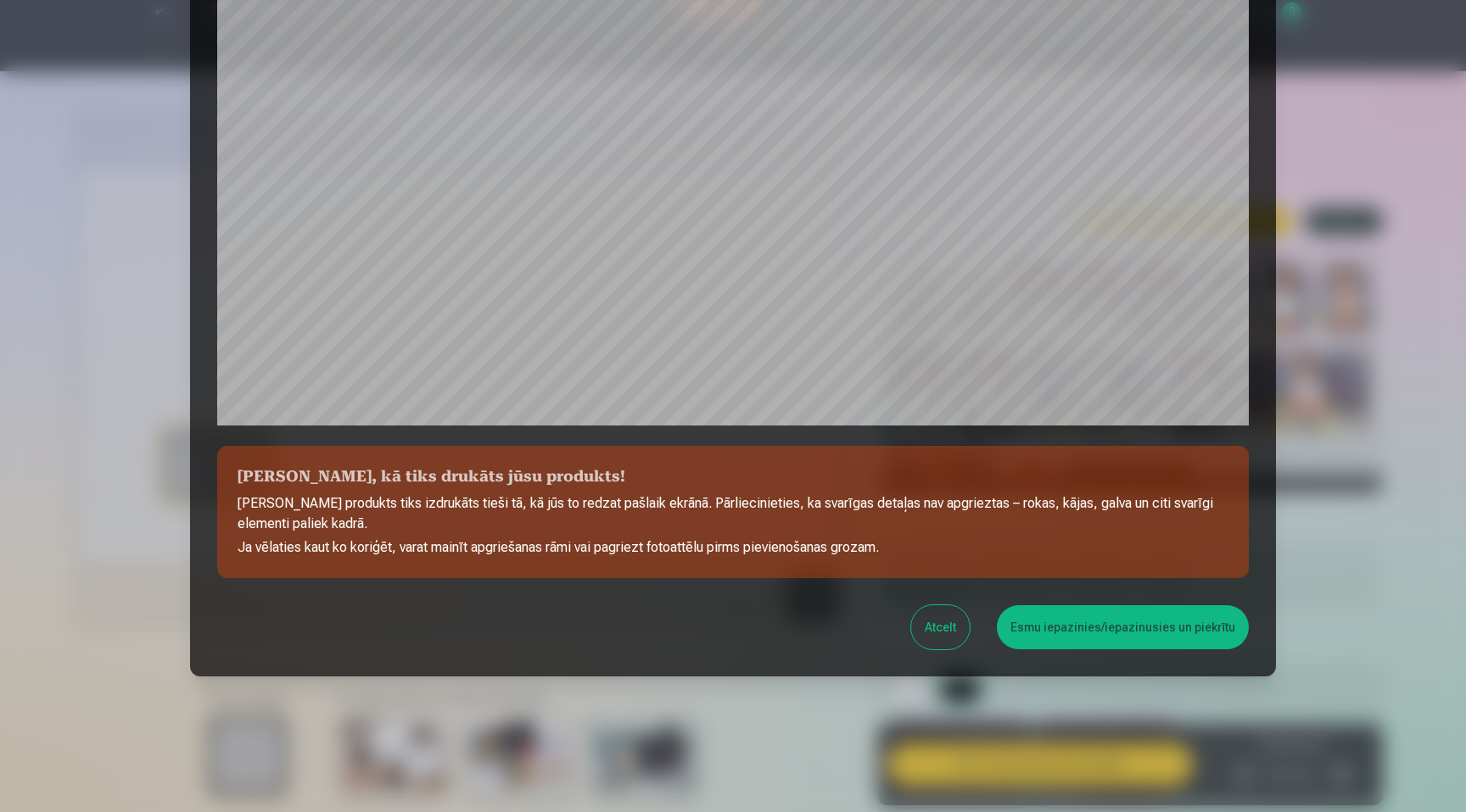
click at [1080, 635] on button "Esmu iepazinies/iepazinusies un piekrītu" at bounding box center [1122, 627] width 251 height 44
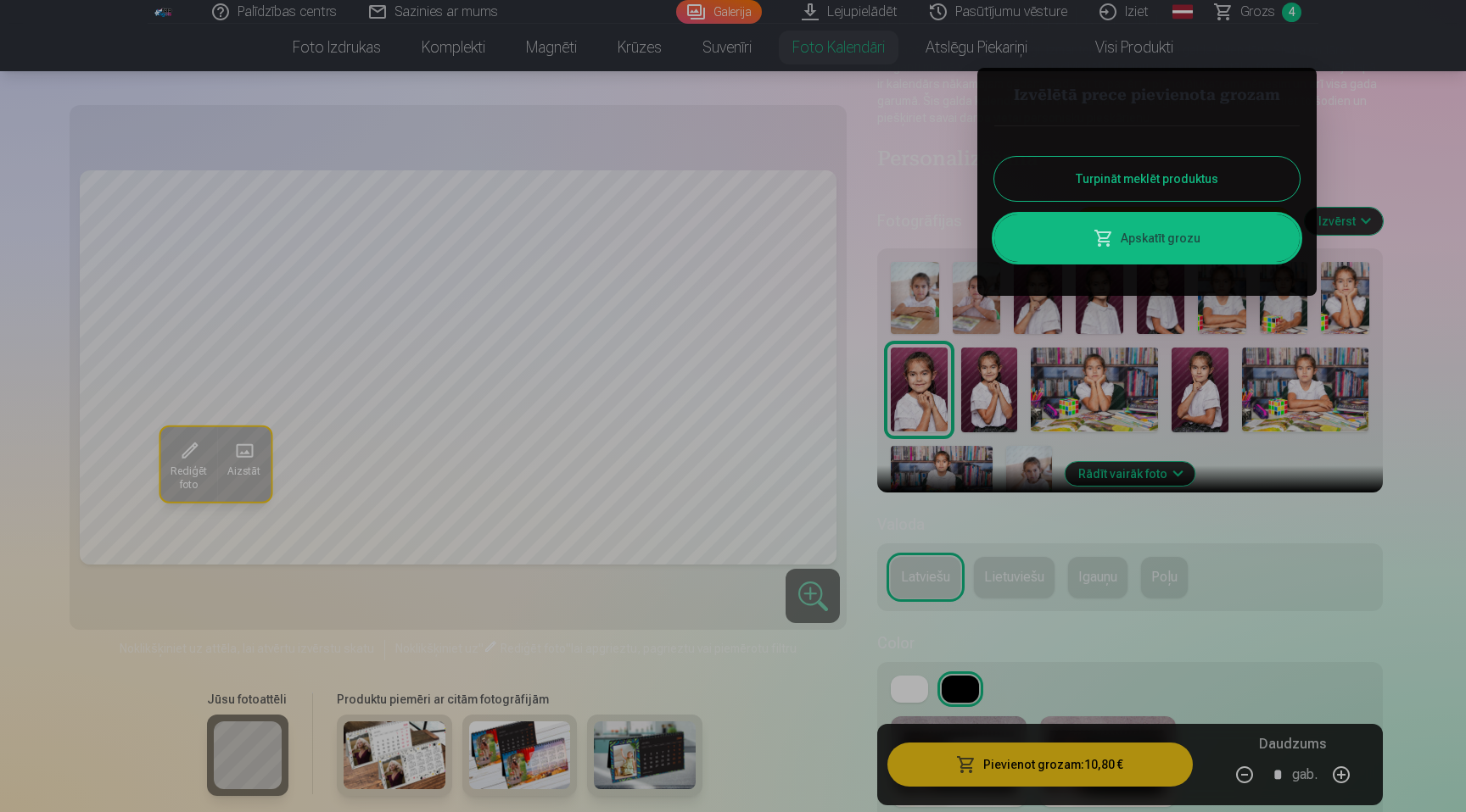
click at [1130, 231] on link "Apskatīt grozu" at bounding box center [1147, 239] width 305 height 48
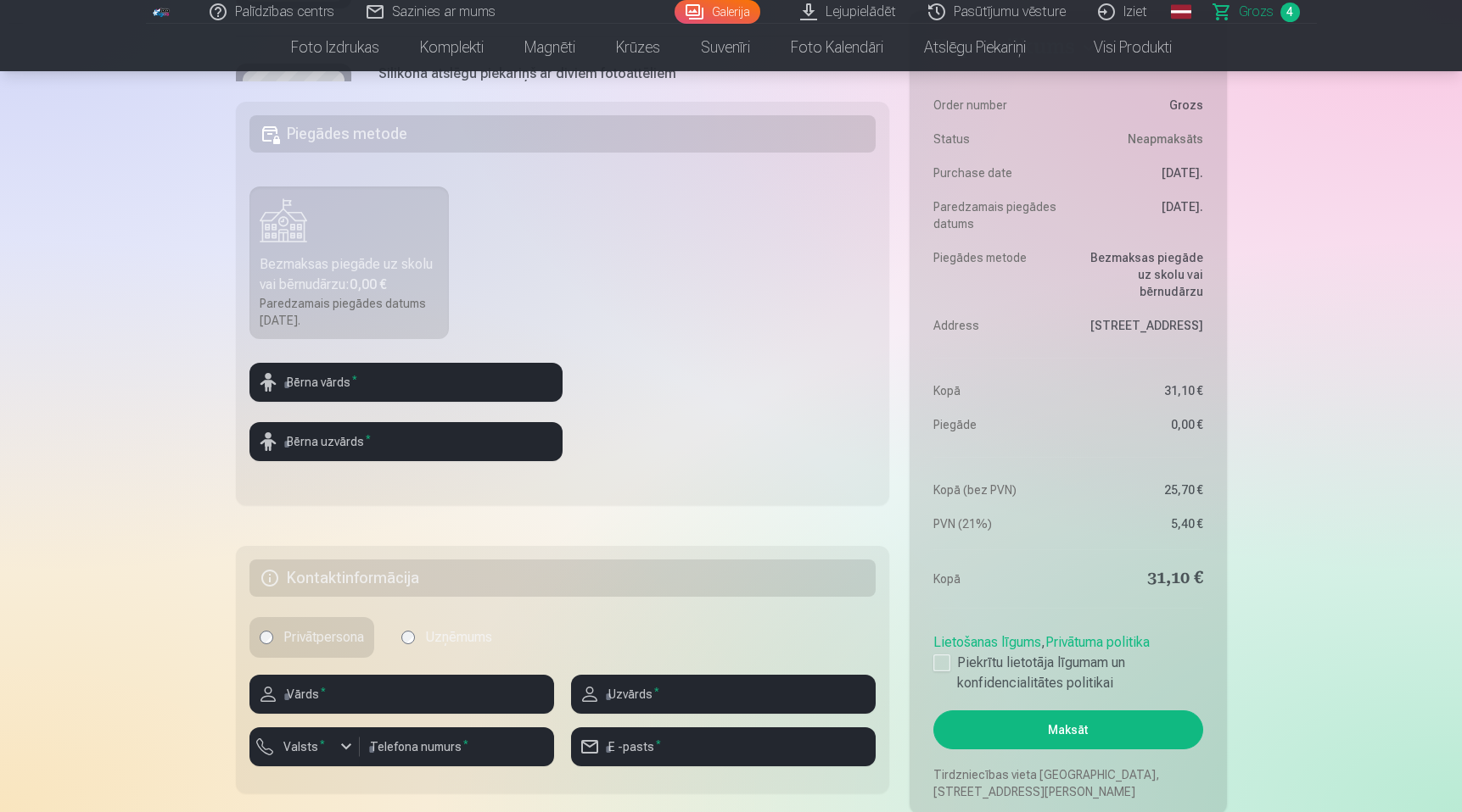
scroll to position [555, 0]
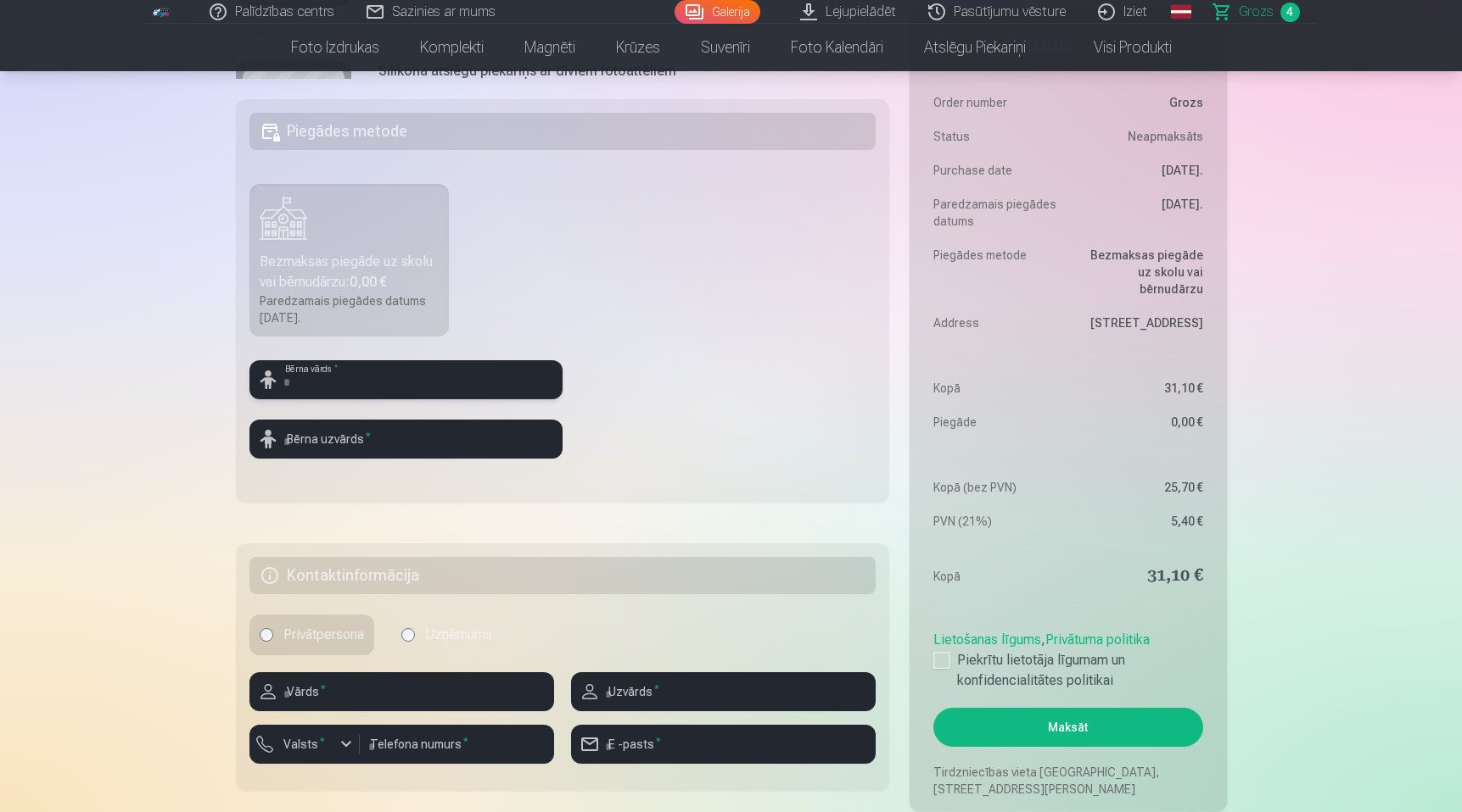
click at [350, 383] on input "text" at bounding box center [406, 379] width 313 height 39
type input "*****"
click at [334, 446] on input "text" at bounding box center [406, 439] width 313 height 39
type input "*********"
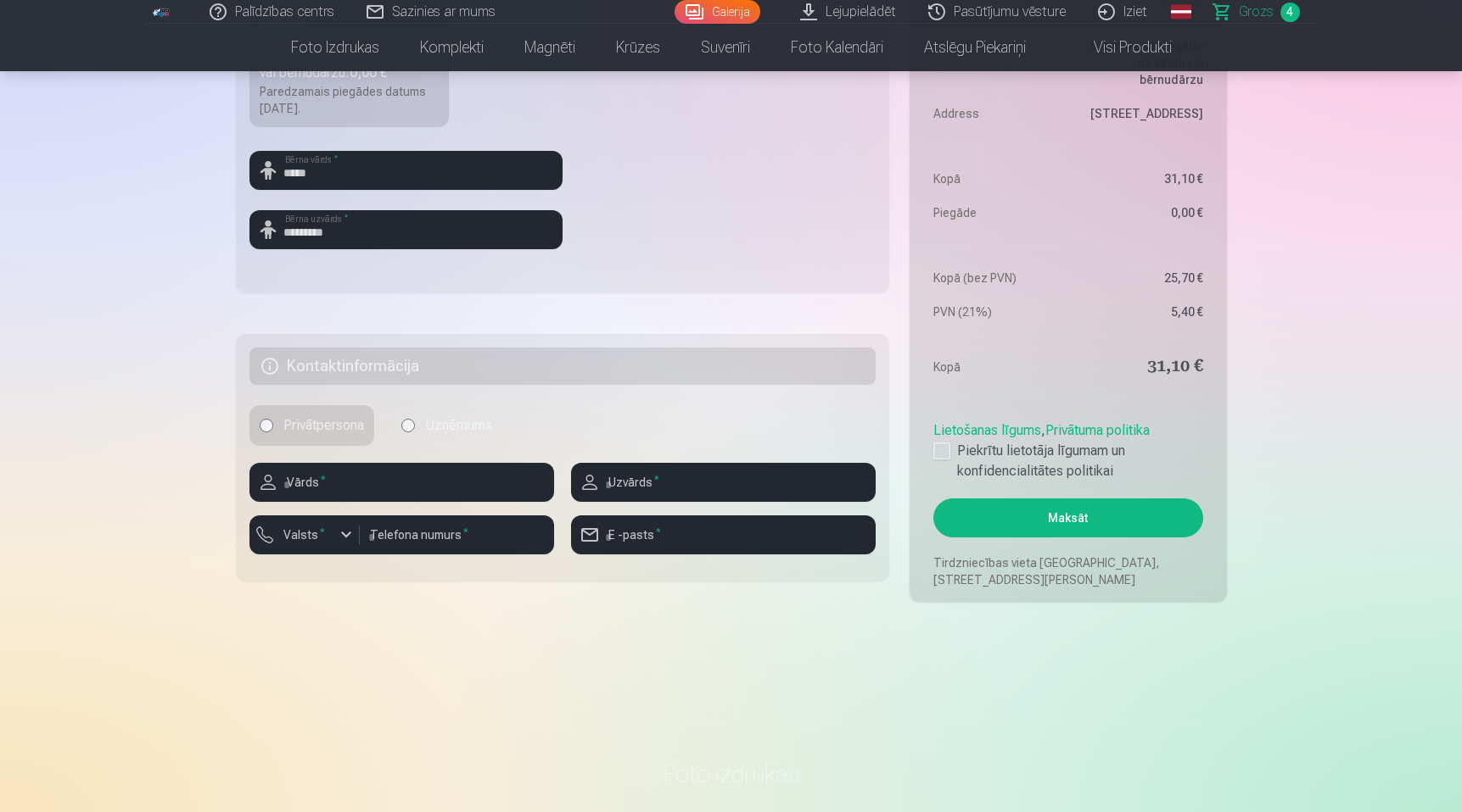
scroll to position [798, 0]
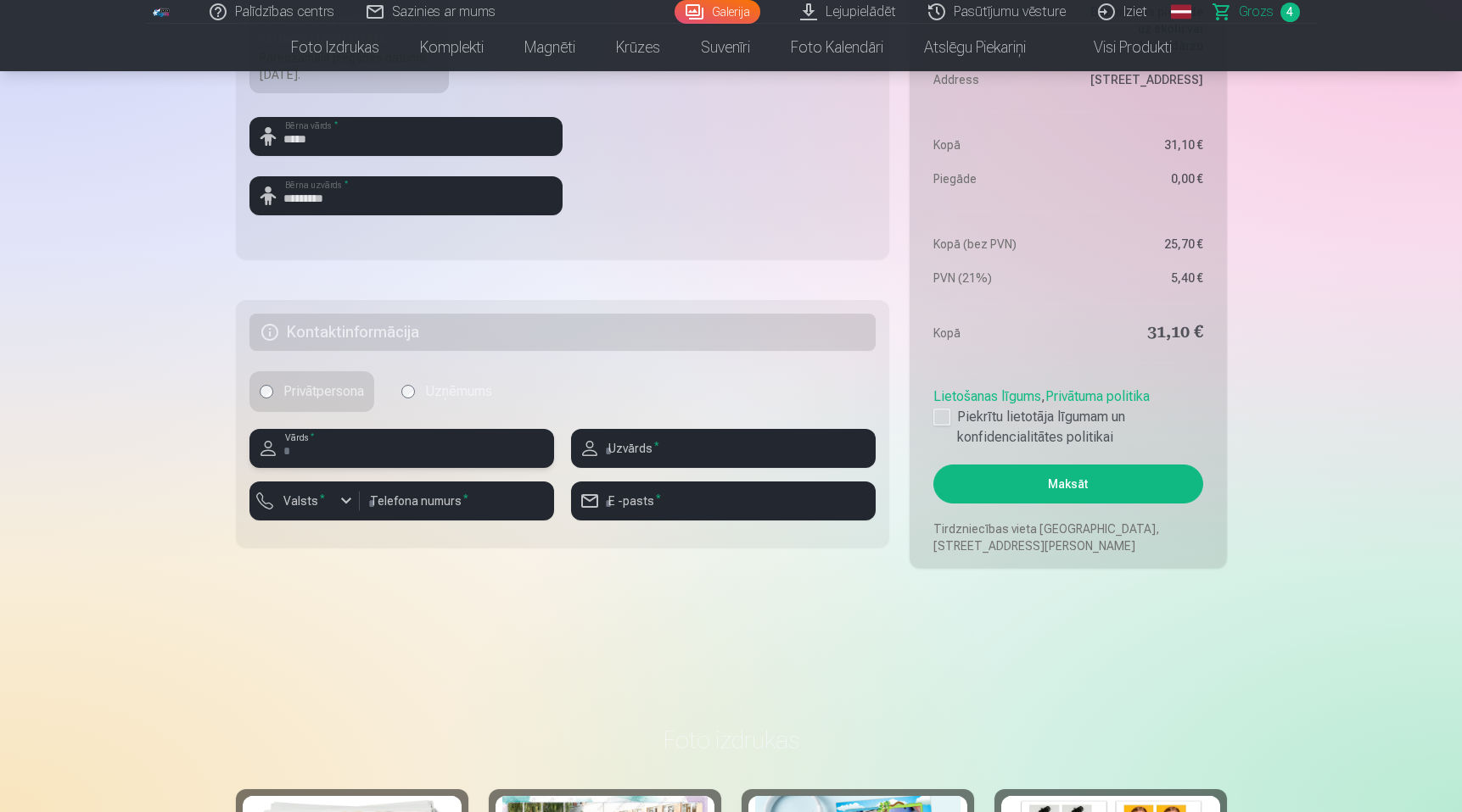
click at [307, 445] on input "text" at bounding box center [402, 448] width 305 height 39
type input "******"
type input "*********"
click at [343, 501] on div "button" at bounding box center [346, 501] width 20 height 20
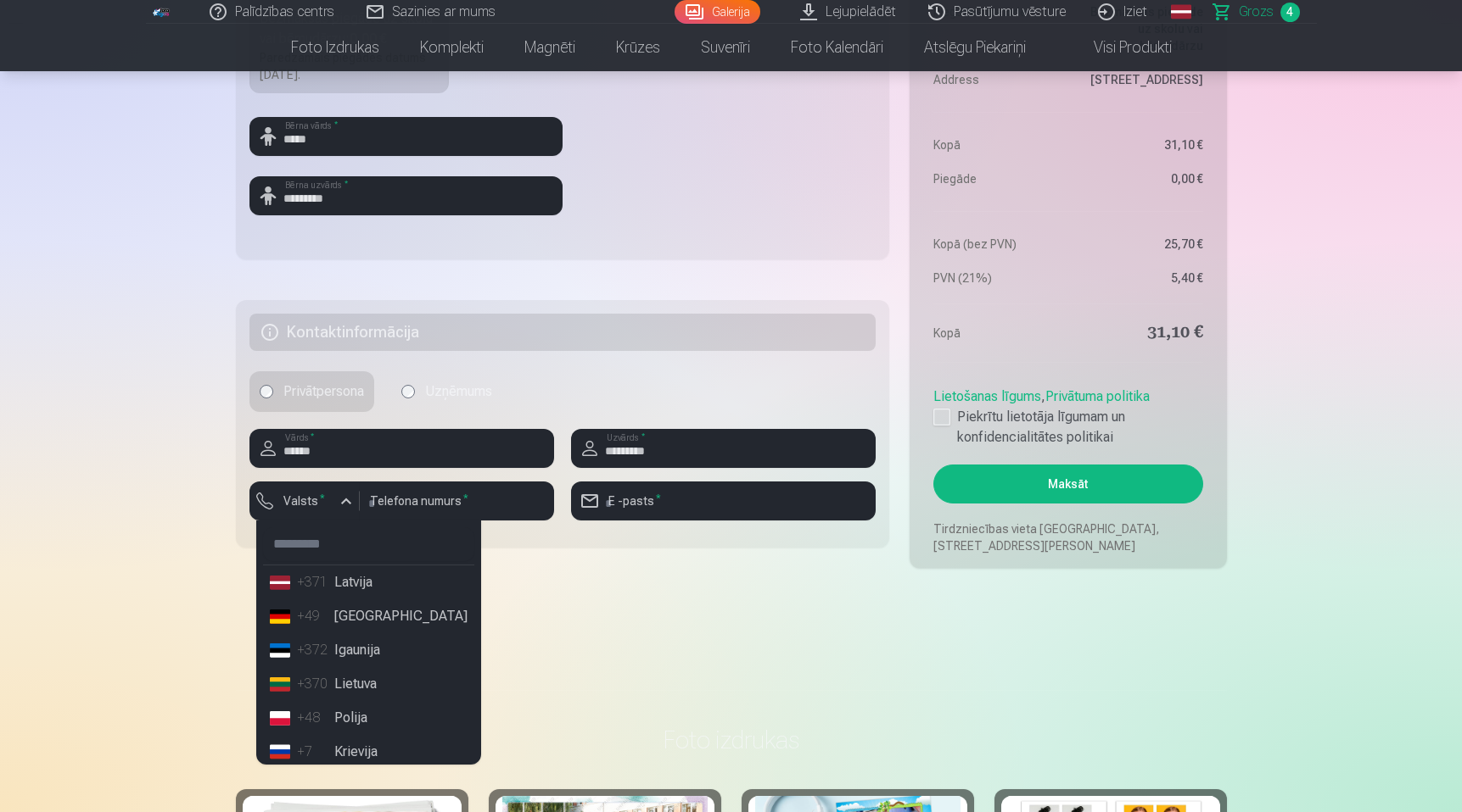
click at [355, 594] on li "+371 Latvija" at bounding box center [368, 582] width 211 height 34
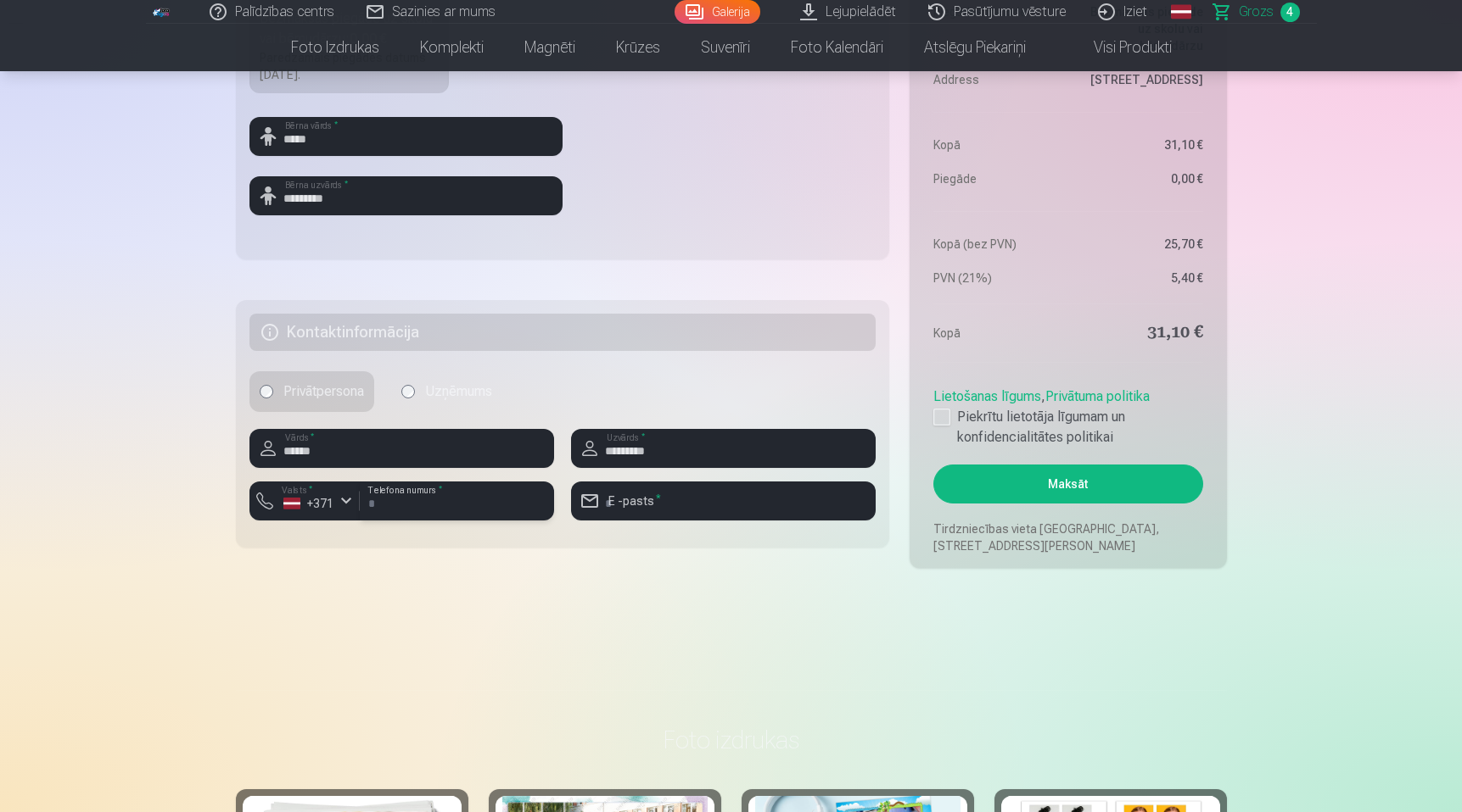
click at [449, 508] on input "number" at bounding box center [457, 501] width 194 height 39
type input "********"
click at [663, 504] on input "email" at bounding box center [723, 501] width 305 height 39
type input "**********"
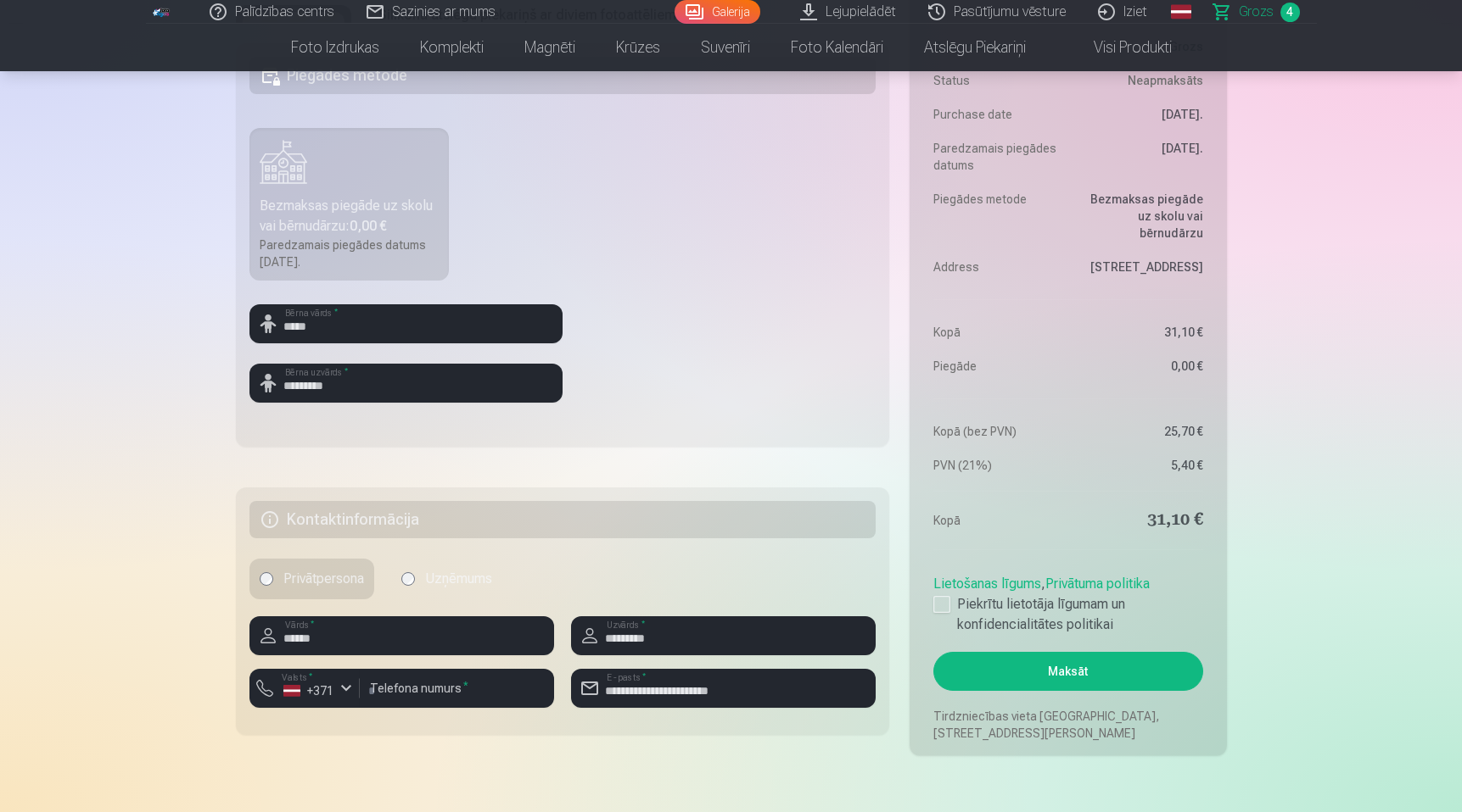
scroll to position [609, 0]
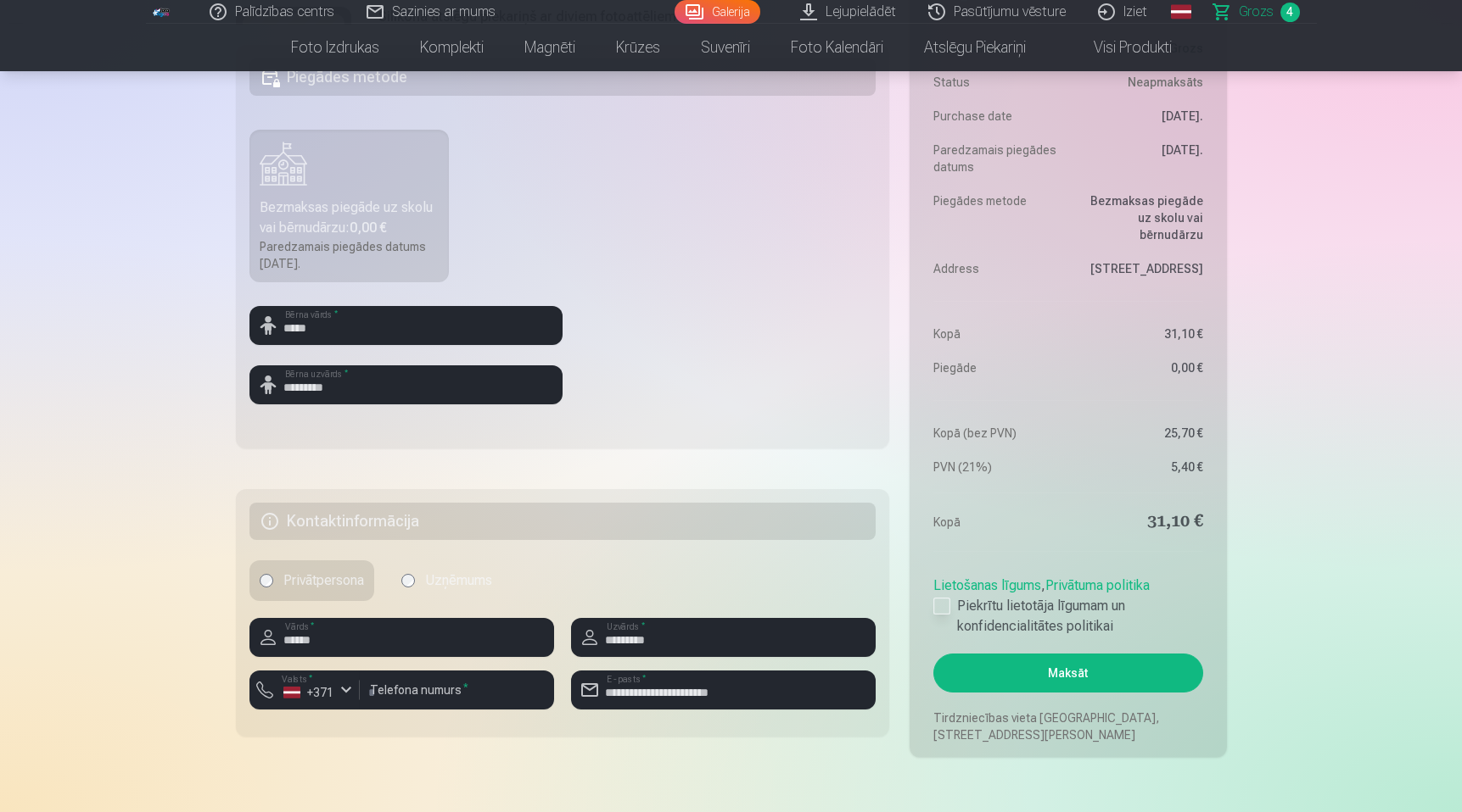
click at [948, 605] on div at bounding box center [941, 606] width 17 height 17
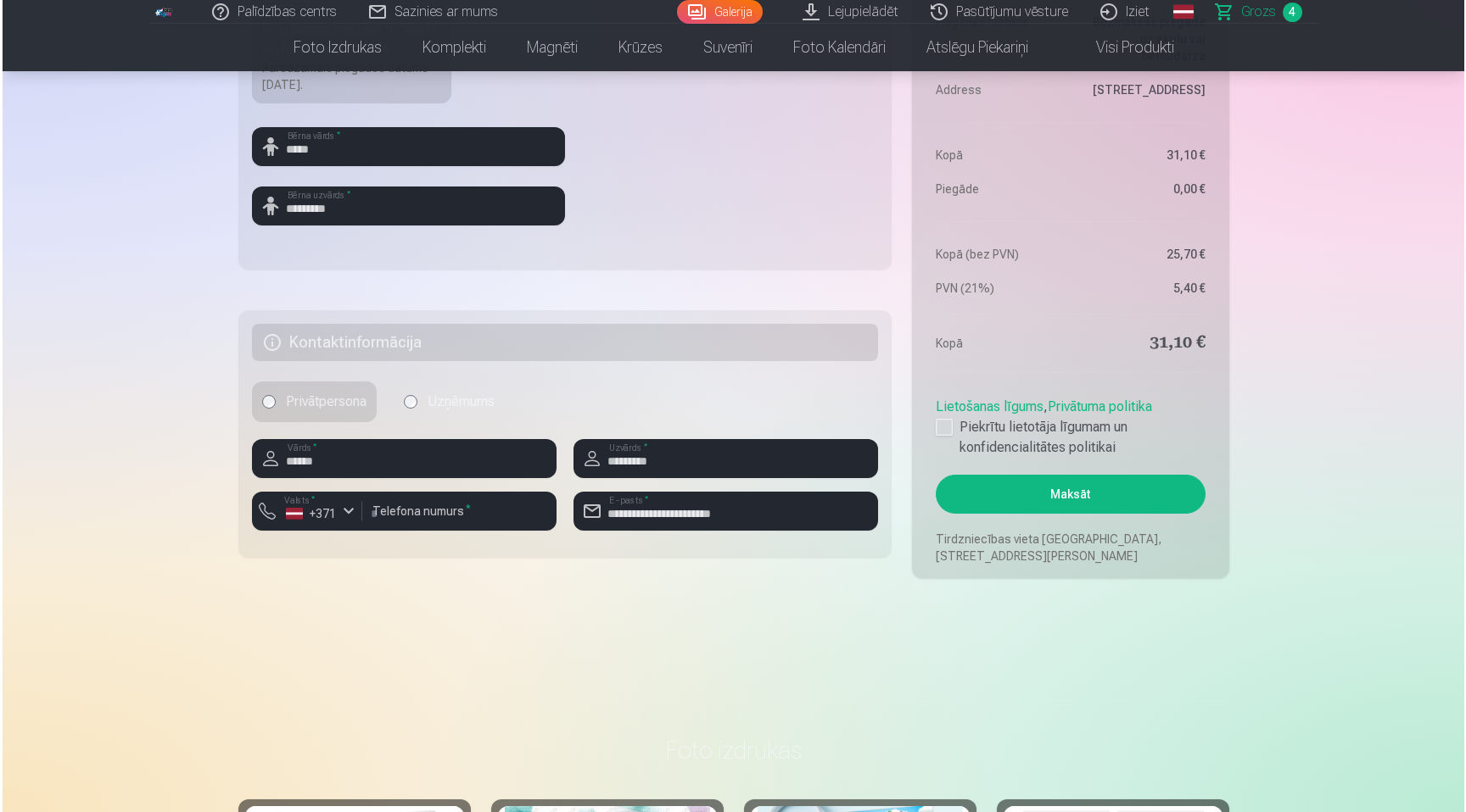
scroll to position [788, 0]
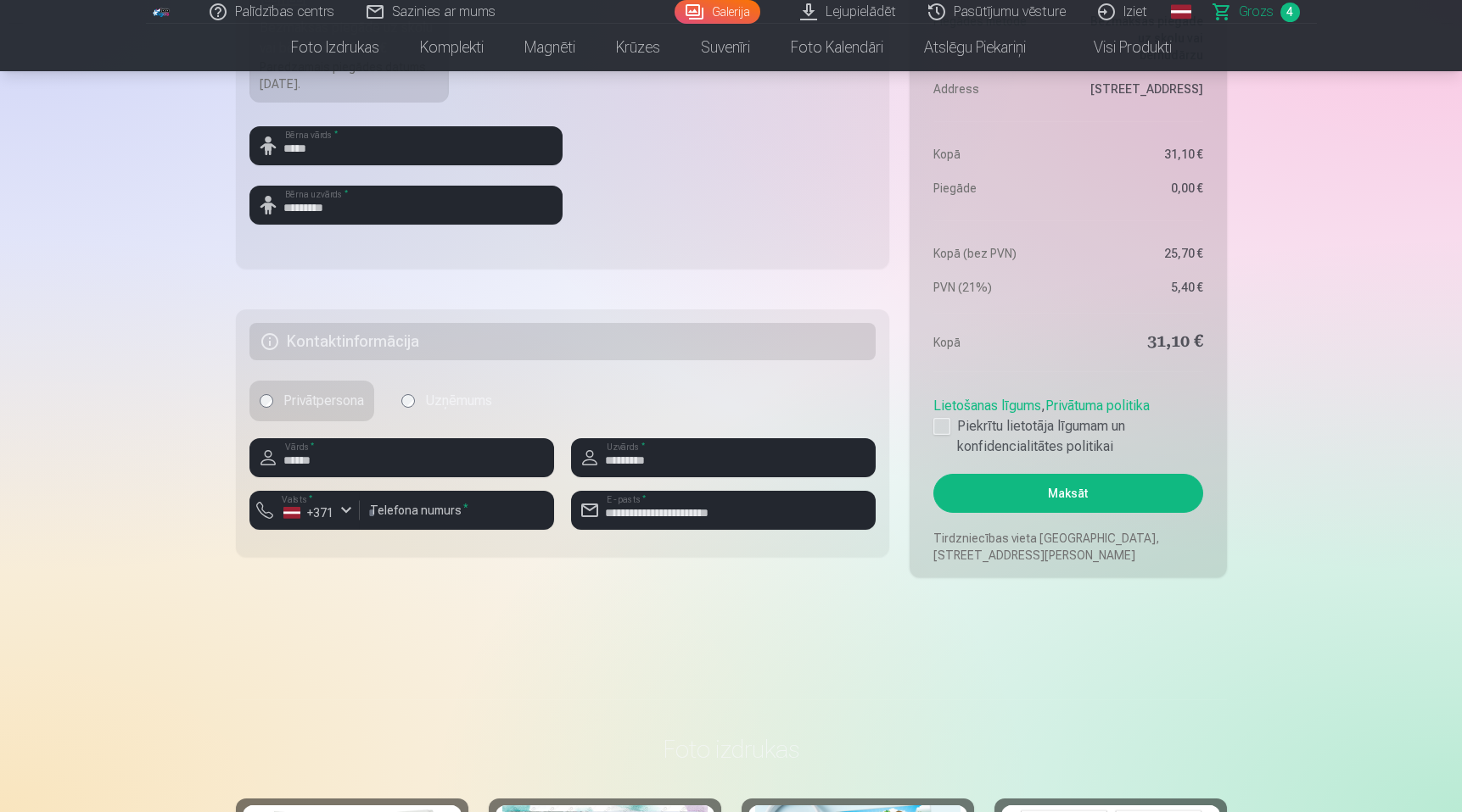
click at [1066, 497] on button "Maksāt" at bounding box center [1068, 493] width 269 height 39
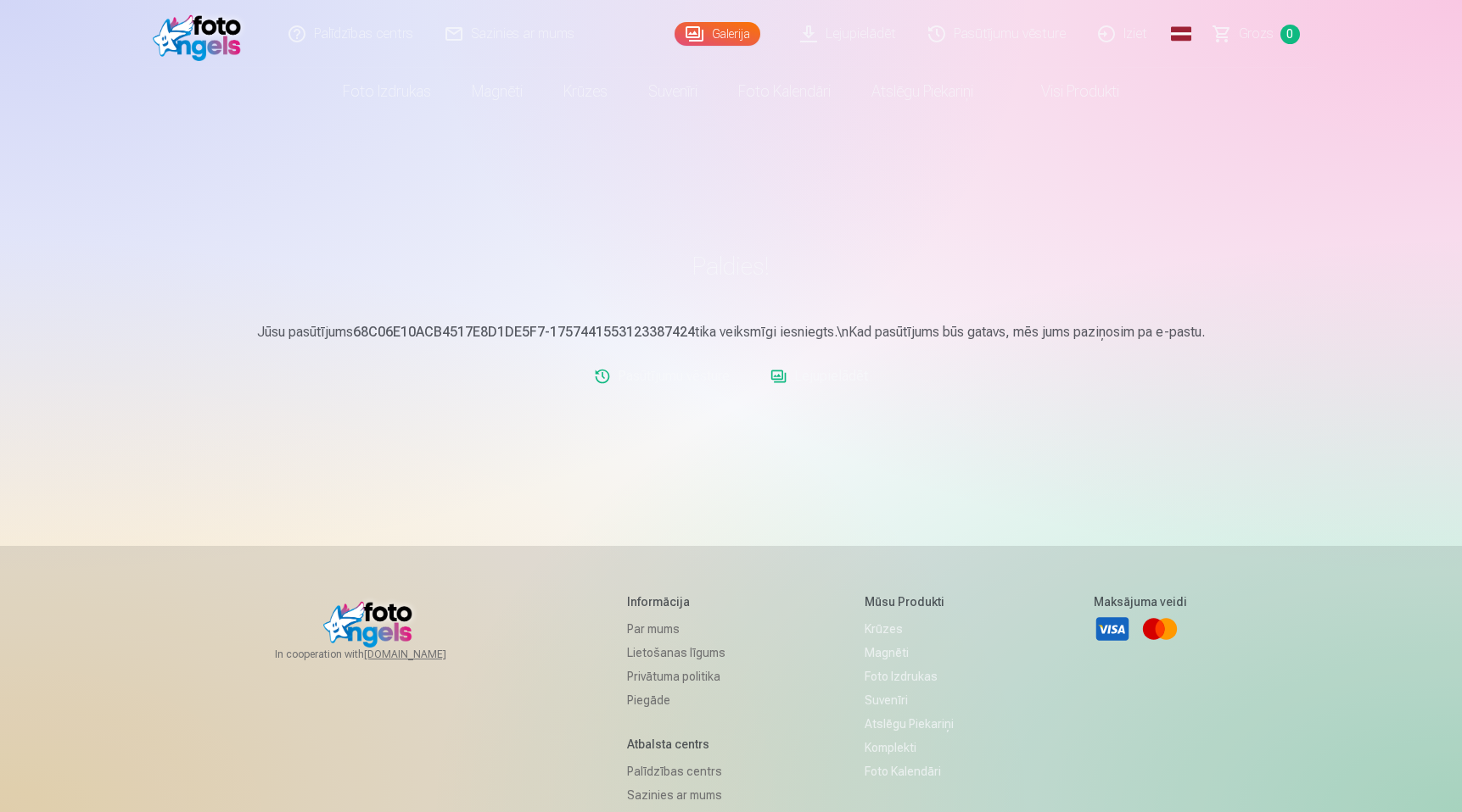
click at [1304, 395] on div "Palīdzības centrs Sazinies ar mums Galerija Lejupielādēt Pasūtījumu vēsture Izi…" at bounding box center [731, 506] width 1462 height 1012
click at [829, 380] on link "Lejupielādēt" at bounding box center [819, 376] width 111 height 34
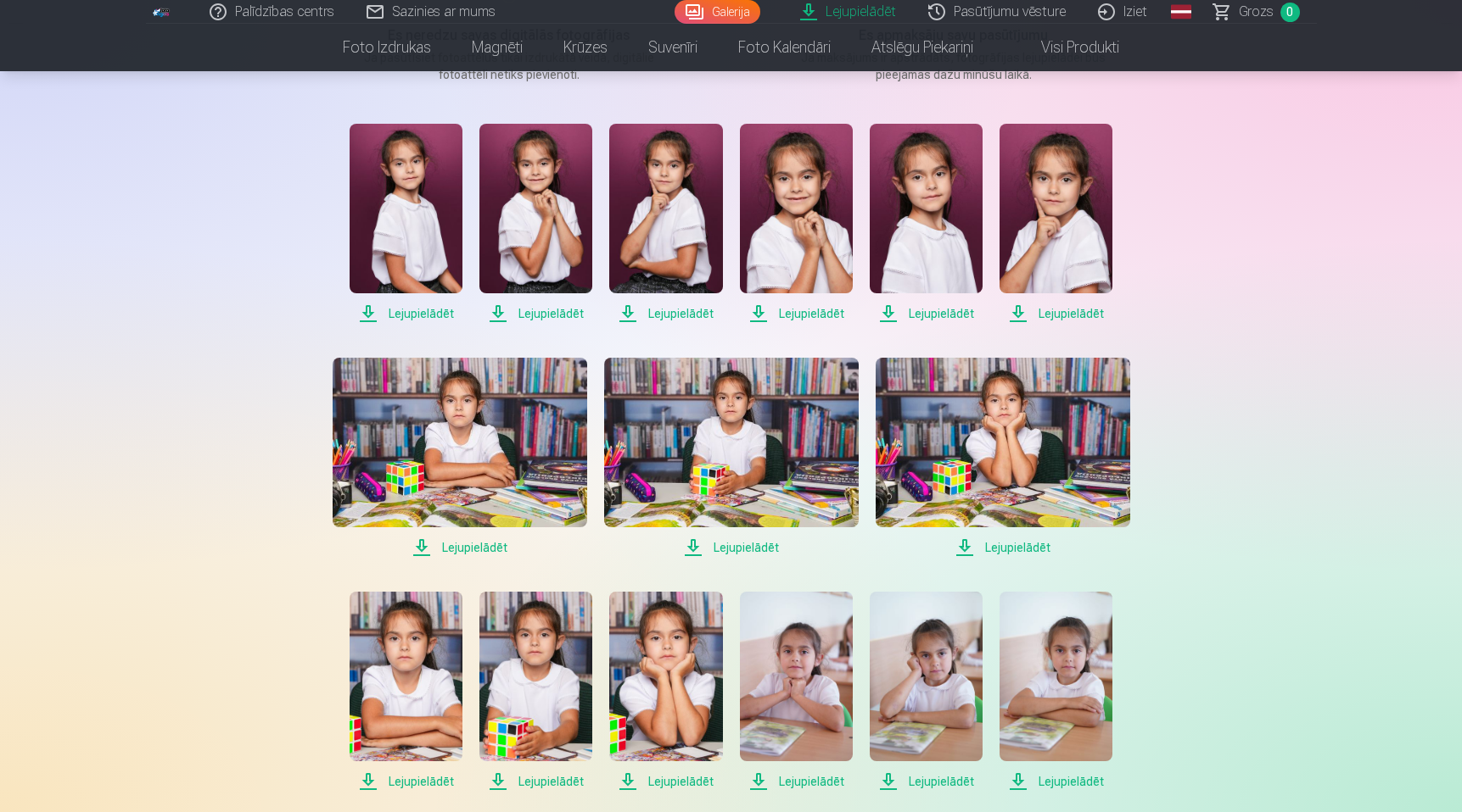
scroll to position [315, 0]
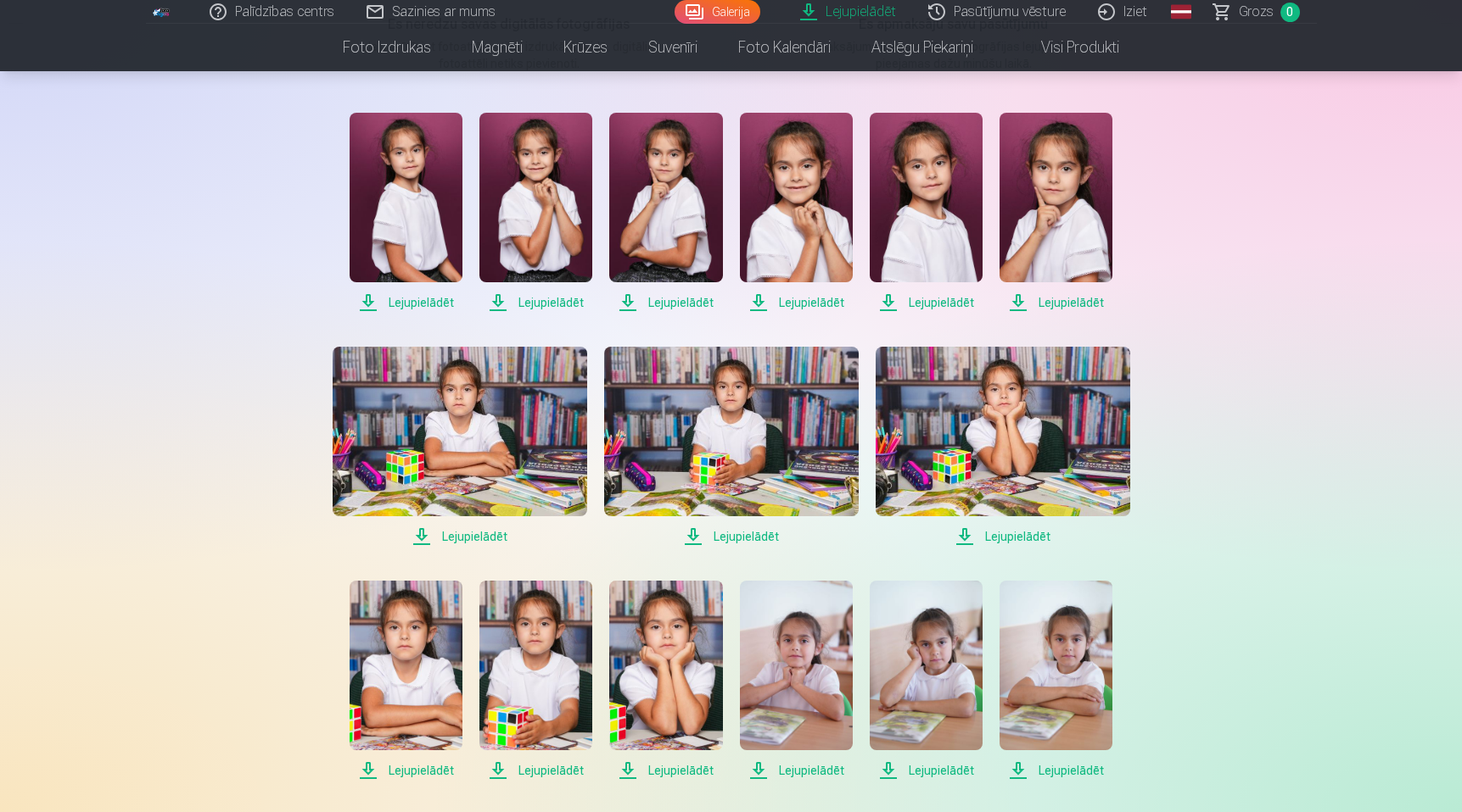
click at [426, 304] on span "Lejupielādēt" at bounding box center [405, 303] width 113 height 20
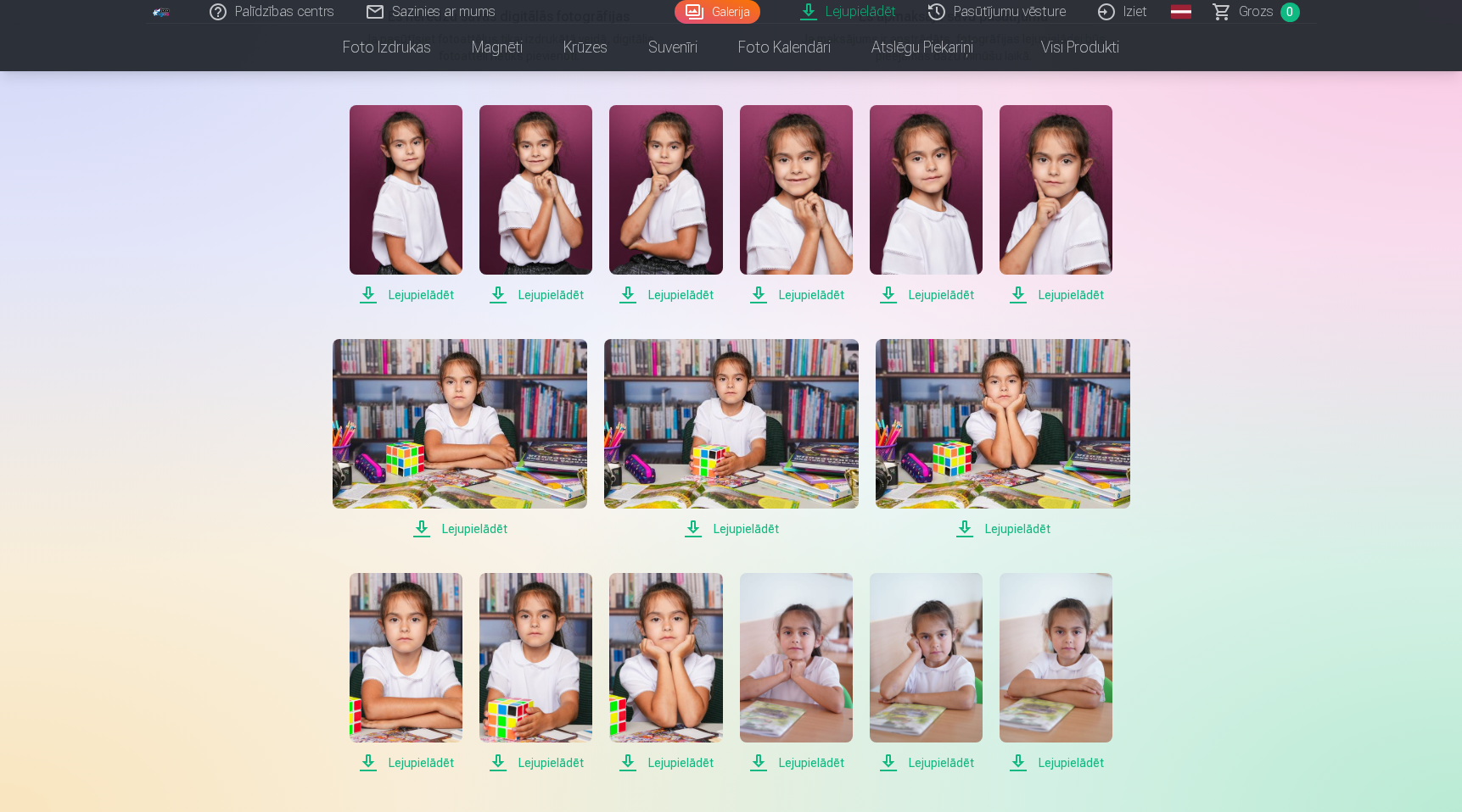
scroll to position [321, 0]
click at [388, 251] on img at bounding box center [405, 190] width 113 height 169
click at [504, 225] on img at bounding box center [535, 190] width 113 height 169
click at [682, 174] on img at bounding box center [665, 190] width 113 height 169
click at [802, 183] on img at bounding box center [796, 190] width 113 height 169
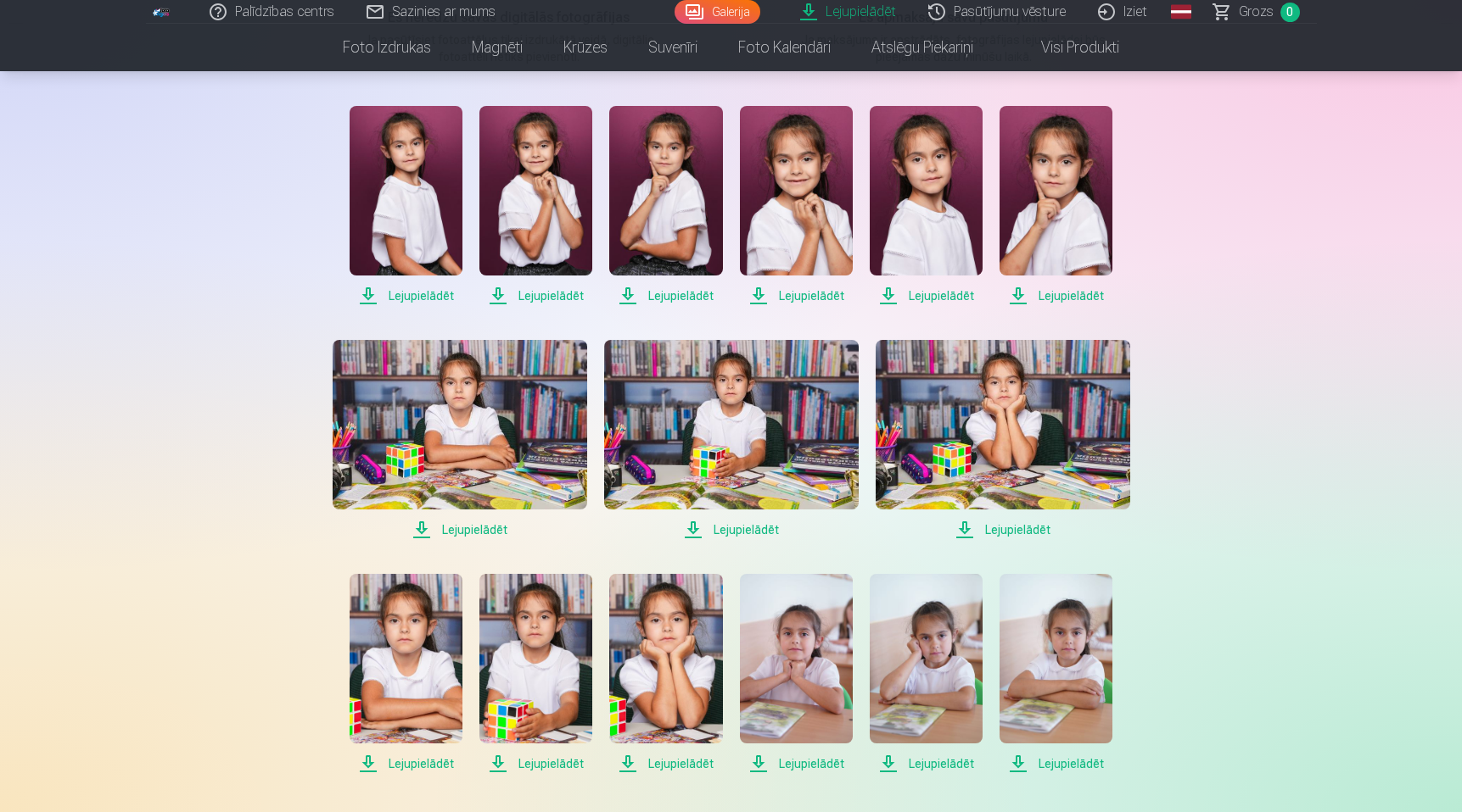
click at [928, 192] on img at bounding box center [926, 190] width 113 height 169
click at [1089, 191] on img at bounding box center [1055, 190] width 113 height 169
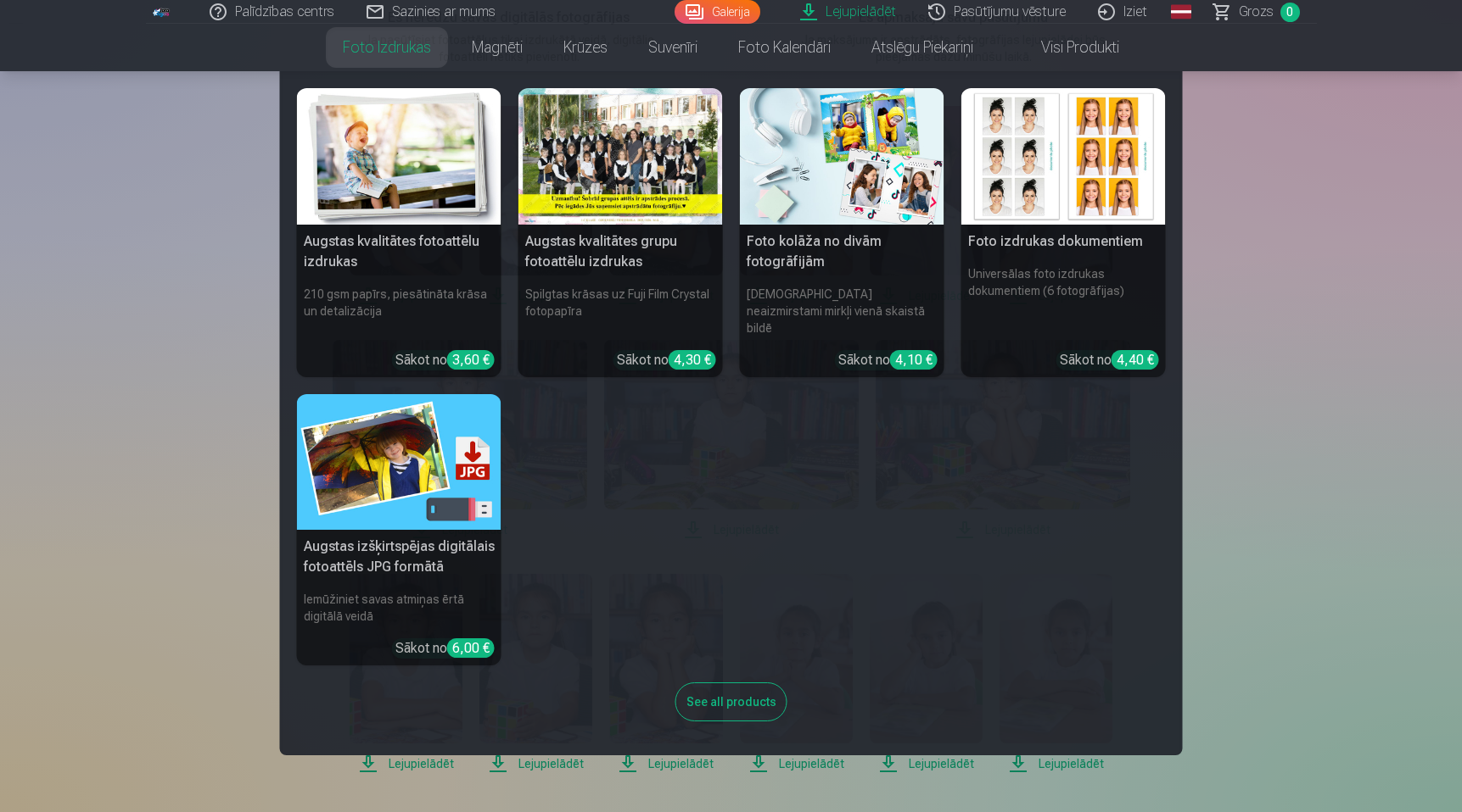
click at [1346, 305] on nav "Augstas kvalitātes fotoattēlu izdrukas 210 gsm papīrs, piesātināta krāsa un det…" at bounding box center [731, 413] width 1462 height 684
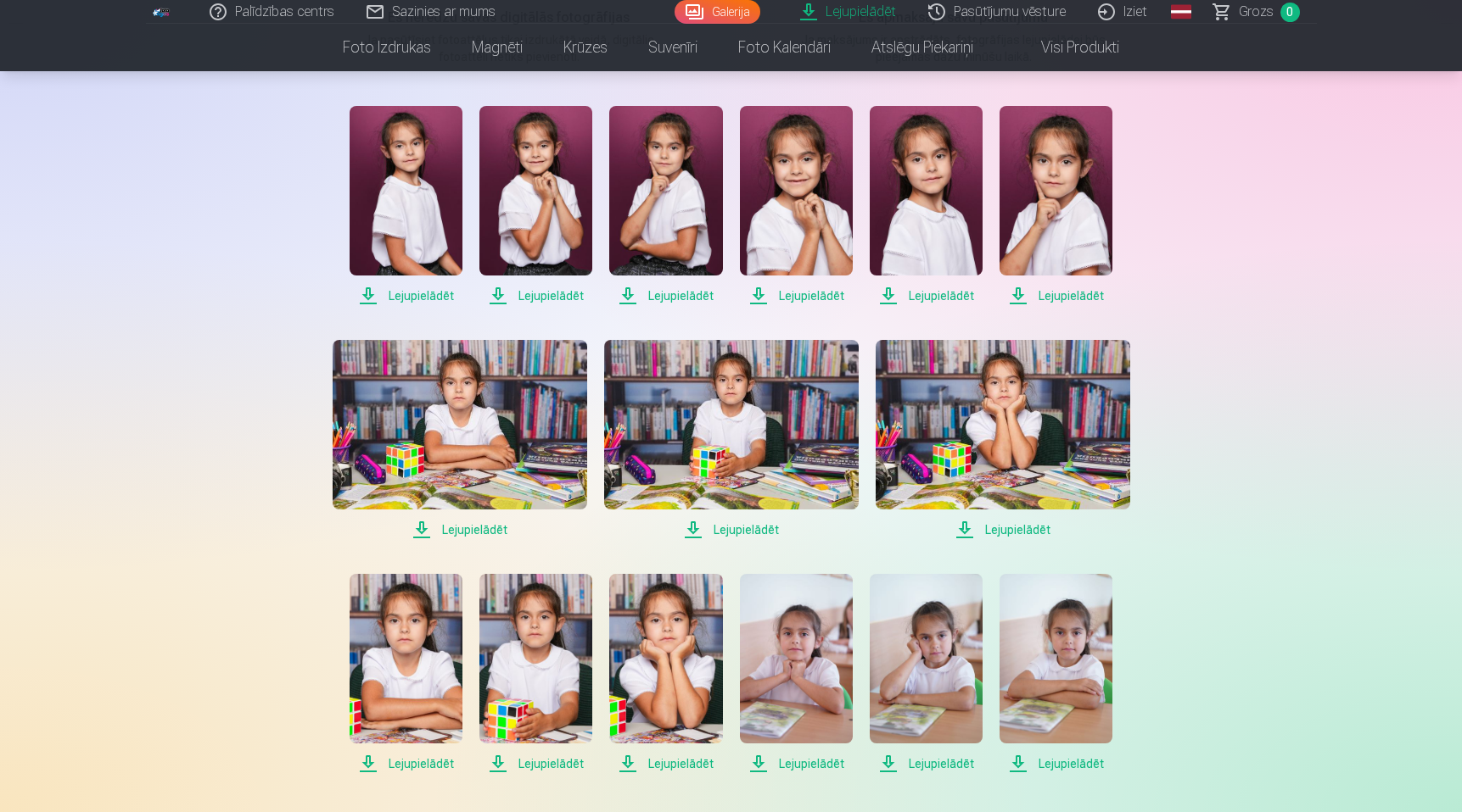
click at [500, 461] on img at bounding box center [460, 424] width 254 height 169
click at [799, 406] on img at bounding box center [731, 424] width 254 height 169
click at [1014, 433] on img at bounding box center [1003, 424] width 254 height 169
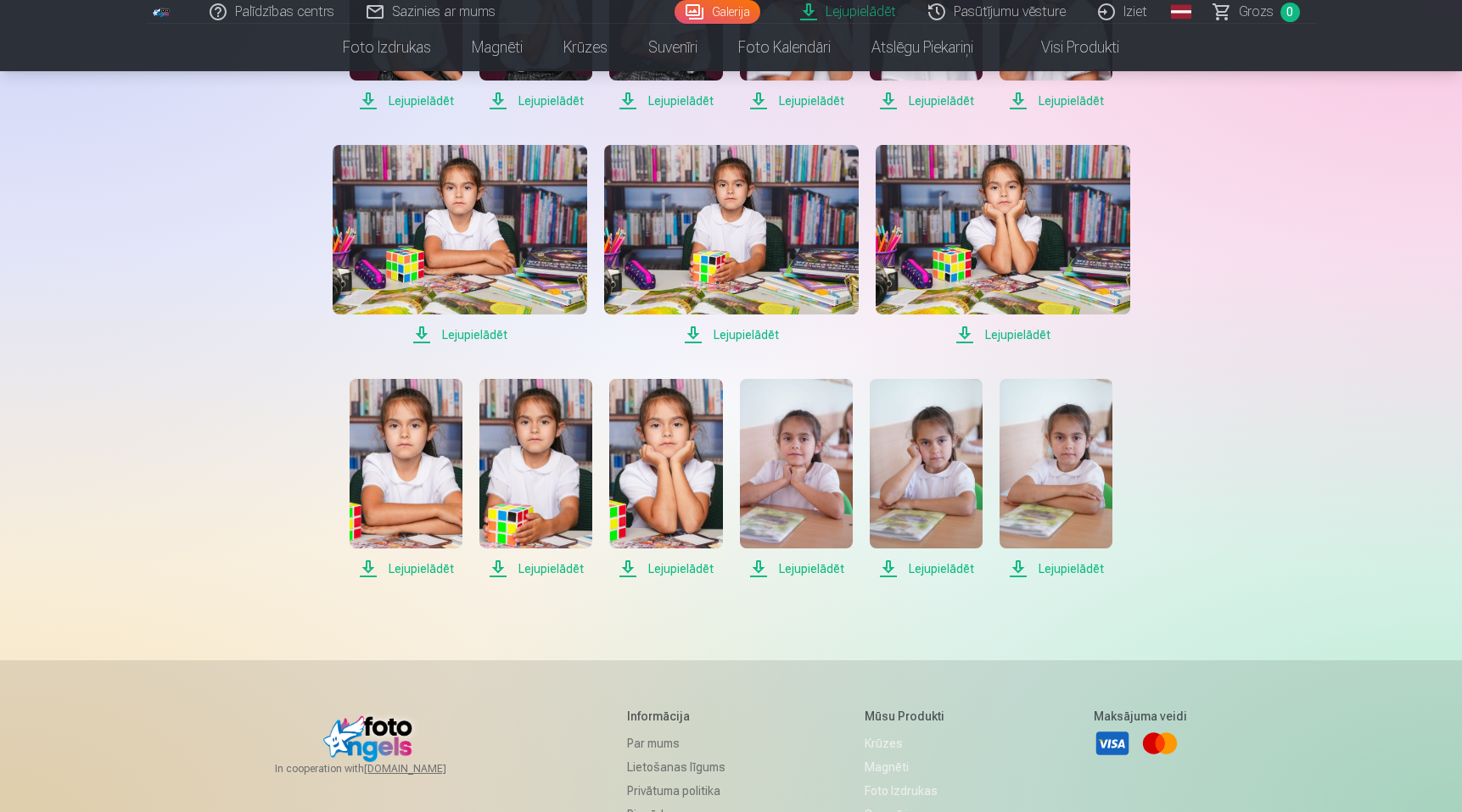
scroll to position [518, 0]
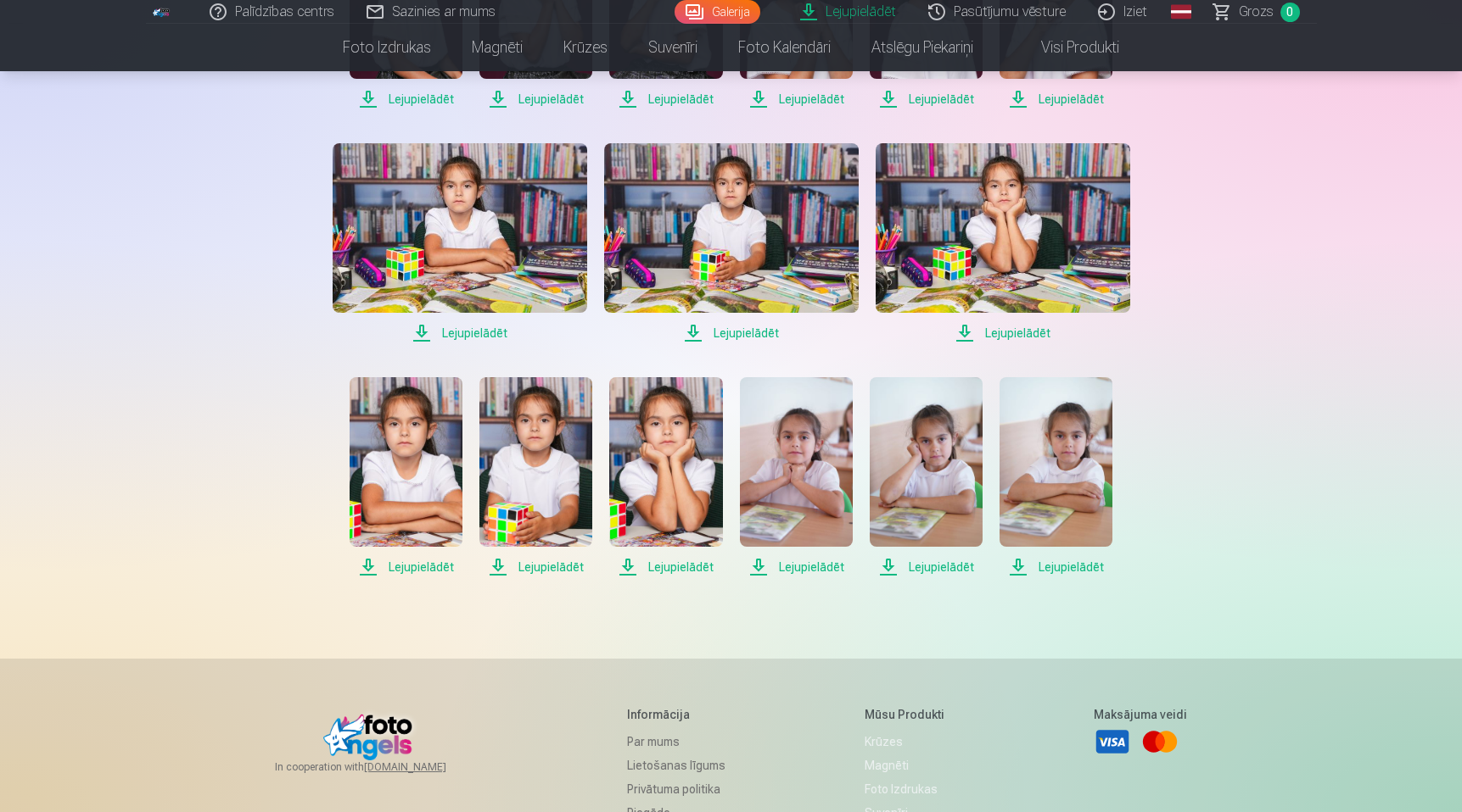
click at [412, 446] on img at bounding box center [405, 462] width 113 height 169
click at [561, 446] on img at bounding box center [535, 462] width 113 height 169
click at [664, 455] on img at bounding box center [665, 462] width 113 height 169
click at [811, 454] on img at bounding box center [796, 462] width 113 height 169
click at [940, 456] on img at bounding box center [926, 462] width 113 height 169
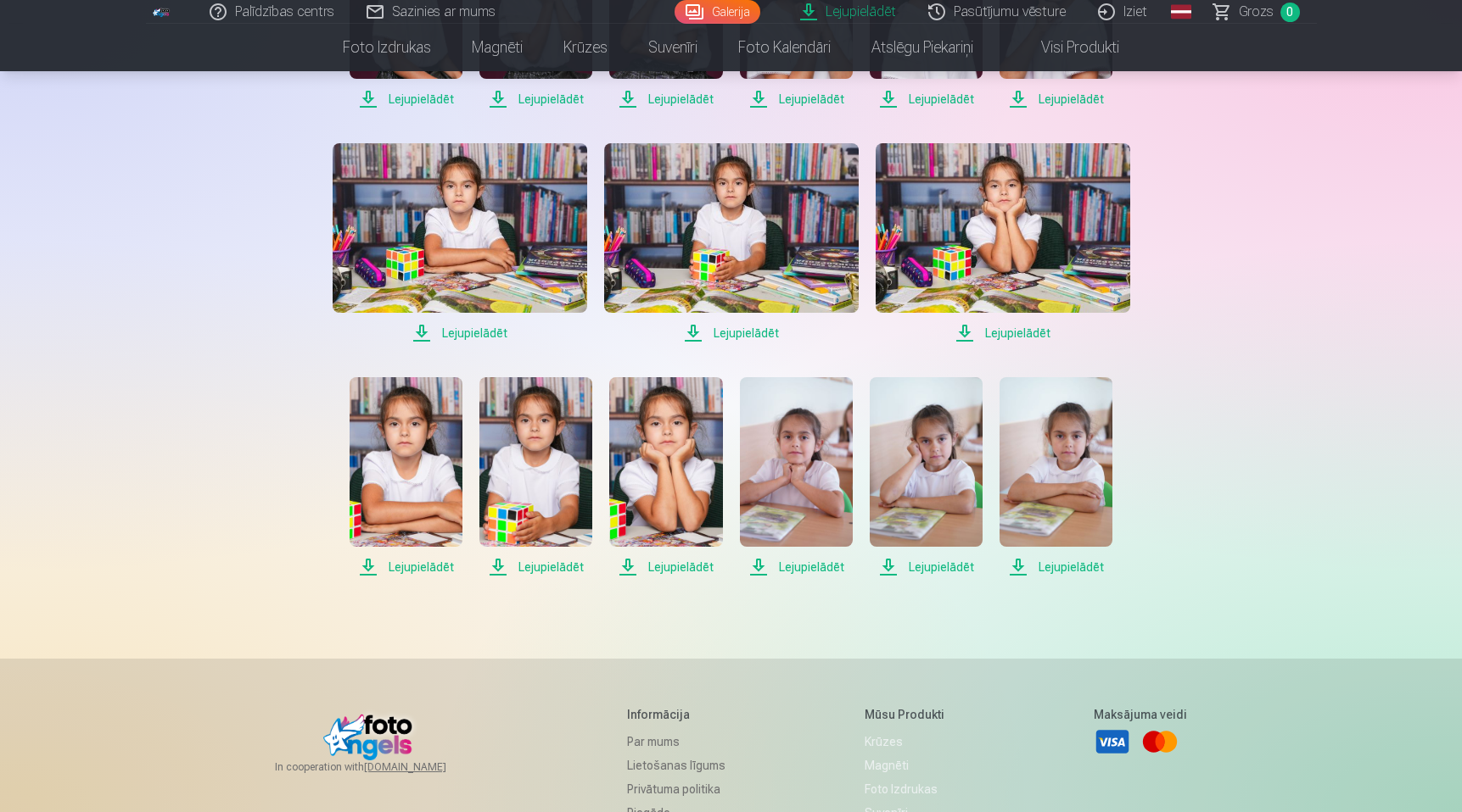
click at [1071, 459] on img at bounding box center [1055, 462] width 113 height 169
click at [252, 343] on div "Lejupielādēt Šajā sadaļā jūs varat lejupielādēt dāvināto fotoattēlu un iegādāto…" at bounding box center [731, 303] width 1018 height 1643
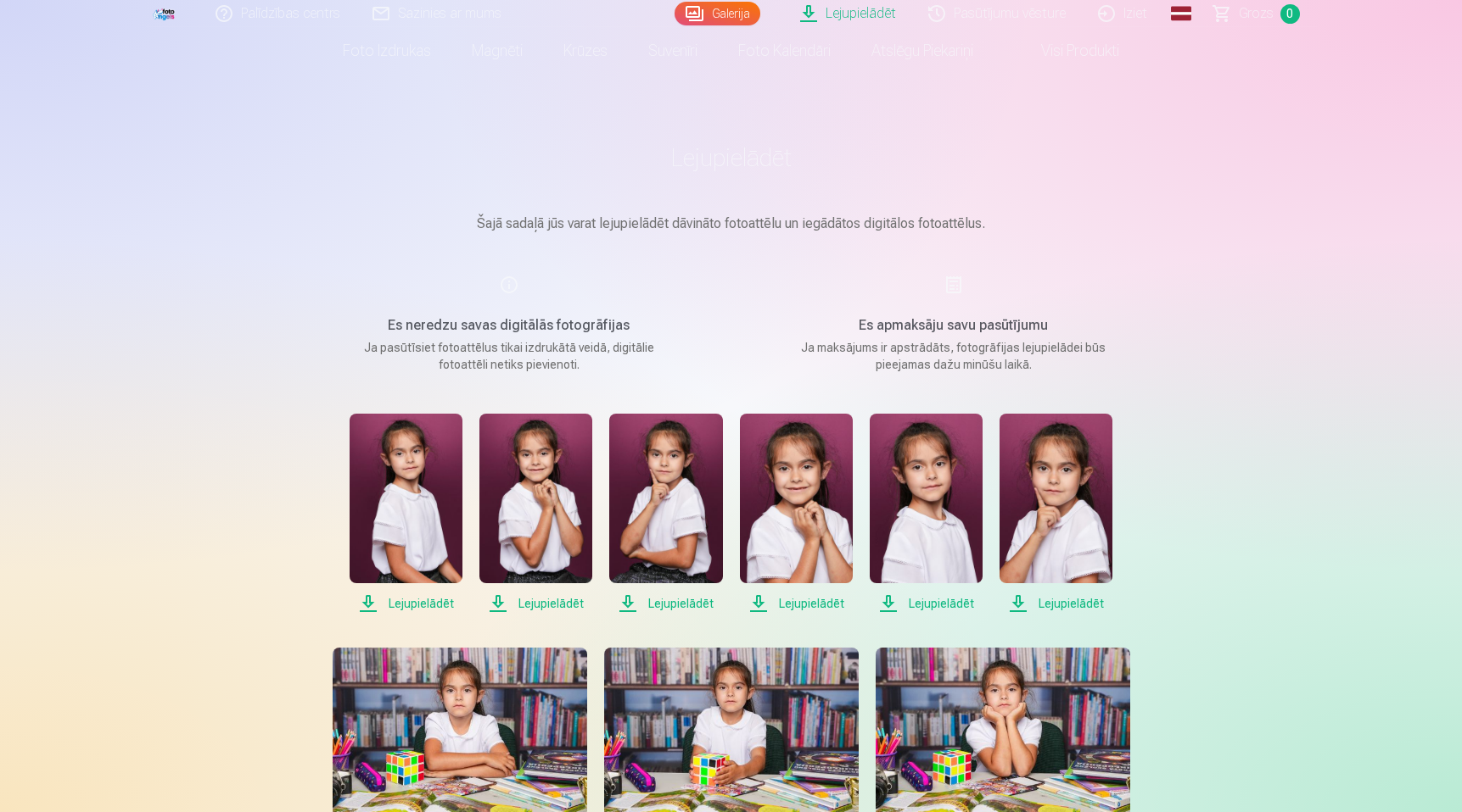
scroll to position [0, 0]
